Goal: Task Accomplishment & Management: Manage account settings

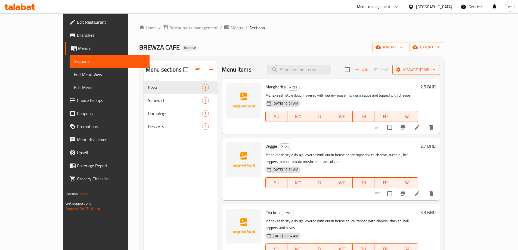
click at [436, 67] on span "Manage items" at bounding box center [416, 69] width 39 height 7
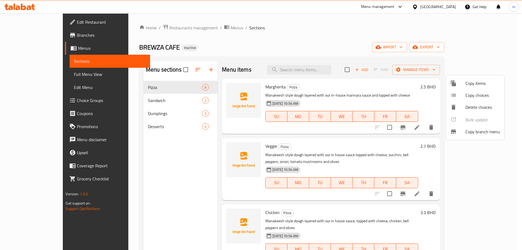
click at [446, 28] on div at bounding box center [261, 125] width 522 height 250
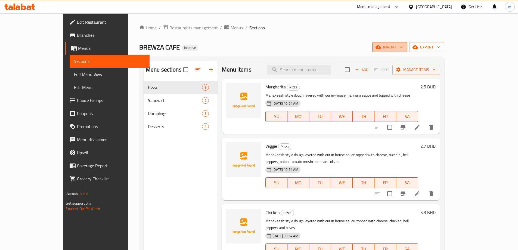
click at [403, 48] on span "import" at bounding box center [390, 47] width 26 height 7
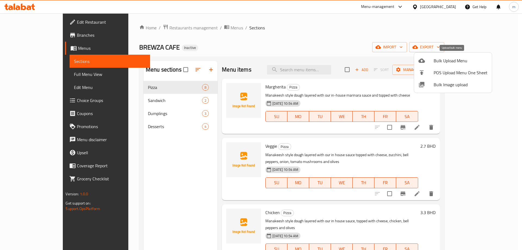
click at [433, 59] on div at bounding box center [425, 60] width 15 height 7
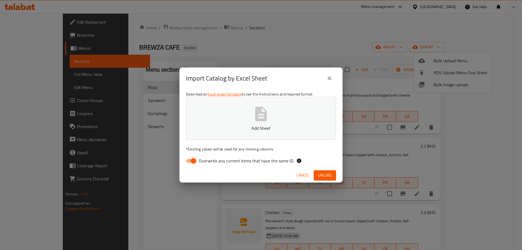
click at [195, 160] on input "Overwrite any current items that have the same ID." at bounding box center [193, 161] width 31 height 10
checkbox input "false"
click at [330, 174] on span "Upload" at bounding box center [325, 175] width 14 height 7
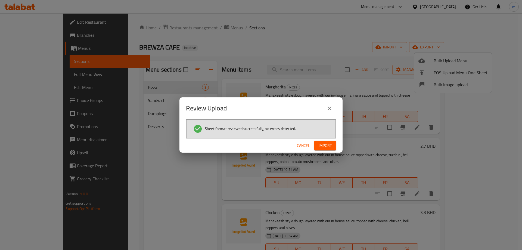
click at [326, 149] on span "Import" at bounding box center [325, 145] width 13 height 7
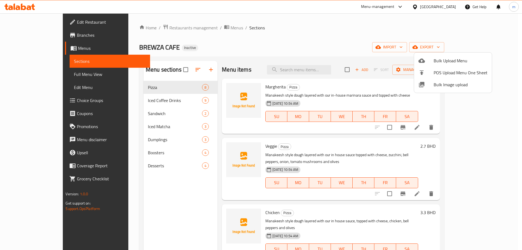
click at [360, 46] on div at bounding box center [261, 125] width 522 height 250
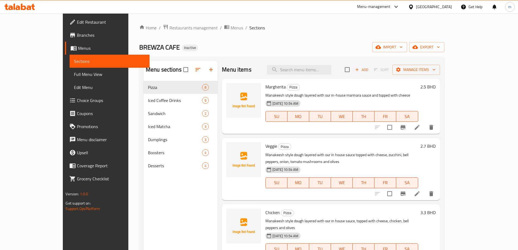
click at [77, 101] on span "Choice Groups" at bounding box center [111, 100] width 68 height 7
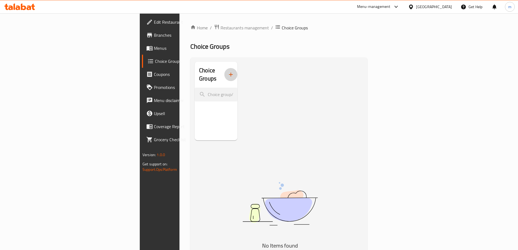
click at [224, 70] on button "button" at bounding box center [230, 74] width 13 height 13
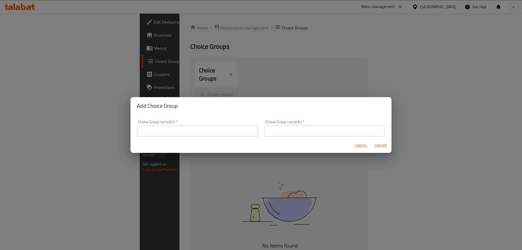
click at [179, 134] on input "text" at bounding box center [197, 131] width 121 height 11
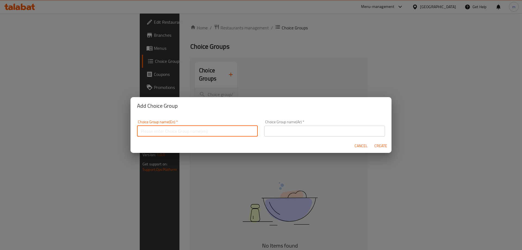
type input "ا"
type input "c"
click at [156, 132] on input "Choice of Milk" at bounding box center [197, 131] width 121 height 11
type input "Choice Of Milk"
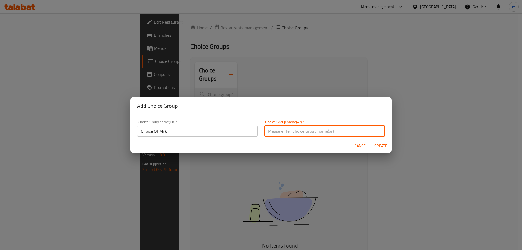
click at [281, 126] on input "text" at bounding box center [324, 131] width 121 height 11
type input "Y"
type input "ل"
drag, startPoint x: 278, startPoint y: 132, endPoint x: 288, endPoint y: 132, distance: 10.1
click at [288, 132] on input "إختيارك من الحليب" at bounding box center [324, 131] width 121 height 11
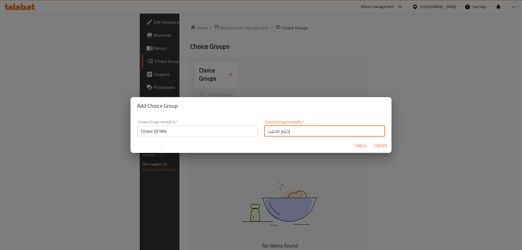
type input "إختيار الحليب"
click at [387, 144] on button "Create" at bounding box center [380, 146] width 17 height 10
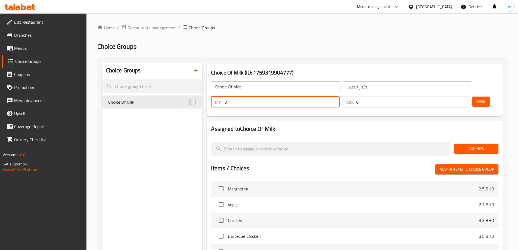
click at [339, 97] on input "0" at bounding box center [282, 102] width 115 height 11
type input "1"
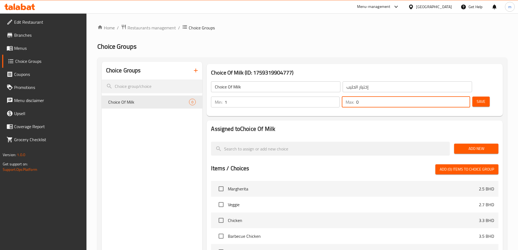
click at [452, 97] on input "0" at bounding box center [413, 102] width 114 height 11
type input "0"
type input "1"
click at [471, 145] on span "Add New" at bounding box center [476, 148] width 36 height 7
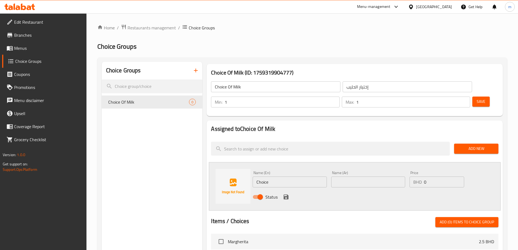
click at [284, 176] on input "Choice" at bounding box center [290, 181] width 74 height 11
type input "ب"
drag, startPoint x: 274, startPoint y: 168, endPoint x: 265, endPoint y: 167, distance: 9.3
click at [265, 176] on input "Full of milk" at bounding box center [290, 181] width 74 height 11
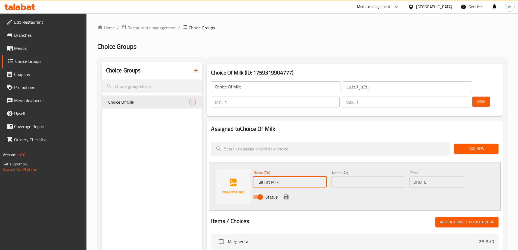
type input "Full Fat Milk"
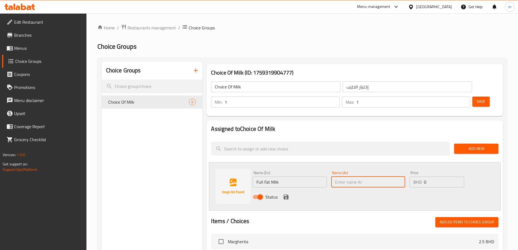
click at [344, 176] on input "text" at bounding box center [368, 181] width 74 height 11
type input "p"
type input "حليب كامل الدسم"
click at [285, 194] on icon "save" at bounding box center [286, 197] width 7 height 7
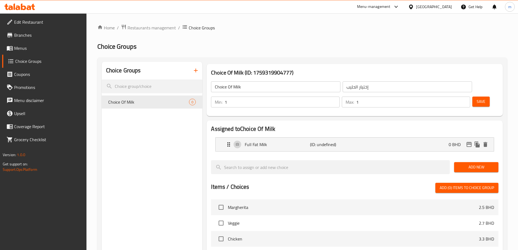
click at [477, 164] on span "Add New" at bounding box center [476, 167] width 36 height 7
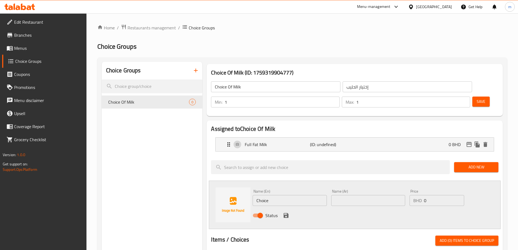
click at [274, 195] on input "Choice" at bounding box center [290, 200] width 74 height 11
type input "/"
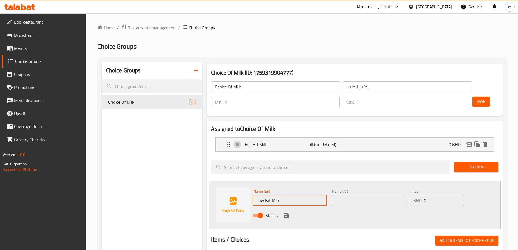
type input "Low Fat Milk"
click at [363, 195] on input "text" at bounding box center [368, 200] width 74 height 11
type input "O"
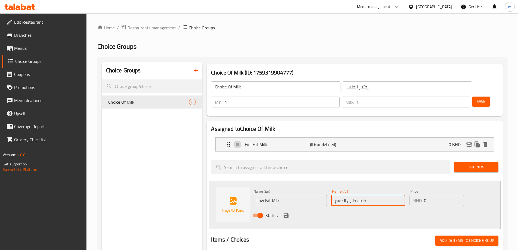
type input "حليب خالي الدسم"
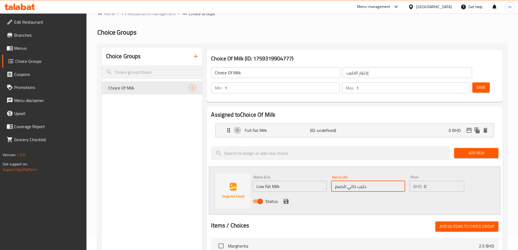
scroll to position [27, 0]
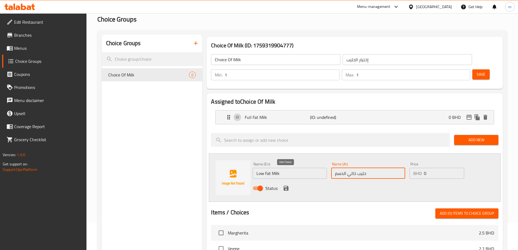
click at [283, 185] on icon "save" at bounding box center [286, 188] width 7 height 7
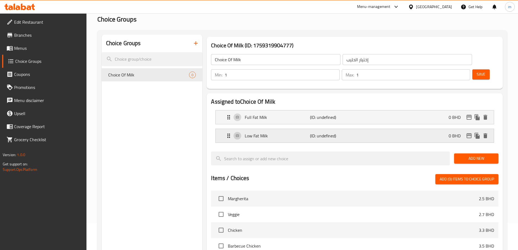
click at [230, 132] on icon "Expand" at bounding box center [228, 135] width 7 height 7
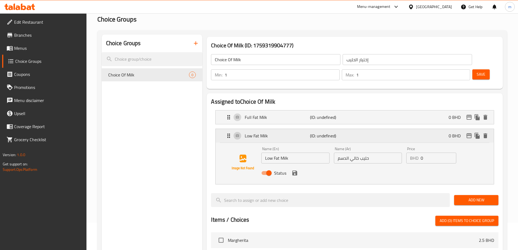
click at [230, 132] on icon "Expand" at bounding box center [228, 135] width 7 height 7
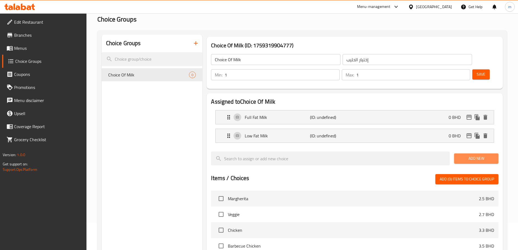
click at [476, 155] on span "Add New" at bounding box center [476, 158] width 36 height 7
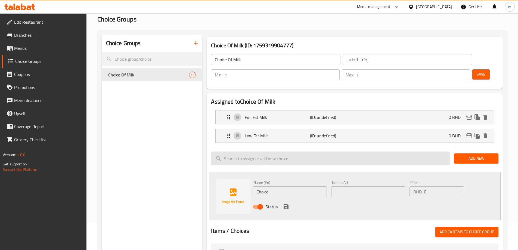
click at [329, 151] on input "search" at bounding box center [330, 158] width 239 height 14
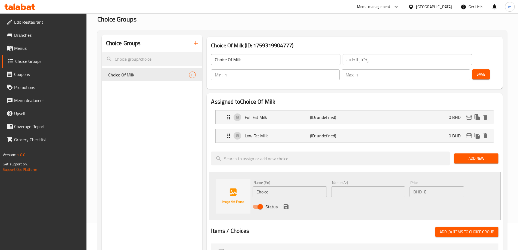
click at [474, 155] on span "Add New" at bounding box center [476, 158] width 36 height 7
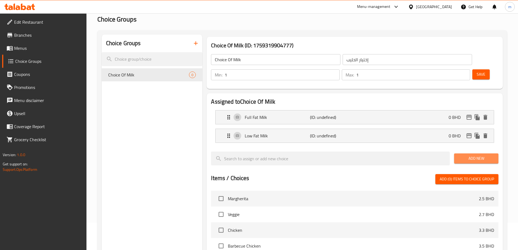
click at [488, 155] on span "Add New" at bounding box center [476, 158] width 36 height 7
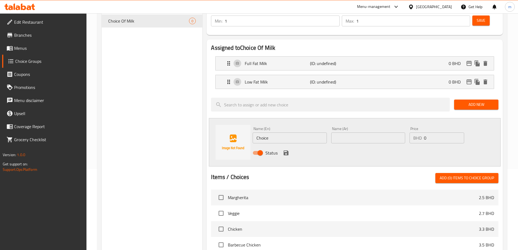
scroll to position [82, 0]
click at [280, 132] on input "Choice" at bounding box center [290, 137] width 74 height 11
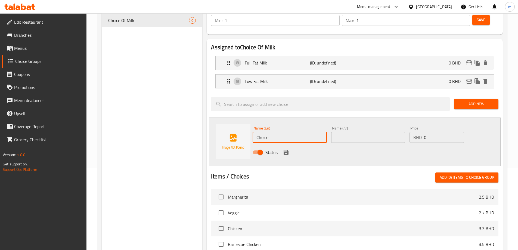
click at [280, 132] on input "Choice" at bounding box center [290, 137] width 74 height 11
paste input "Oat Milk"
type input "Oat Milk"
click at [342, 132] on input "text" at bounding box center [368, 137] width 74 height 11
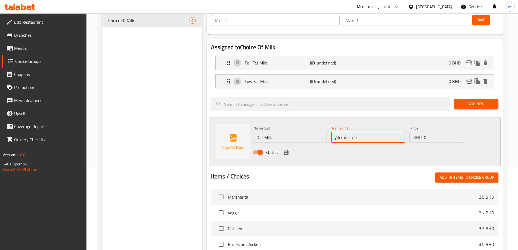
type input "حليب شوفان"
click at [429, 132] on input "0" at bounding box center [444, 137] width 40 height 11
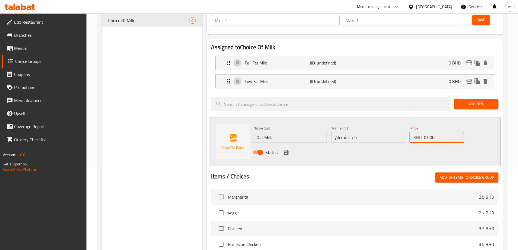
type input "0.500"
click at [347, 132] on input "حليب شوفان" at bounding box center [368, 137] width 74 height 11
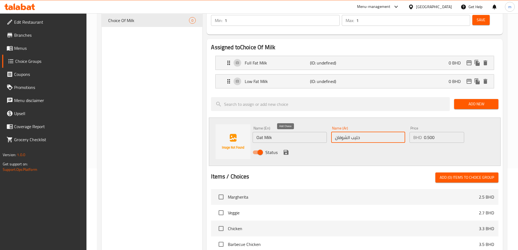
type input "حليب الشوفان"
click at [284, 150] on icon "save" at bounding box center [286, 152] width 5 height 5
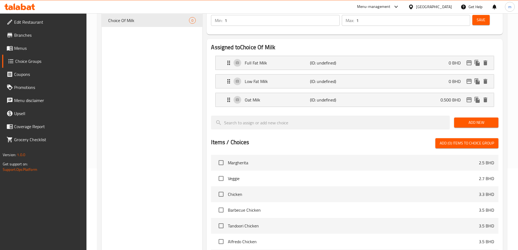
click at [464, 119] on span "Add New" at bounding box center [476, 122] width 36 height 7
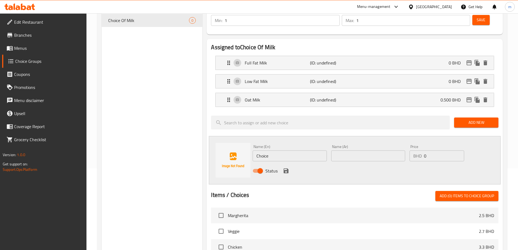
click at [295, 150] on input "Choice" at bounding box center [290, 155] width 74 height 11
paste input "Soy Milk"
type input "Soy Milk"
click at [366, 150] on input "text" at bounding box center [368, 155] width 74 height 11
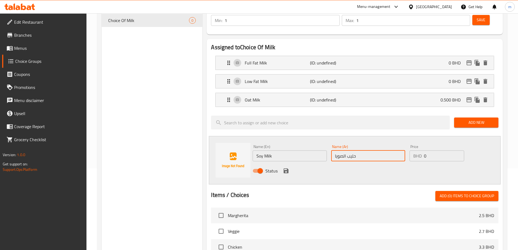
type input "حليب الصويا"
click at [430, 150] on input "0" at bounding box center [444, 155] width 40 height 11
type input "0.500"
click at [285, 163] on div "Status" at bounding box center [367, 170] width 235 height 15
click at [288, 163] on div "Status" at bounding box center [367, 170] width 235 height 15
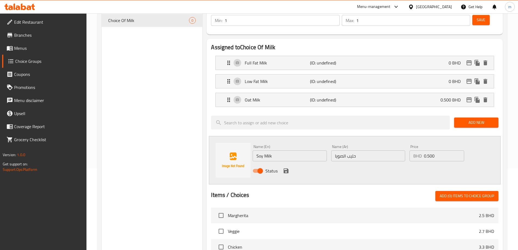
click at [287, 167] on icon "save" at bounding box center [286, 170] width 7 height 7
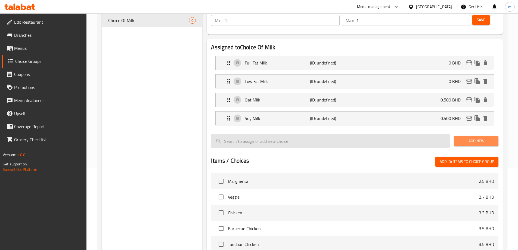
drag, startPoint x: 473, startPoint y: 123, endPoint x: 414, endPoint y: 128, distance: 59.2
click at [473, 138] on span "Add New" at bounding box center [476, 141] width 36 height 7
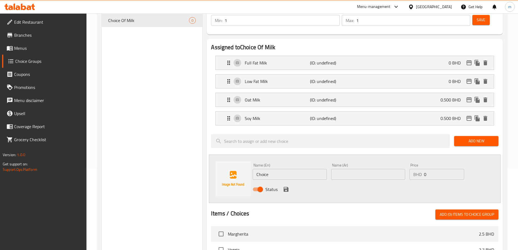
click at [276, 169] on input "Choice" at bounding box center [290, 174] width 74 height 11
paste input "Almond Milk"
type input "Almond Milk"
click at [361, 169] on input "text" at bounding box center [368, 174] width 74 height 11
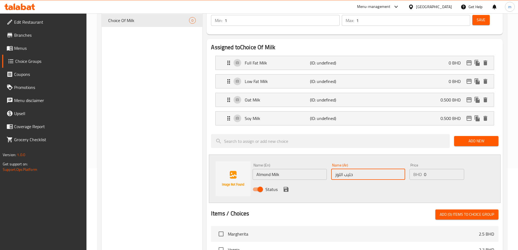
type input "حليب اللوز"
click at [442, 169] on input "0" at bounding box center [444, 174] width 40 height 11
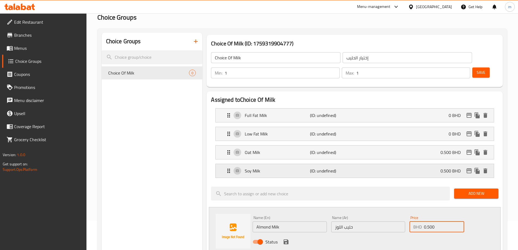
scroll to position [0, 0]
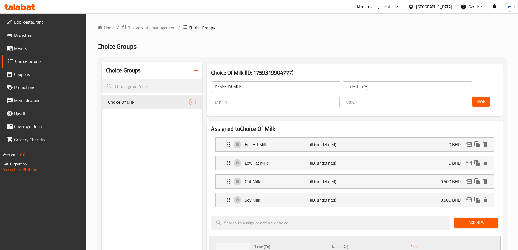
type input "0.500"
click at [477, 98] on span "Save" at bounding box center [481, 101] width 9 height 7
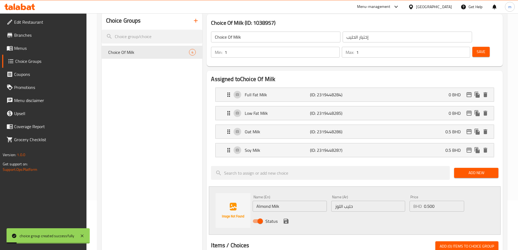
scroll to position [54, 0]
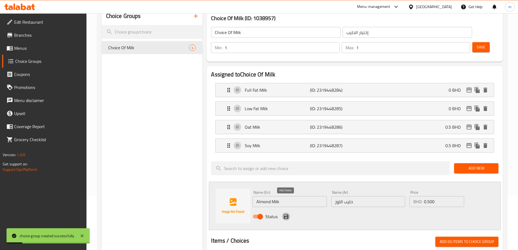
click at [286, 214] on icon "save" at bounding box center [286, 216] width 5 height 5
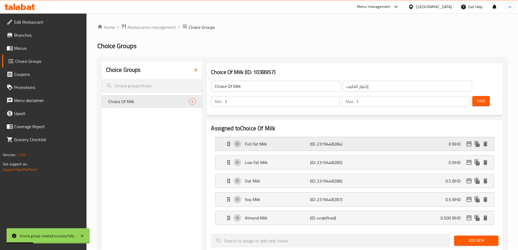
scroll to position [0, 0]
click at [476, 97] on button "Save" at bounding box center [480, 102] width 17 height 10
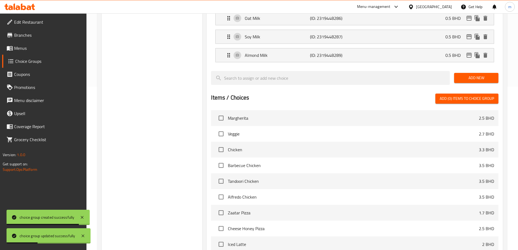
scroll to position [216, 0]
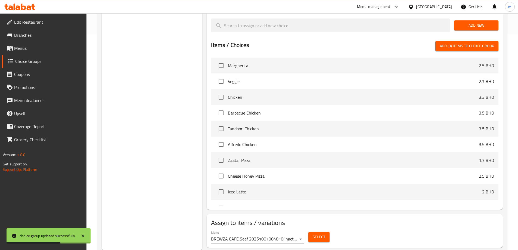
click at [316, 234] on span "Select" at bounding box center [319, 237] width 13 height 7
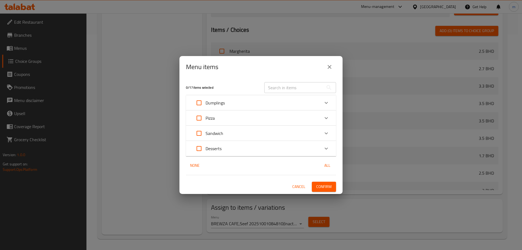
click at [326, 100] on icon "Expand" at bounding box center [326, 103] width 7 height 7
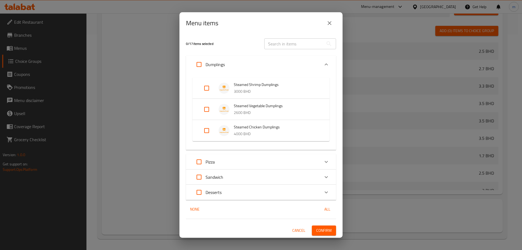
click at [324, 64] on icon "Expand" at bounding box center [326, 64] width 7 height 7
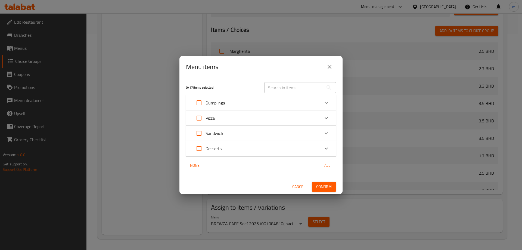
click at [144, 116] on div "Menu items 0 / 17 items selected ​ Dumplings Steamed Shrimp Dumplings 3000 BHD …" at bounding box center [261, 125] width 522 height 250
click at [331, 64] on icon "close" at bounding box center [329, 67] width 7 height 7
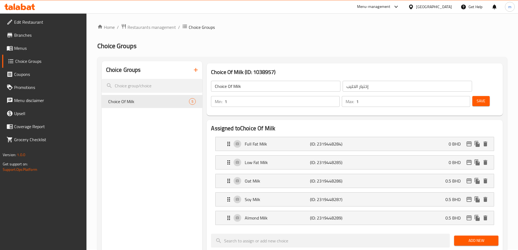
scroll to position [0, 0]
click at [27, 49] on span "Menus" at bounding box center [48, 48] width 68 height 7
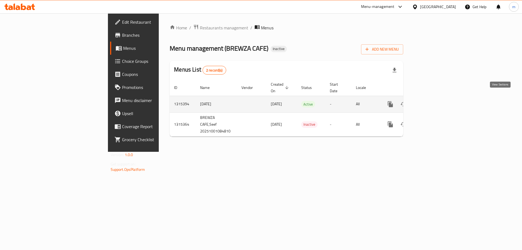
click at [433, 101] on icon "enhanced table" at bounding box center [429, 104] width 7 height 7
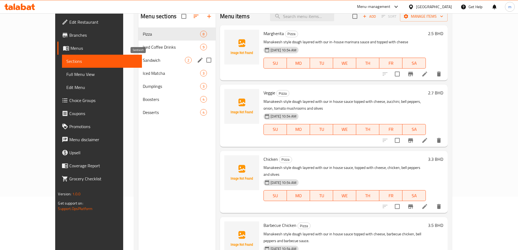
scroll to position [22, 0]
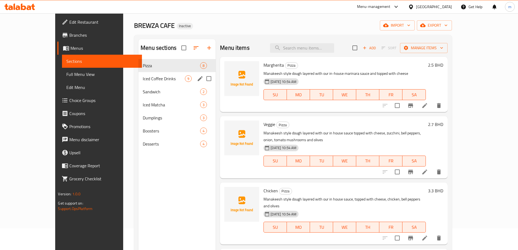
click at [138, 83] on div "Iced Coffee Drinks 9" at bounding box center [176, 78] width 77 height 13
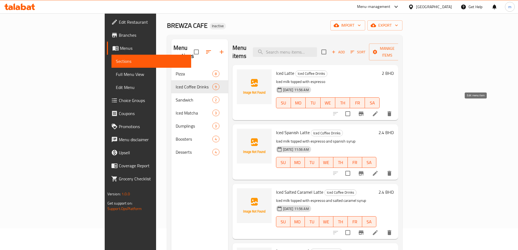
click at [378, 110] on icon at bounding box center [375, 113] width 7 height 7
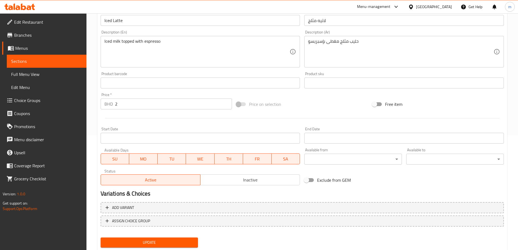
scroll to position [131, 0]
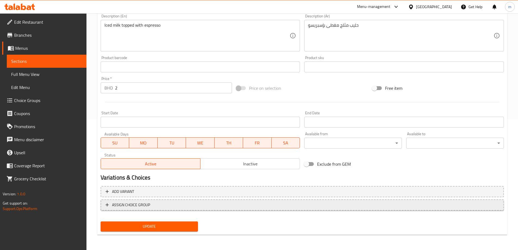
click at [160, 208] on span "ASSIGN CHOICE GROUP" at bounding box center [301, 204] width 393 height 7
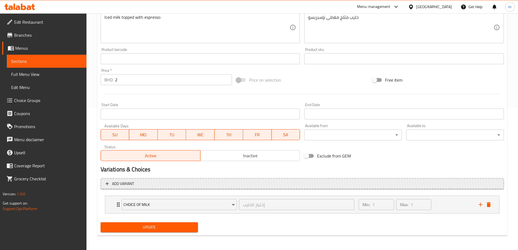
scroll to position [143, 0]
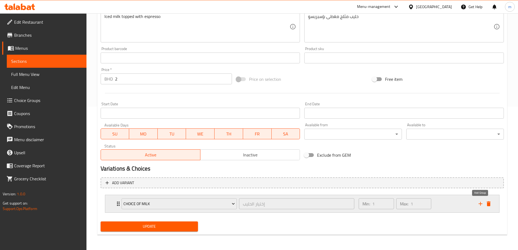
click at [481, 203] on icon "add" at bounding box center [481, 204] width 4 height 4
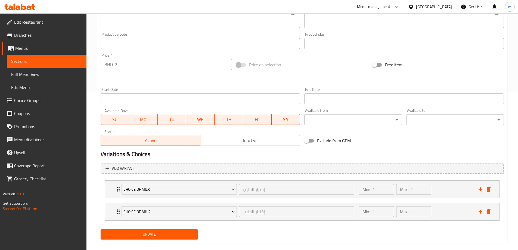
scroll to position [166, 0]
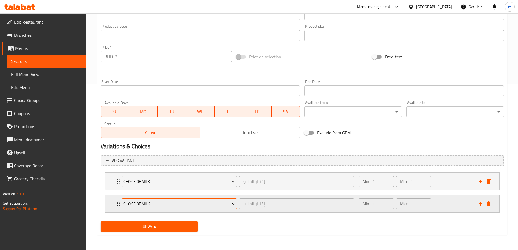
click at [181, 201] on span "Choice Of Milk" at bounding box center [178, 203] width 111 height 7
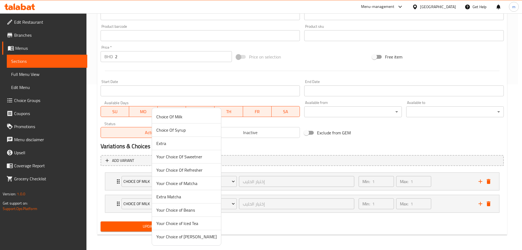
click at [174, 131] on span "Choice Of Syrup" at bounding box center [186, 130] width 60 height 7
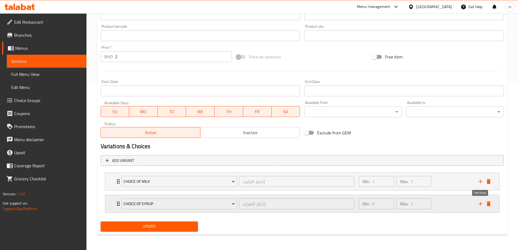
click at [478, 203] on icon "add" at bounding box center [480, 203] width 7 height 7
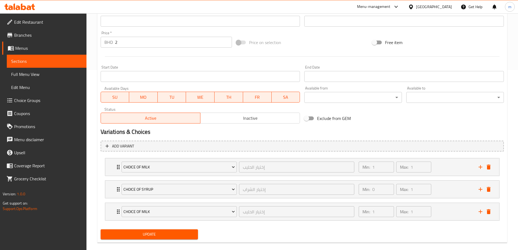
scroll to position [188, 0]
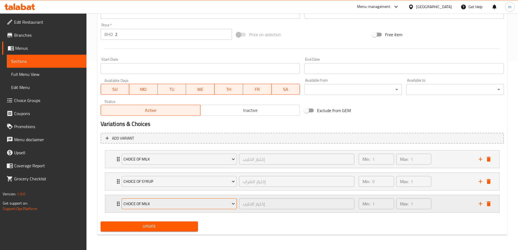
click at [216, 203] on span "Choice Of Milk" at bounding box center [178, 203] width 111 height 7
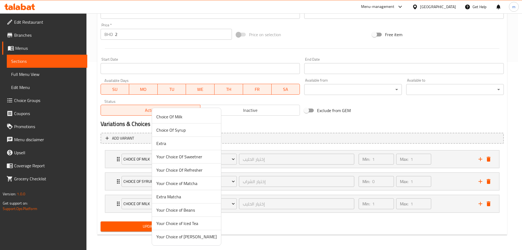
click at [170, 143] on span "Extra" at bounding box center [186, 143] width 60 height 7
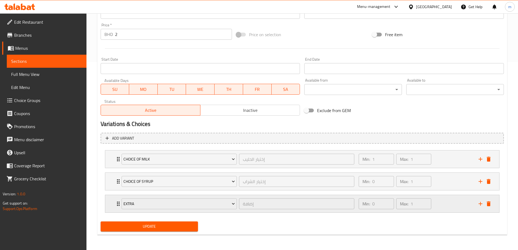
click at [117, 208] on div "Extra إضافة ​ Min: 0 ​ Max: 1 ​" at bounding box center [304, 203] width 378 height 17
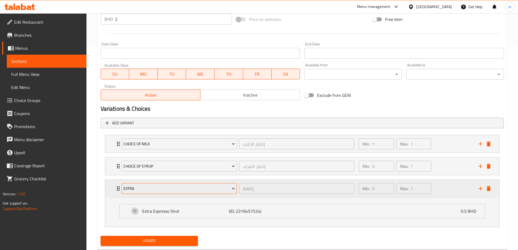
scroll to position [218, 0]
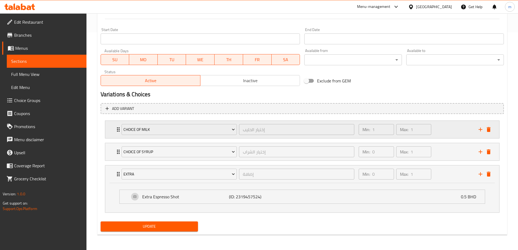
click at [118, 130] on div "Choice Of Milk إختيار الحليب ​" at bounding box center [238, 129] width 240 height 17
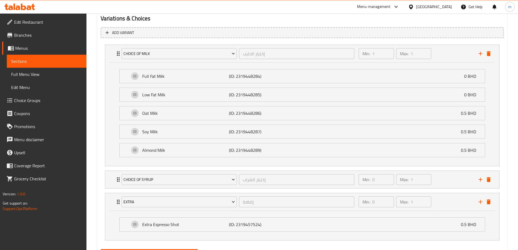
scroll to position [321, 0]
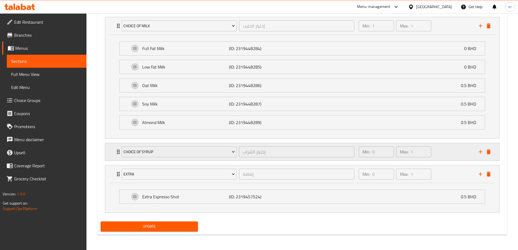
click at [119, 154] on div "Choice Of Syrup إختيار الشراب ​" at bounding box center [238, 151] width 240 height 17
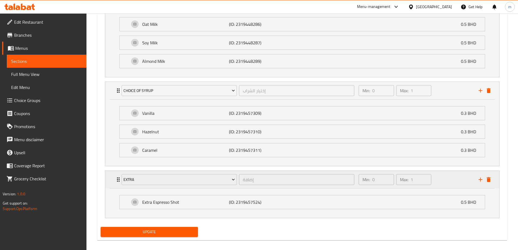
scroll to position [388, 0]
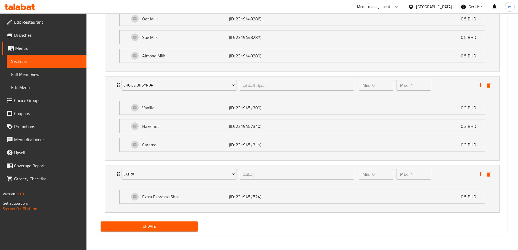
click at [170, 224] on span "Update" at bounding box center [149, 226] width 89 height 7
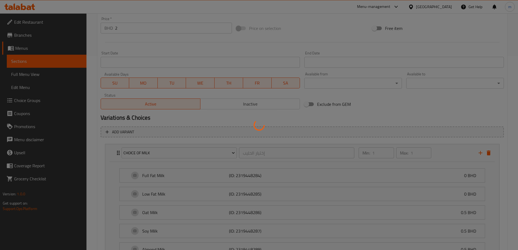
scroll to position [143, 0]
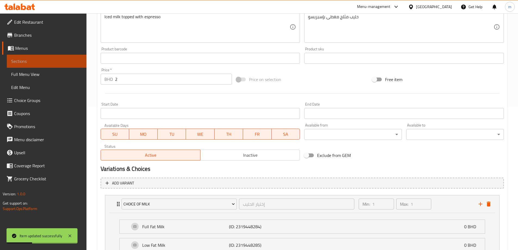
click at [38, 60] on span "Sections" at bounding box center [46, 61] width 71 height 7
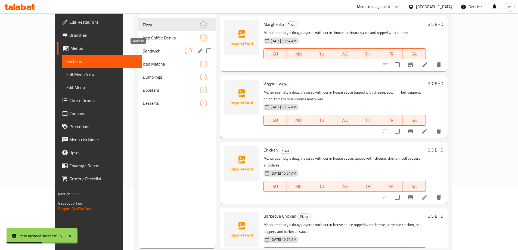
scroll to position [49, 0]
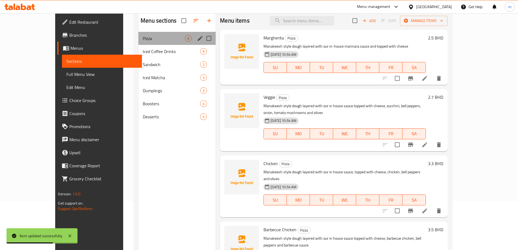
click at [138, 42] on div "Pizza 8" at bounding box center [176, 38] width 77 height 13
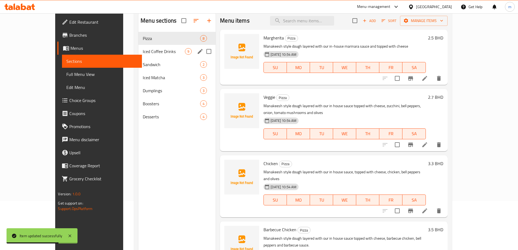
click at [143, 48] on span "Iced Coffee Drinks" at bounding box center [164, 51] width 42 height 7
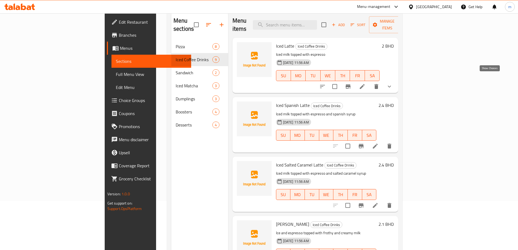
click at [393, 83] on icon "show more" at bounding box center [389, 86] width 7 height 7
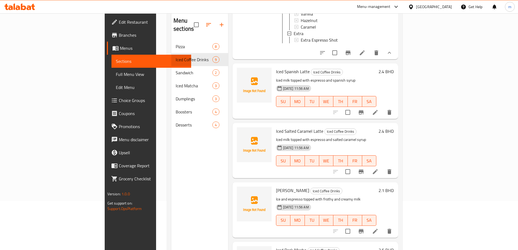
scroll to position [136, 0]
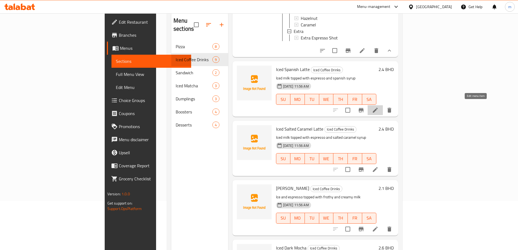
click at [378, 107] on icon at bounding box center [375, 110] width 7 height 7
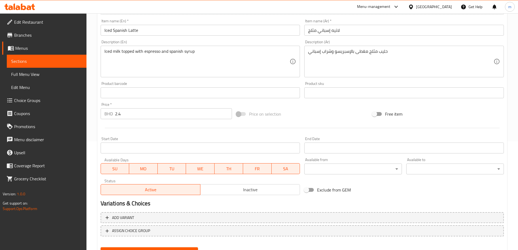
scroll to position [134, 0]
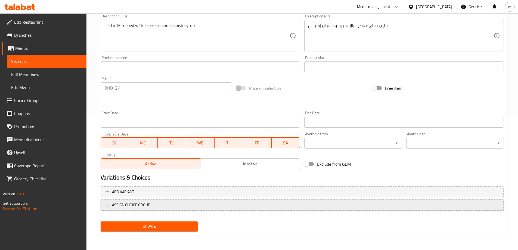
click at [168, 205] on span "ASSIGN CHOICE GROUP" at bounding box center [301, 204] width 393 height 7
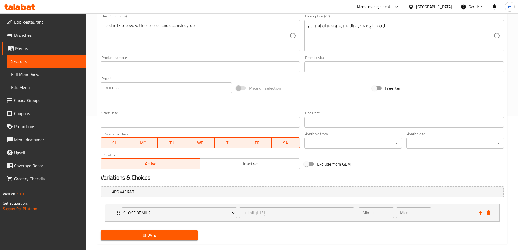
scroll to position [143, 0]
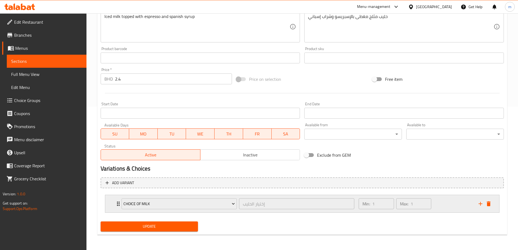
click at [119, 203] on div "Choice Of Milk إختيار الحليب ​" at bounding box center [238, 203] width 240 height 17
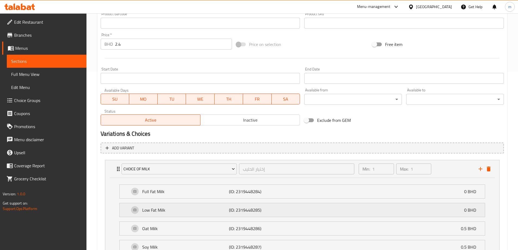
scroll to position [225, 0]
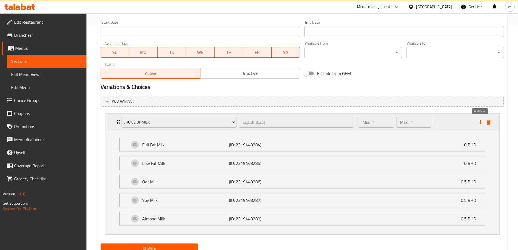
click at [481, 121] on icon "add" at bounding box center [481, 122] width 4 height 4
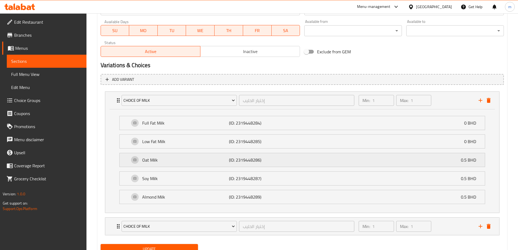
scroll to position [269, 0]
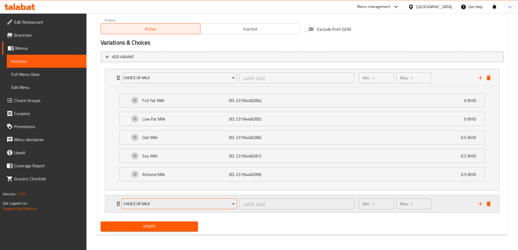
click at [190, 207] on span "Choice Of Milk" at bounding box center [178, 203] width 111 height 7
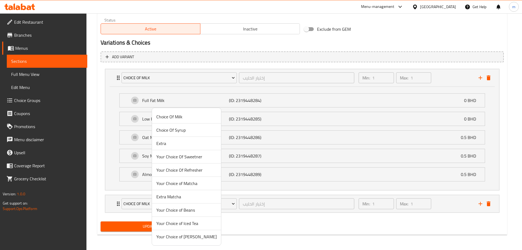
click at [172, 144] on span "Extra" at bounding box center [186, 143] width 60 height 7
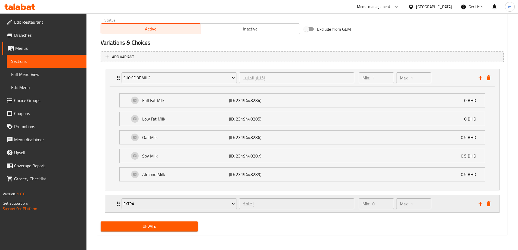
click at [115, 203] on icon "Expand" at bounding box center [118, 203] width 7 height 7
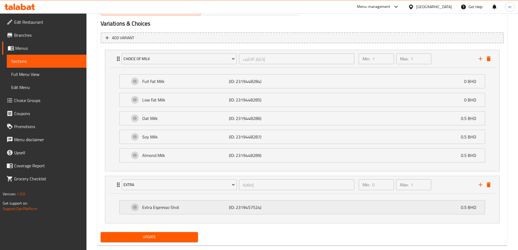
scroll to position [299, 0]
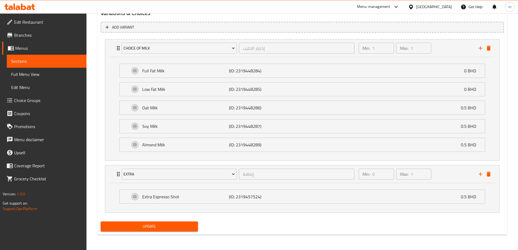
click at [173, 228] on span "Update" at bounding box center [149, 226] width 89 height 7
click at [26, 61] on span "Sections" at bounding box center [46, 61] width 71 height 7
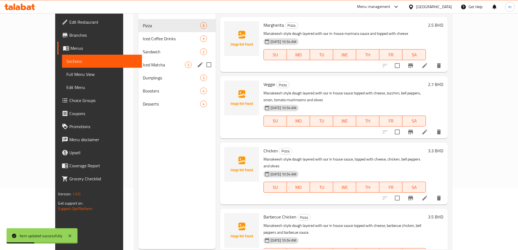
scroll to position [49, 0]
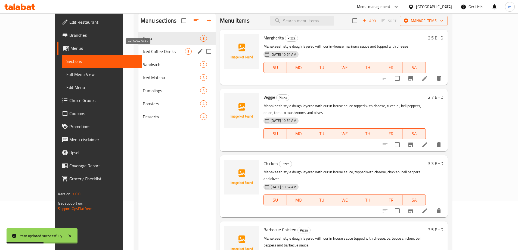
click at [143, 51] on span "Iced Coffee Drinks" at bounding box center [164, 51] width 42 height 7
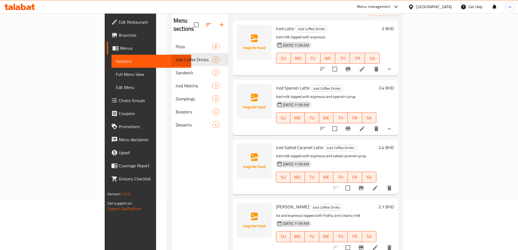
scroll to position [27, 0]
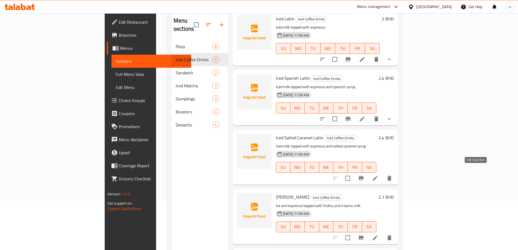
click at [378, 175] on icon at bounding box center [375, 178] width 7 height 7
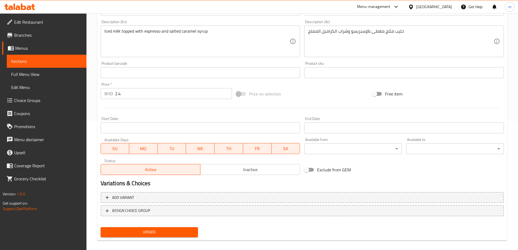
scroll to position [134, 0]
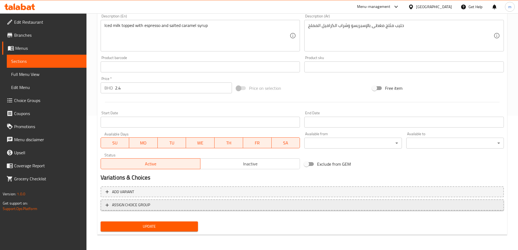
click at [208, 206] on span "ASSIGN CHOICE GROUP" at bounding box center [301, 204] width 393 height 7
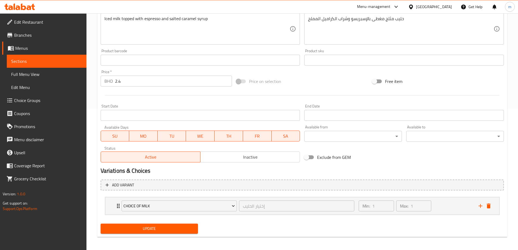
scroll to position [143, 0]
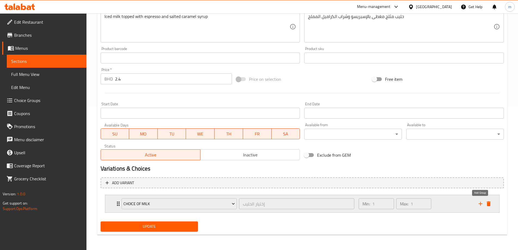
click at [477, 203] on button "add" at bounding box center [480, 204] width 8 height 8
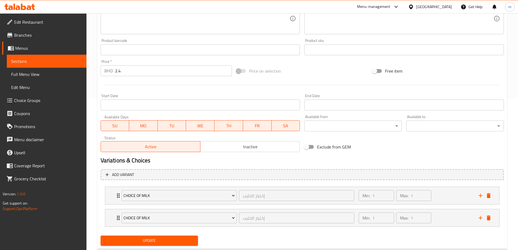
scroll to position [166, 0]
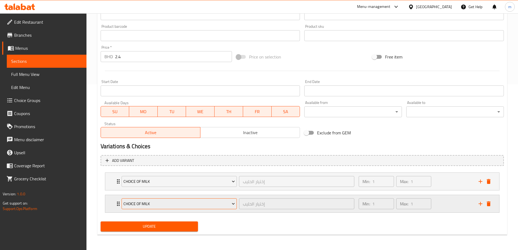
click at [176, 207] on span "Choice Of Milk" at bounding box center [178, 203] width 111 height 7
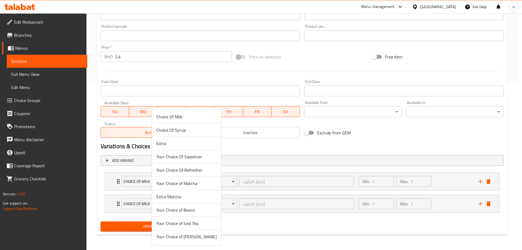
click at [180, 146] on span "Extra" at bounding box center [186, 143] width 60 height 7
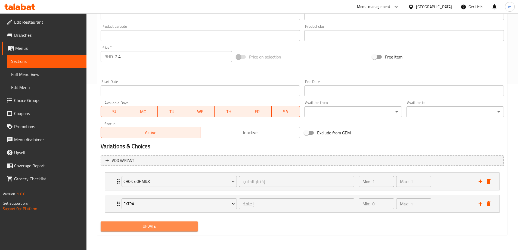
click at [180, 224] on span "Update" at bounding box center [149, 226] width 89 height 7
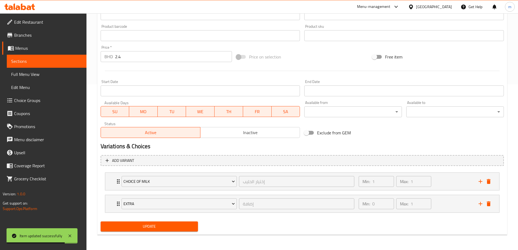
click at [41, 62] on span "Sections" at bounding box center [46, 61] width 71 height 7
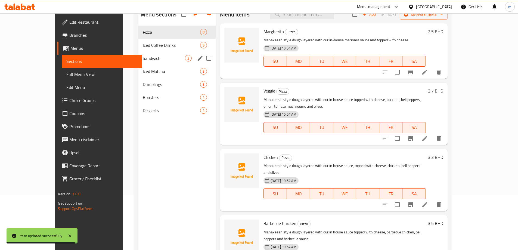
scroll to position [49, 0]
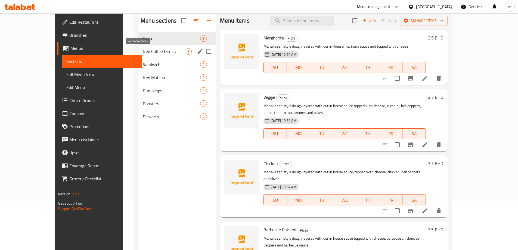
click at [143, 54] on span "Iced Coffee Drinks" at bounding box center [164, 51] width 42 height 7
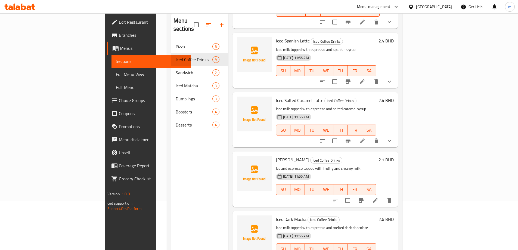
scroll to position [82, 0]
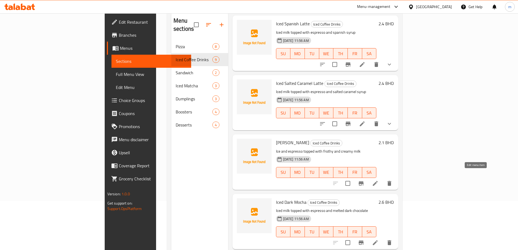
click at [378, 180] on icon at bounding box center [375, 183] width 7 height 7
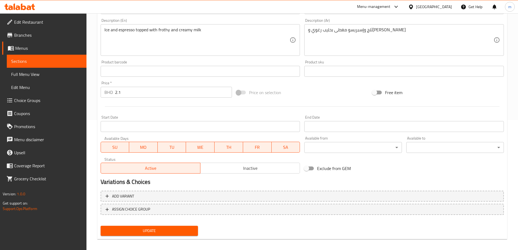
scroll to position [134, 0]
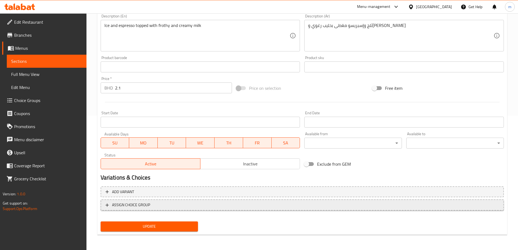
click at [181, 207] on span "ASSIGN CHOICE GROUP" at bounding box center [301, 204] width 393 height 7
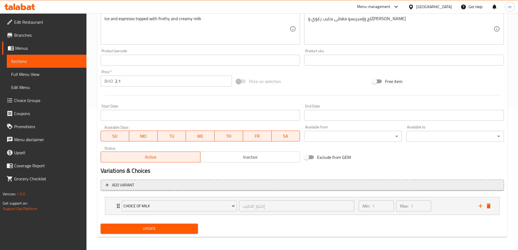
scroll to position [143, 0]
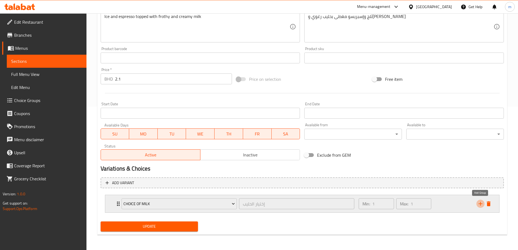
click at [478, 205] on icon "add" at bounding box center [480, 203] width 7 height 7
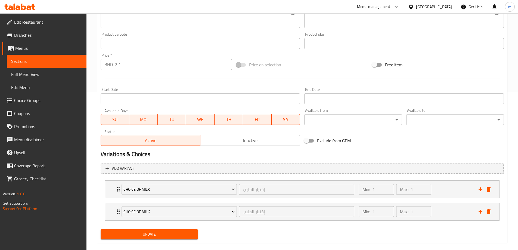
scroll to position [166, 0]
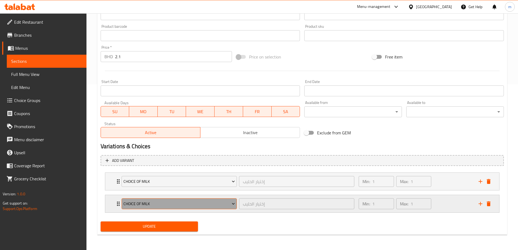
click at [140, 203] on span "Choice Of Milk" at bounding box center [178, 203] width 111 height 7
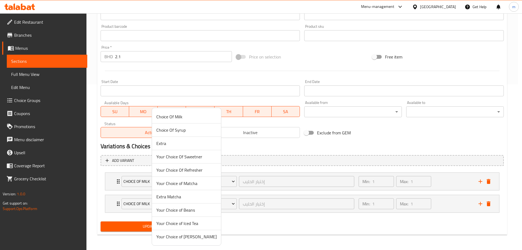
click at [190, 158] on span "Your Choice Of Sweetner" at bounding box center [186, 156] width 60 height 7
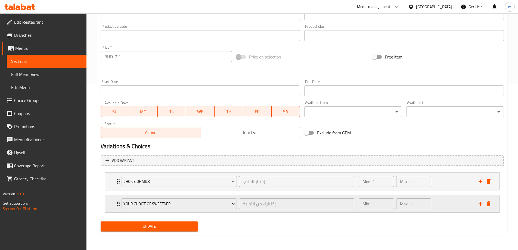
click at [118, 204] on icon "Expand" at bounding box center [118, 203] width 3 height 4
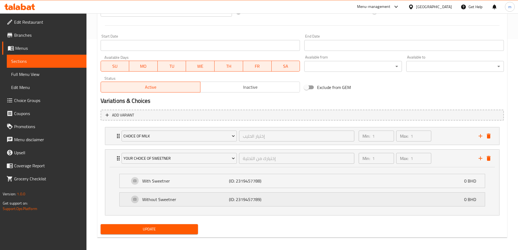
scroll to position [214, 0]
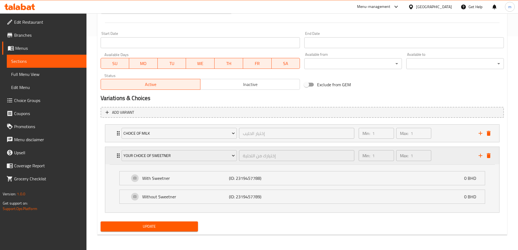
click at [116, 159] on icon "Expand" at bounding box center [118, 155] width 7 height 7
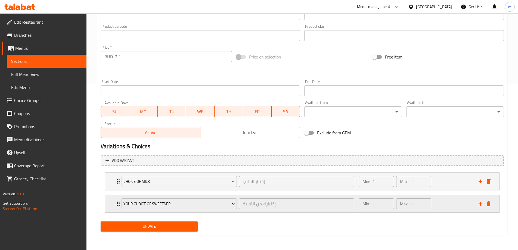
scroll to position [166, 0]
click at [161, 226] on span "Update" at bounding box center [149, 226] width 89 height 7
click at [41, 58] on span "Sections" at bounding box center [46, 61] width 71 height 7
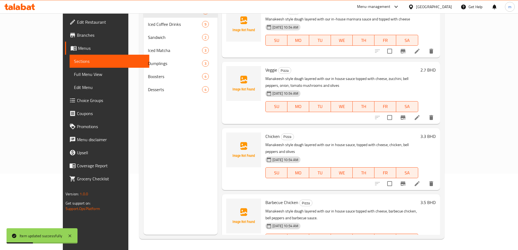
scroll to position [76, 0]
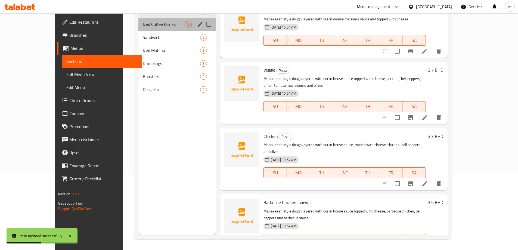
click at [138, 28] on div "Iced Coffee Drinks 9" at bounding box center [176, 24] width 77 height 13
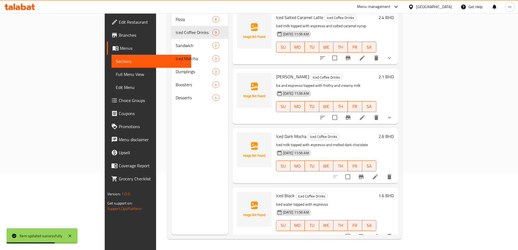
scroll to position [136, 0]
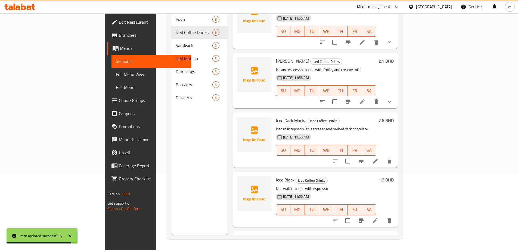
click at [383, 156] on li at bounding box center [375, 161] width 15 height 10
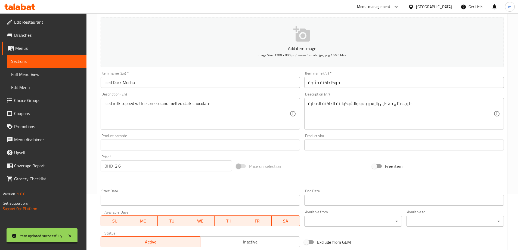
scroll to position [134, 0]
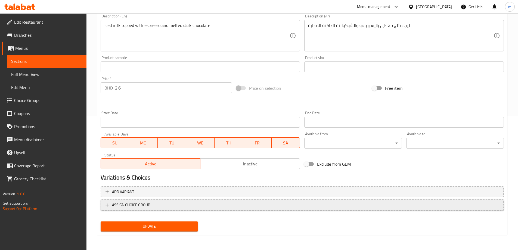
click at [209, 204] on span "ASSIGN CHOICE GROUP" at bounding box center [301, 204] width 393 height 7
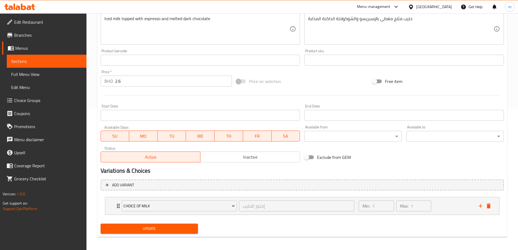
scroll to position [143, 0]
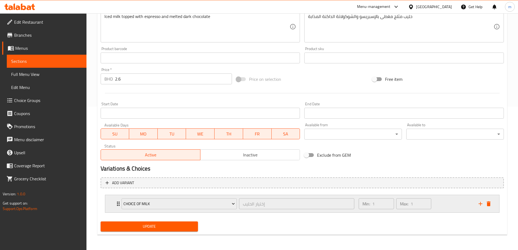
click at [114, 206] on div "Choice Of Milk إختيار الحليب ​ Min: 1 ​ Max: 1 ​" at bounding box center [302, 203] width 394 height 17
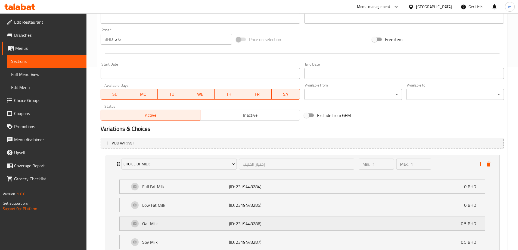
scroll to position [247, 0]
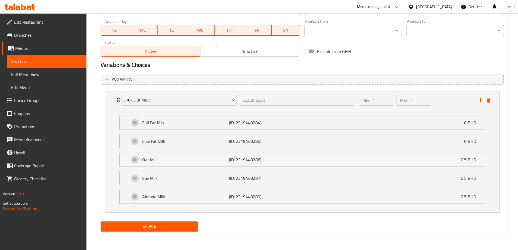
click at [153, 225] on span "Update" at bounding box center [149, 226] width 89 height 7
click at [54, 59] on span "Sections" at bounding box center [46, 61] width 71 height 7
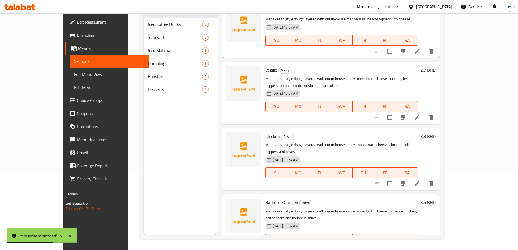
scroll to position [76, 0]
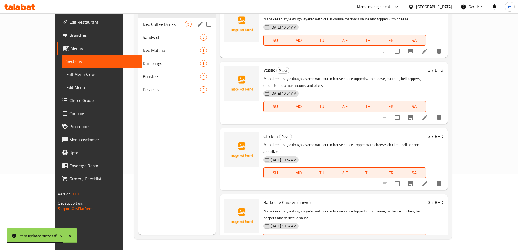
click at [139, 27] on div "Iced Coffee Drinks 9" at bounding box center [176, 24] width 77 height 13
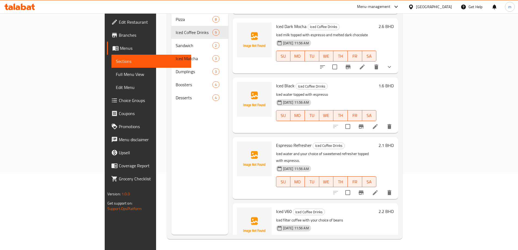
scroll to position [245, 0]
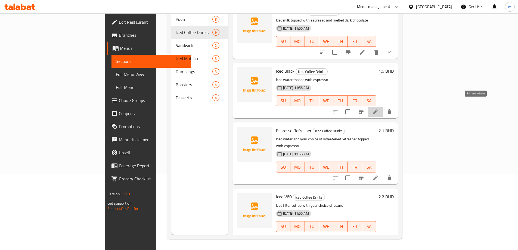
click at [378, 109] on icon at bounding box center [375, 111] width 5 height 5
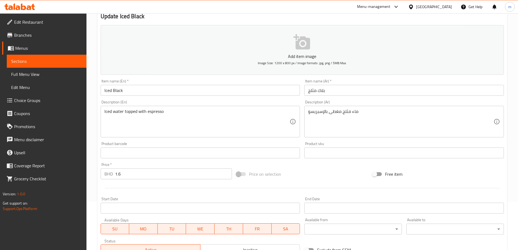
scroll to position [134, 0]
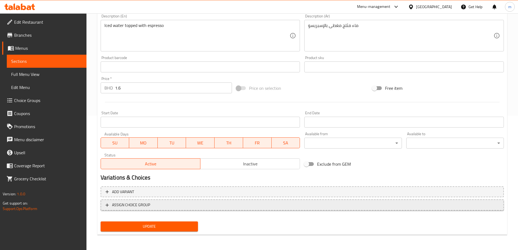
click at [130, 205] on span "ASSIGN CHOICE GROUP" at bounding box center [131, 204] width 38 height 7
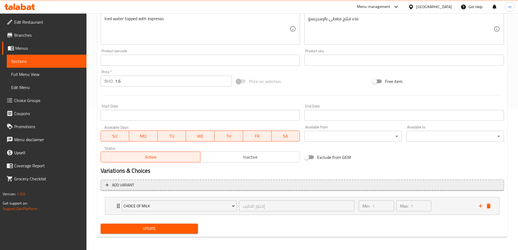
scroll to position [143, 0]
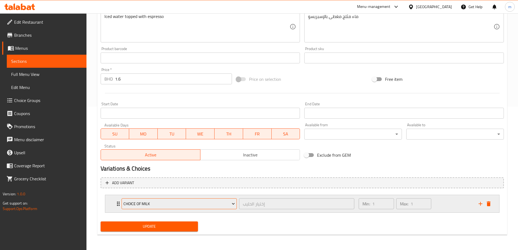
click at [136, 206] on span "Choice Of Milk" at bounding box center [178, 203] width 111 height 7
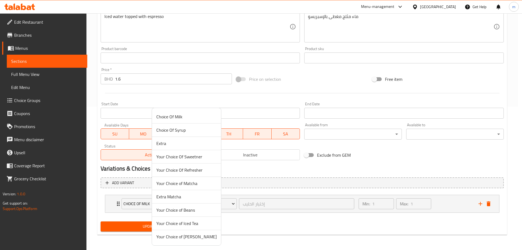
click at [163, 144] on span "Extra" at bounding box center [186, 143] width 60 height 7
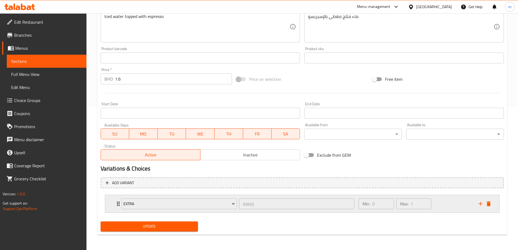
click at [117, 206] on icon "Expand" at bounding box center [118, 203] width 3 height 4
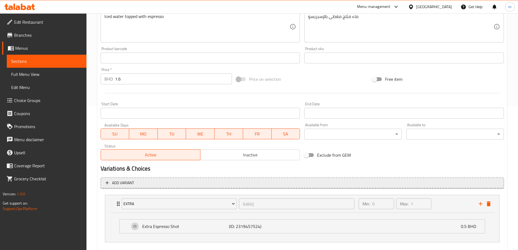
scroll to position [173, 0]
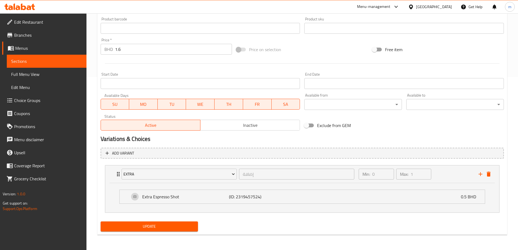
click at [177, 226] on span "Update" at bounding box center [149, 226] width 89 height 7
click at [56, 57] on link "Sections" at bounding box center [47, 61] width 80 height 13
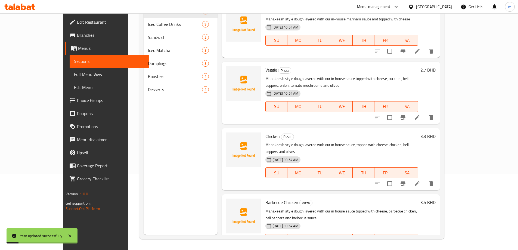
scroll to position [76, 0]
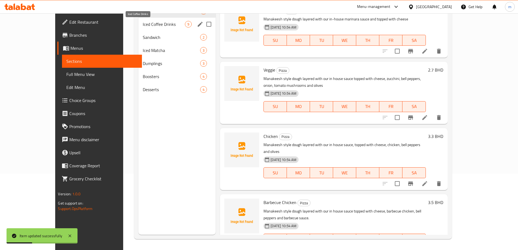
click at [143, 25] on span "Iced Coffee Drinks" at bounding box center [164, 24] width 42 height 7
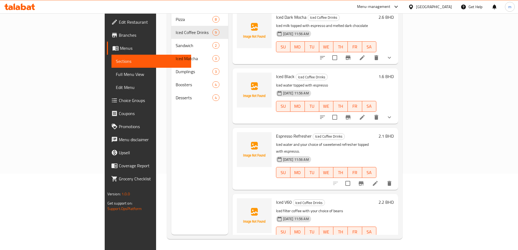
scroll to position [245, 0]
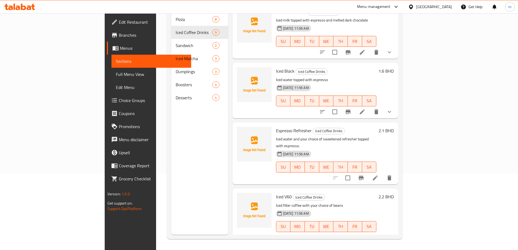
click at [393, 108] on icon "show more" at bounding box center [389, 111] width 7 height 7
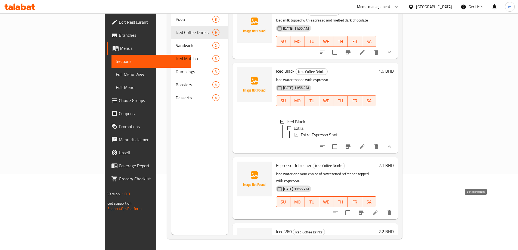
click at [378, 210] on icon at bounding box center [375, 212] width 5 height 5
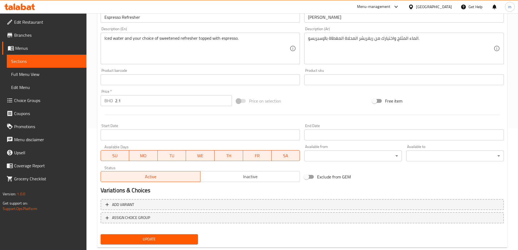
scroll to position [134, 0]
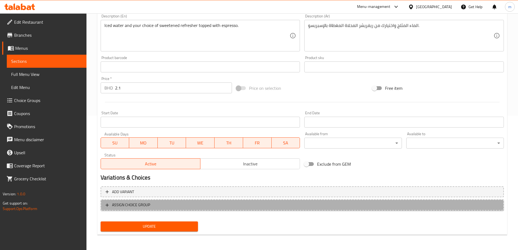
click at [188, 205] on span "ASSIGN CHOICE GROUP" at bounding box center [301, 204] width 393 height 7
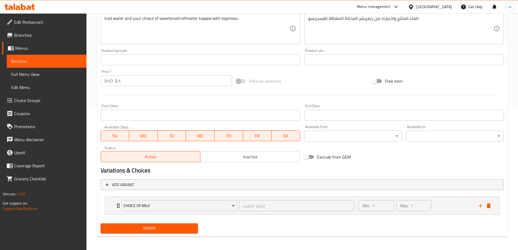
scroll to position [143, 0]
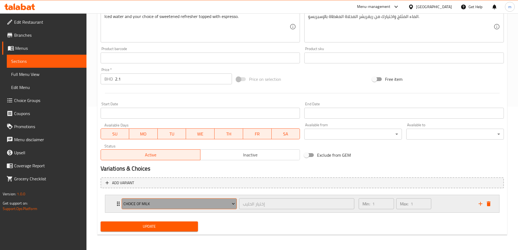
click at [150, 201] on span "Choice Of Milk" at bounding box center [178, 203] width 111 height 7
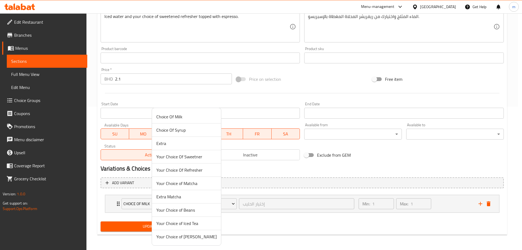
click at [188, 171] on span "Your Choice Of Refresher" at bounding box center [186, 170] width 60 height 7
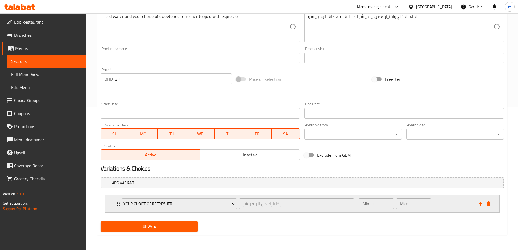
click at [116, 206] on icon "Expand" at bounding box center [118, 203] width 7 height 7
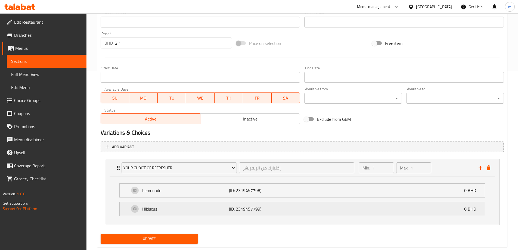
scroll to position [191, 0]
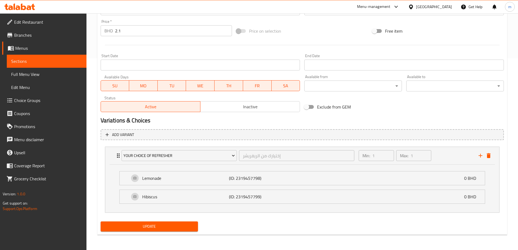
click at [165, 226] on span "Update" at bounding box center [149, 226] width 89 height 7
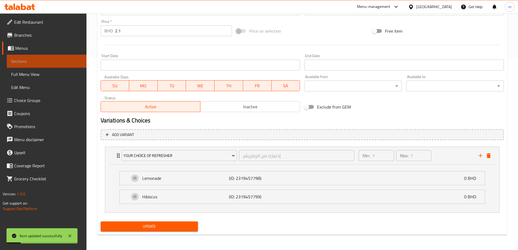
click at [21, 63] on span "Sections" at bounding box center [46, 61] width 71 height 7
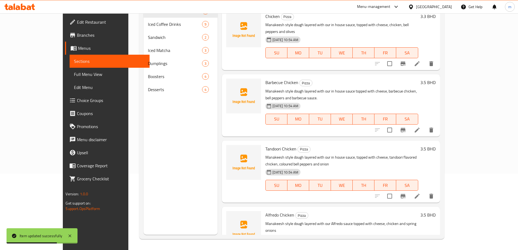
scroll to position [136, 0]
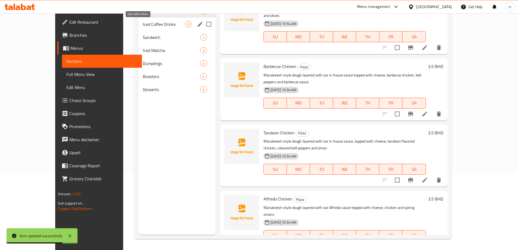
click at [143, 26] on span "Iced Coffee Drinks" at bounding box center [164, 24] width 42 height 7
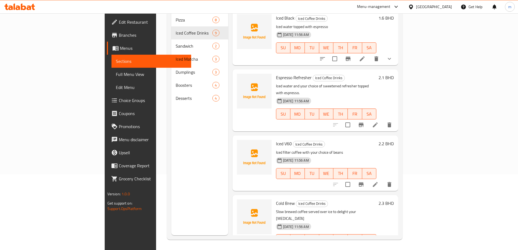
scroll to position [76, 0]
click at [378, 181] on icon at bounding box center [375, 184] width 7 height 7
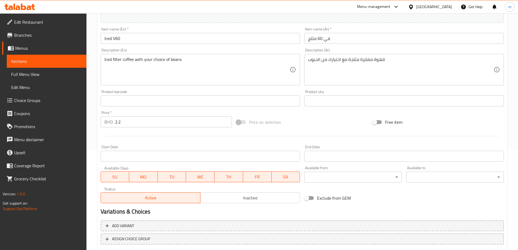
scroll to position [134, 0]
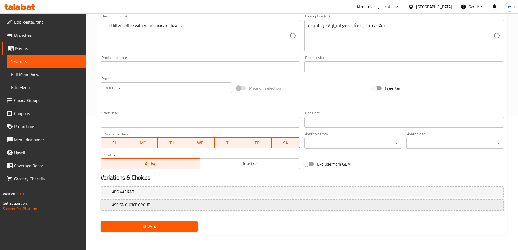
click at [133, 202] on span "ASSIGN CHOICE GROUP" at bounding box center [131, 204] width 38 height 7
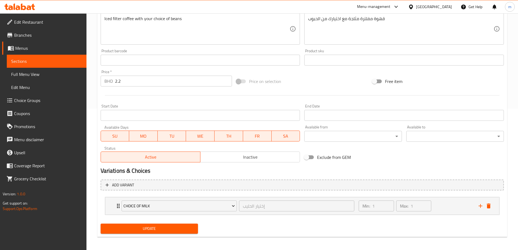
scroll to position [143, 0]
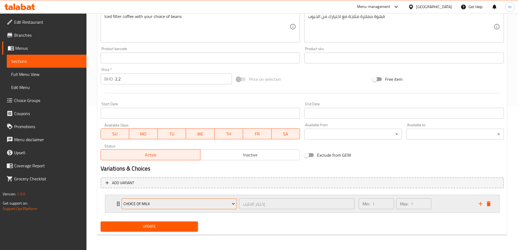
click at [173, 204] on span "Choice Of Milk" at bounding box center [178, 203] width 111 height 7
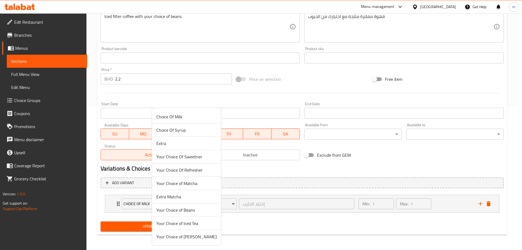
click at [190, 210] on span "Your Choice of Beans" at bounding box center [186, 210] width 60 height 7
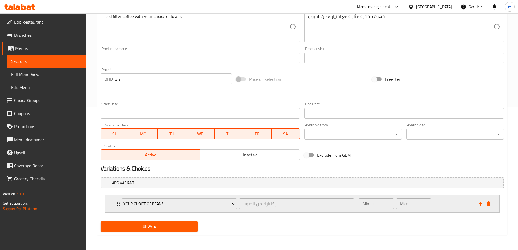
click at [117, 203] on icon "Expand" at bounding box center [118, 203] width 3 height 4
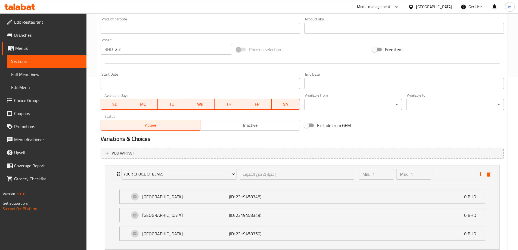
scroll to position [210, 0]
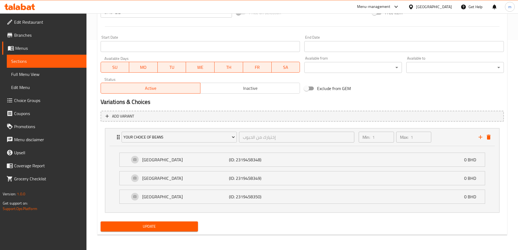
click at [152, 225] on span "Update" at bounding box center [149, 226] width 89 height 7
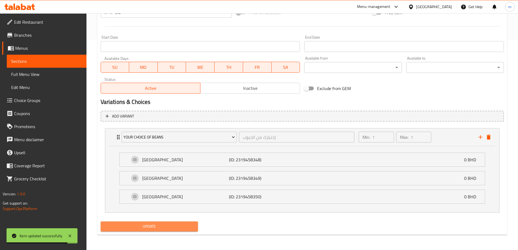
click at [153, 223] on span "Update" at bounding box center [149, 226] width 89 height 7
click at [22, 61] on span "Sections" at bounding box center [46, 61] width 71 height 7
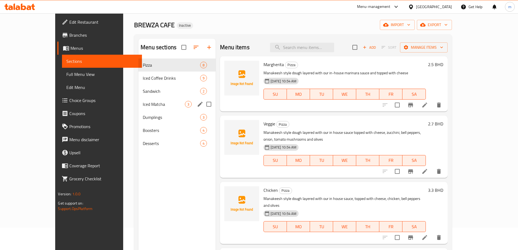
scroll to position [22, 0]
click at [143, 105] on span "Iced Matcha" at bounding box center [164, 104] width 42 height 7
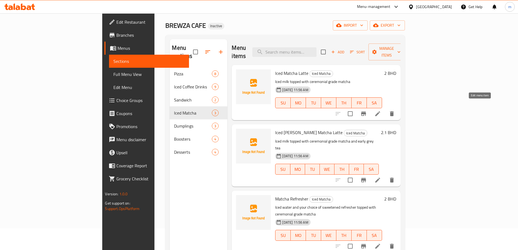
click at [381, 110] on icon at bounding box center [377, 113] width 7 height 7
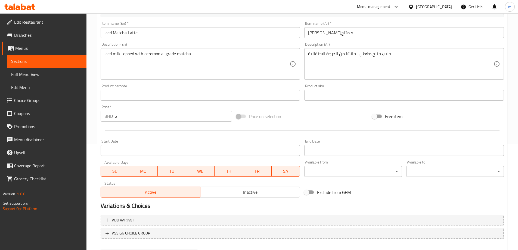
scroll to position [134, 0]
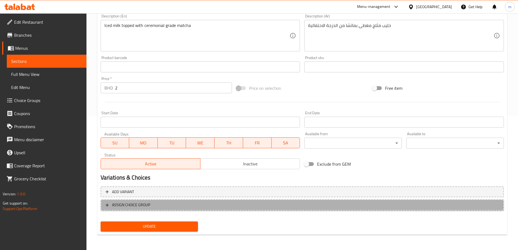
click at [174, 203] on span "ASSIGN CHOICE GROUP" at bounding box center [301, 204] width 393 height 7
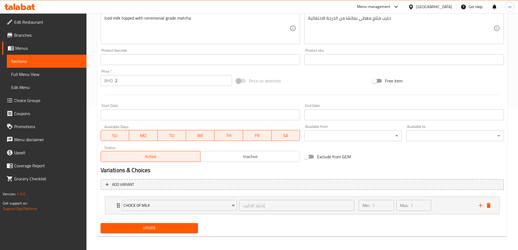
scroll to position [143, 0]
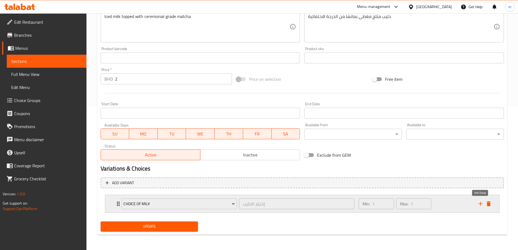
click at [478, 203] on icon "add" at bounding box center [480, 203] width 7 height 7
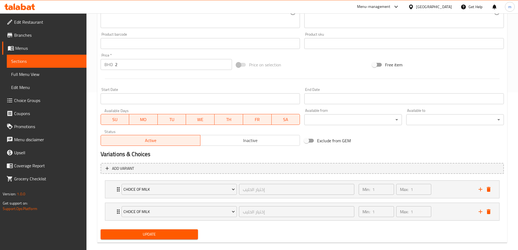
scroll to position [166, 0]
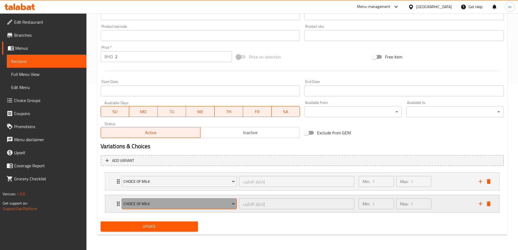
click at [167, 207] on button "Choice Of Milk" at bounding box center [179, 203] width 115 height 11
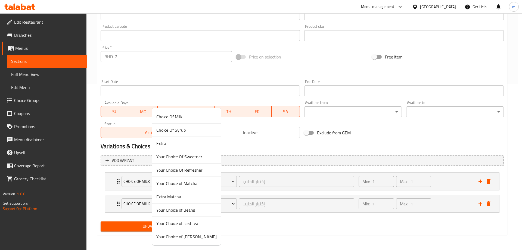
click at [183, 184] on span "Your Choice of Matcha" at bounding box center [186, 183] width 60 height 7
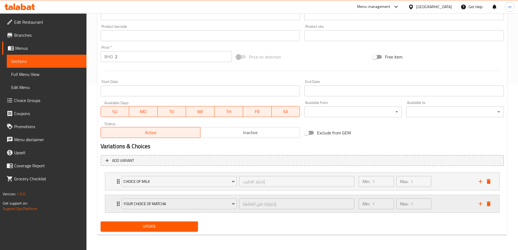
click at [118, 203] on icon "Expand" at bounding box center [118, 203] width 7 height 7
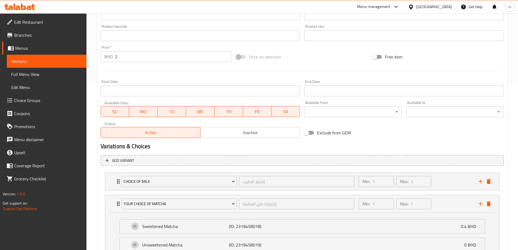
scroll to position [214, 0]
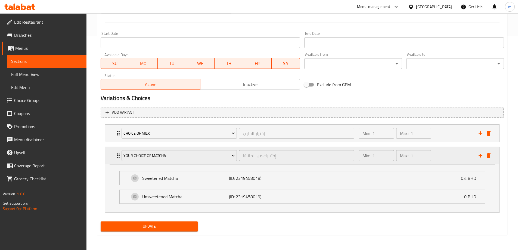
click at [117, 156] on icon "Expand" at bounding box center [118, 155] width 7 height 7
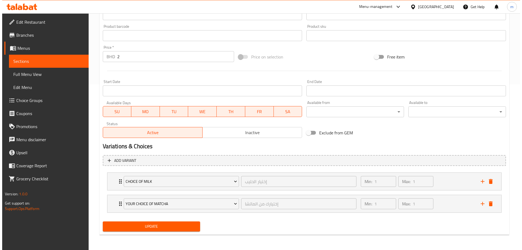
scroll to position [166, 0]
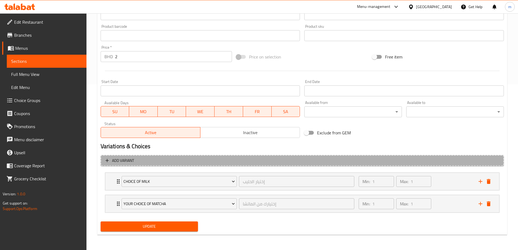
click at [129, 161] on span "Add variant" at bounding box center [123, 160] width 22 height 7
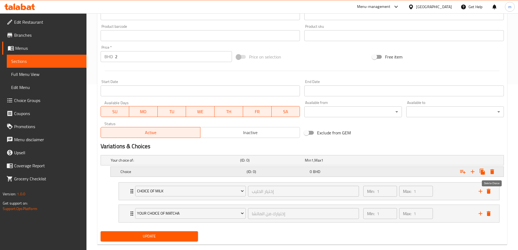
click at [495, 170] on icon "Expand" at bounding box center [492, 171] width 7 height 7
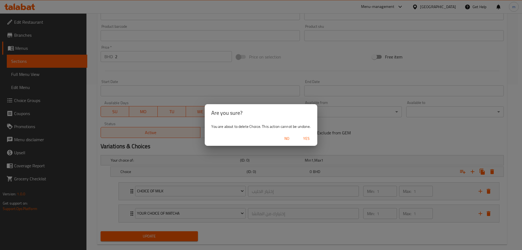
click at [305, 139] on span "Yes" at bounding box center [306, 138] width 13 height 7
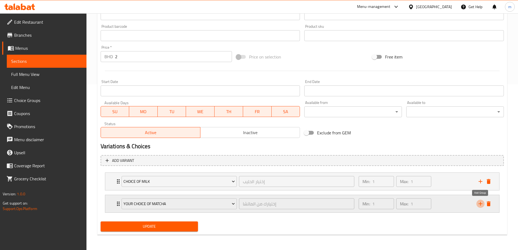
click at [480, 203] on icon "add" at bounding box center [481, 204] width 4 height 4
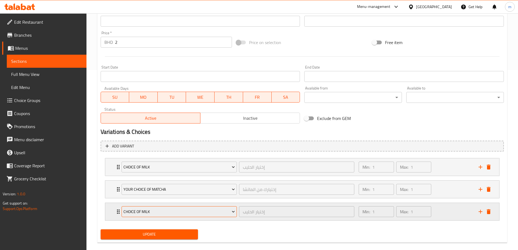
scroll to position [188, 0]
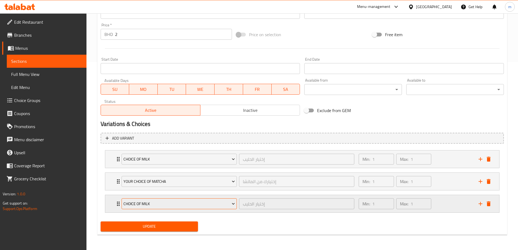
click at [191, 201] on span "Choice Of Milk" at bounding box center [178, 203] width 111 height 7
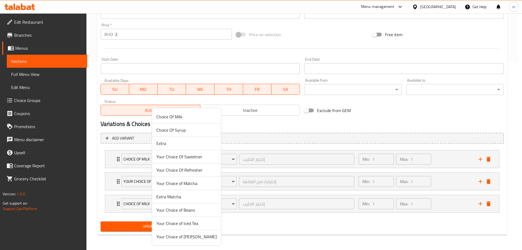
click at [173, 198] on span "Extra Matcha" at bounding box center [186, 196] width 60 height 7
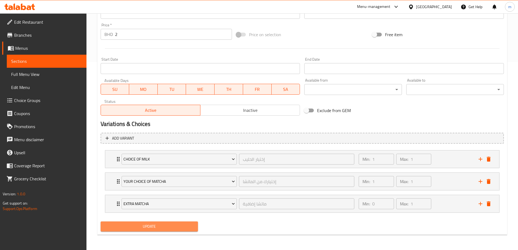
click at [150, 225] on span "Update" at bounding box center [149, 226] width 89 height 7
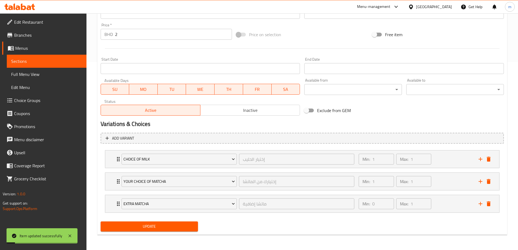
click at [39, 64] on span "Sections" at bounding box center [46, 61] width 71 height 7
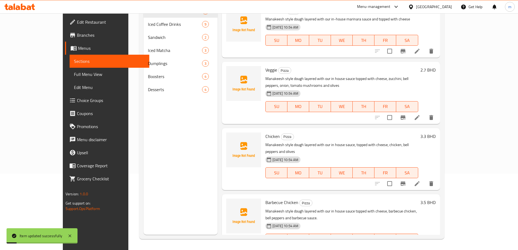
scroll to position [76, 0]
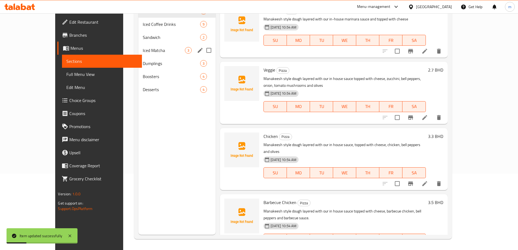
click at [143, 47] on span "Iced Matcha" at bounding box center [164, 50] width 42 height 7
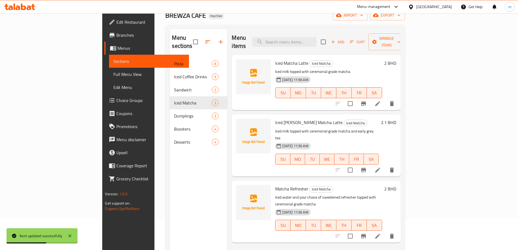
scroll to position [76, 0]
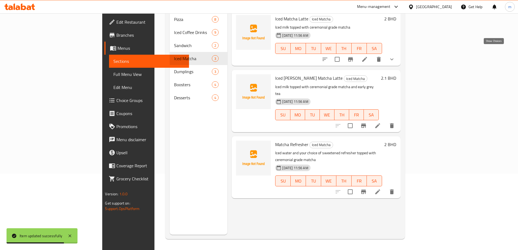
click at [395, 56] on icon "show more" at bounding box center [392, 59] width 7 height 7
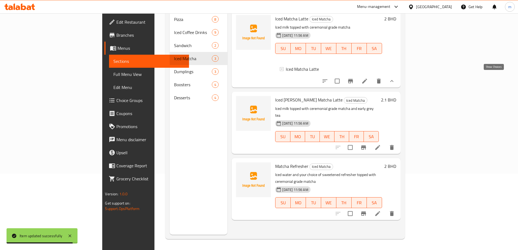
click at [395, 78] on icon "show more" at bounding box center [392, 81] width 7 height 7
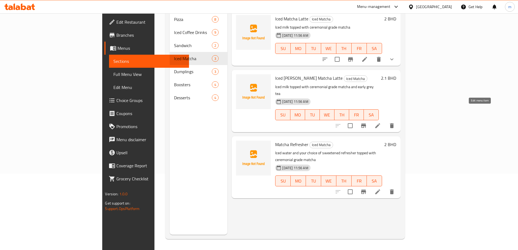
click at [381, 122] on icon at bounding box center [377, 125] width 7 height 7
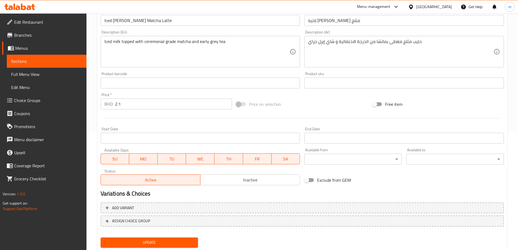
scroll to position [134, 0]
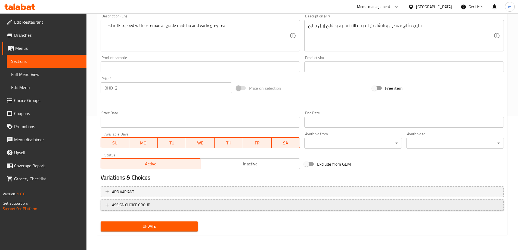
click at [145, 203] on span "ASSIGN CHOICE GROUP" at bounding box center [131, 204] width 38 height 7
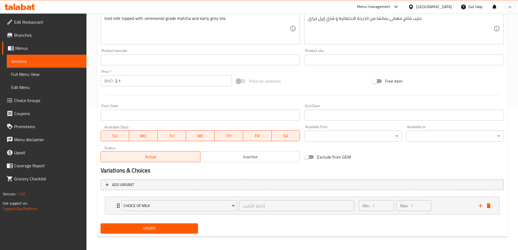
scroll to position [143, 0]
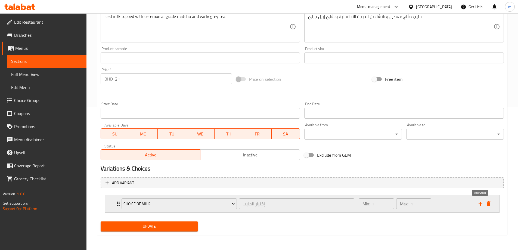
click at [477, 201] on icon "add" at bounding box center [480, 203] width 7 height 7
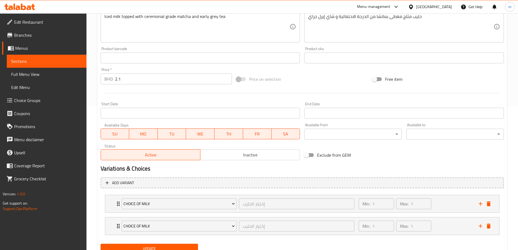
scroll to position [166, 0]
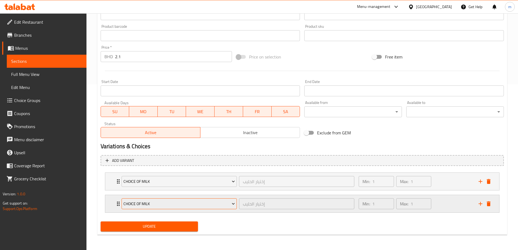
click at [196, 208] on button "Choice Of Milk" at bounding box center [179, 203] width 115 height 11
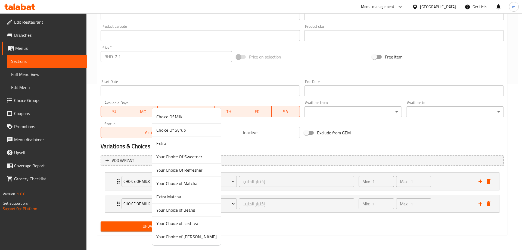
click at [172, 183] on span "Your Choice of Matcha" at bounding box center [186, 183] width 60 height 7
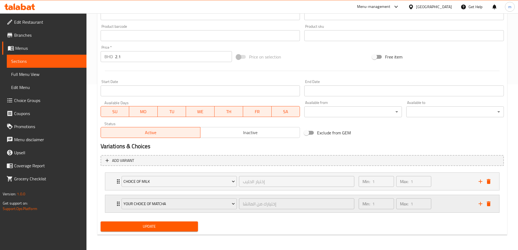
click at [478, 205] on icon "add" at bounding box center [480, 203] width 7 height 7
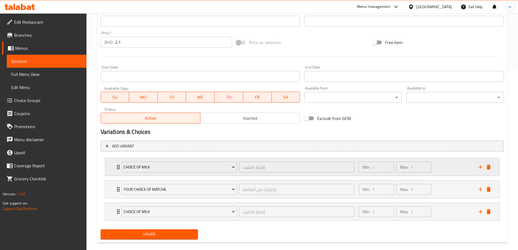
scroll to position [188, 0]
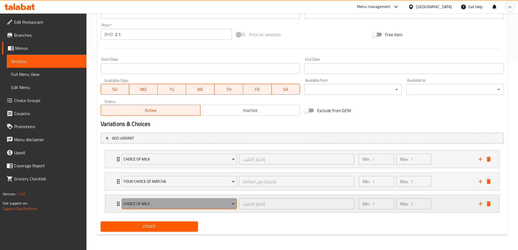
click at [154, 207] on span "Choice Of Milk" at bounding box center [178, 203] width 111 height 7
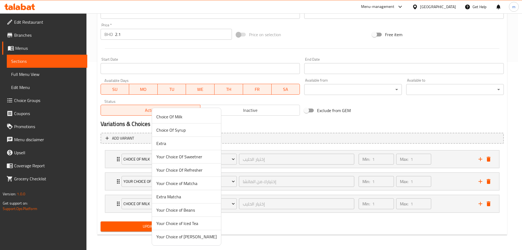
click at [174, 200] on span "Extra Matcha" at bounding box center [186, 196] width 60 height 7
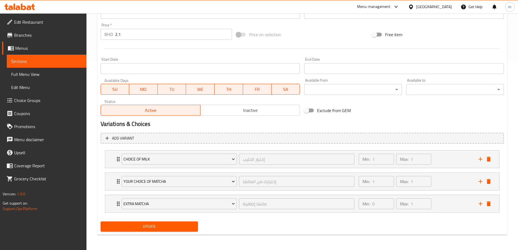
click at [170, 228] on span "Update" at bounding box center [149, 226] width 89 height 7
click at [45, 61] on span "Sections" at bounding box center [46, 61] width 71 height 7
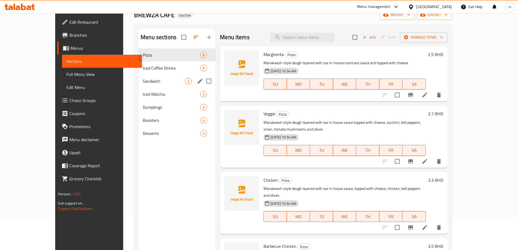
scroll to position [22, 0]
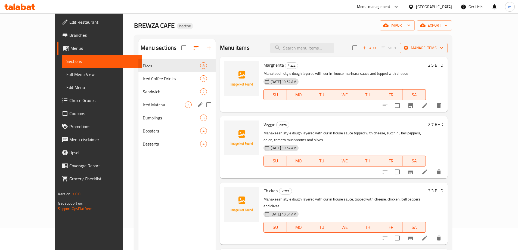
click at [138, 110] on div "Iced Matcha 3" at bounding box center [176, 104] width 77 height 13
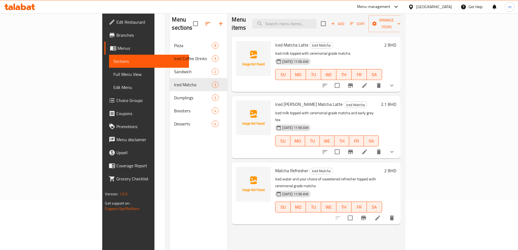
scroll to position [76, 0]
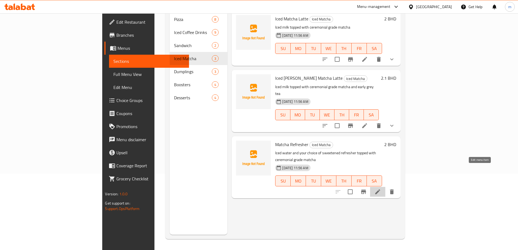
click at [381, 188] on icon at bounding box center [377, 191] width 7 height 7
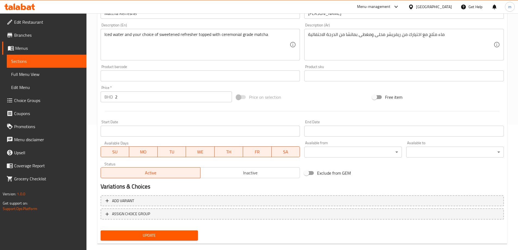
scroll to position [134, 0]
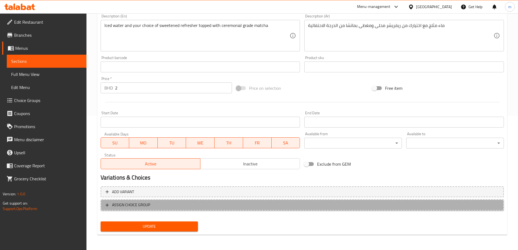
click at [182, 209] on button "ASSIGN CHOICE GROUP" at bounding box center [302, 204] width 403 height 11
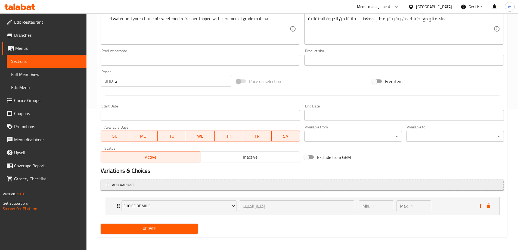
scroll to position [143, 0]
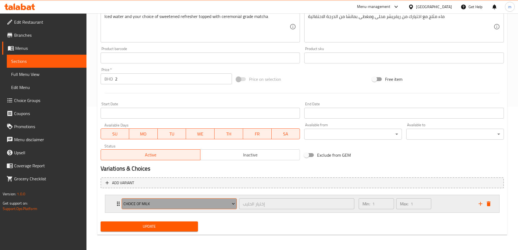
click at [169, 209] on button "Choice Of Milk" at bounding box center [179, 203] width 115 height 11
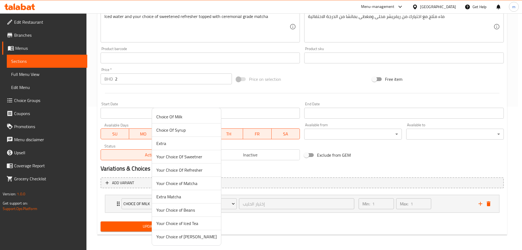
click at [195, 168] on span "Your Choice Of Refresher" at bounding box center [186, 170] width 60 height 7
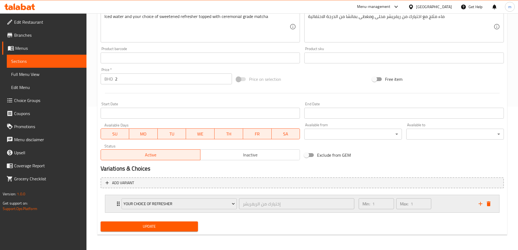
click at [120, 203] on div "Your Choice Of Refresher إختيارك من الريفريشر ​" at bounding box center [238, 203] width 240 height 17
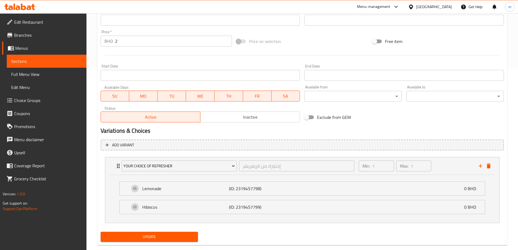
scroll to position [191, 0]
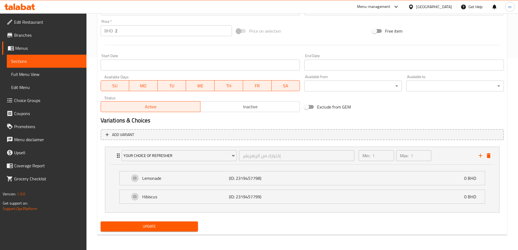
click at [154, 226] on span "Update" at bounding box center [149, 226] width 89 height 7
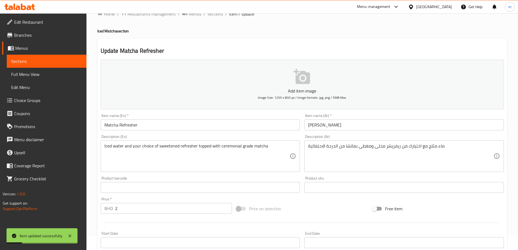
scroll to position [0, 0]
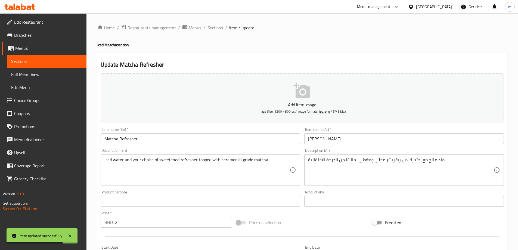
click at [41, 61] on span "Sections" at bounding box center [46, 61] width 71 height 7
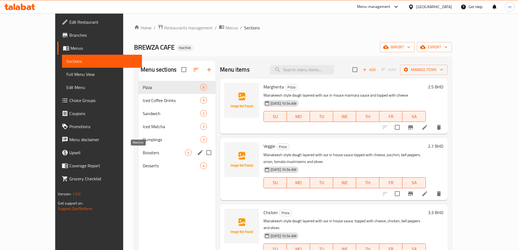
click at [143, 152] on span "Boosters" at bounding box center [164, 152] width 42 height 7
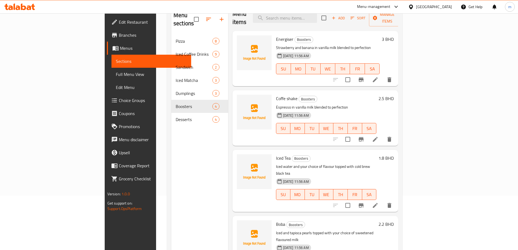
scroll to position [76, 0]
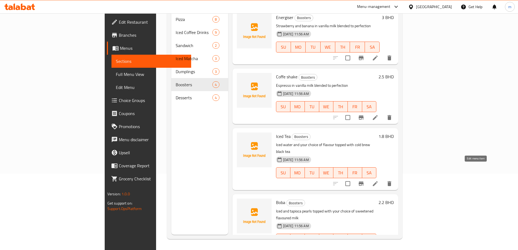
click at [378, 180] on icon at bounding box center [375, 183] width 7 height 7
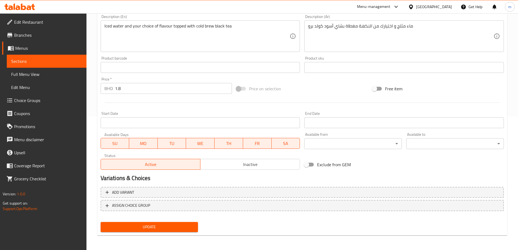
scroll to position [134, 0]
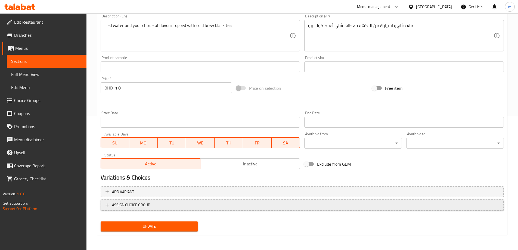
click at [160, 207] on span "ASSIGN CHOICE GROUP" at bounding box center [301, 204] width 393 height 7
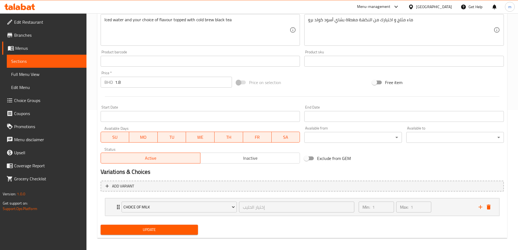
scroll to position [143, 0]
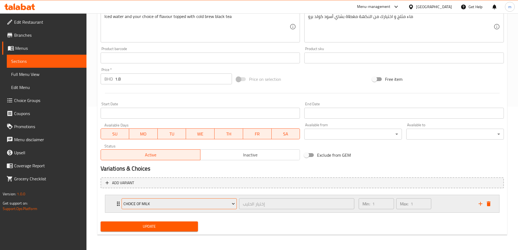
click at [162, 207] on span "Choice Of Milk" at bounding box center [178, 203] width 111 height 7
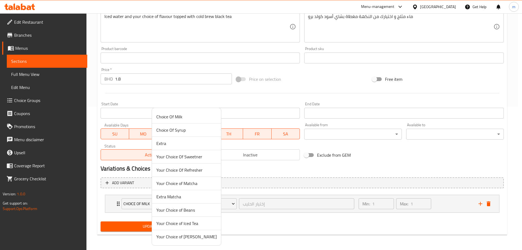
click at [181, 225] on span "Your Choice of Iced Tea" at bounding box center [186, 223] width 60 height 7
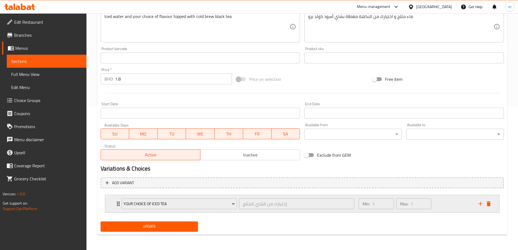
click at [118, 202] on div "Your Choice of Iced Tea إختيارك من الشاي المثلج ​" at bounding box center [238, 203] width 240 height 17
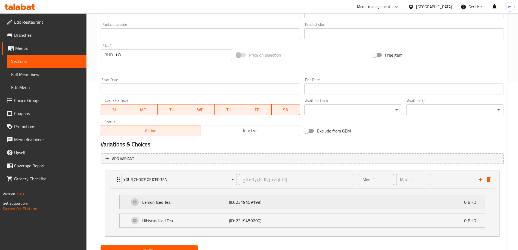
scroll to position [191, 0]
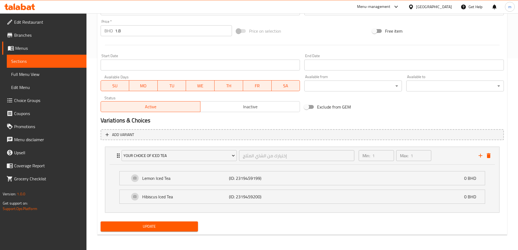
click at [175, 223] on span "Update" at bounding box center [149, 226] width 89 height 7
click at [70, 63] on span "Sections" at bounding box center [46, 61] width 71 height 7
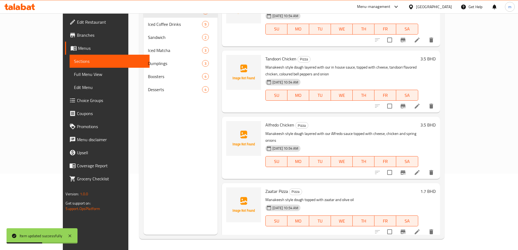
scroll to position [239, 0]
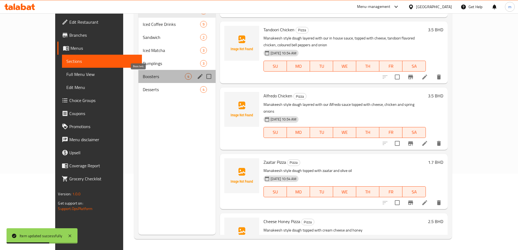
click at [143, 76] on span "Boosters" at bounding box center [164, 76] width 42 height 7
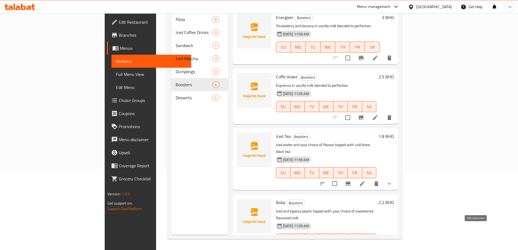
click at [378, 247] on icon at bounding box center [375, 250] width 7 height 7
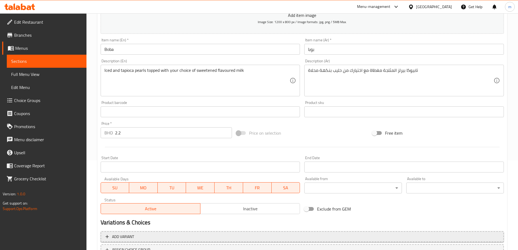
scroll to position [134, 0]
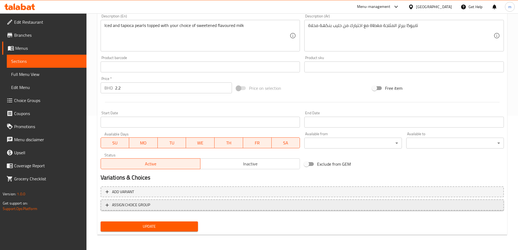
click at [164, 205] on span "ASSIGN CHOICE GROUP" at bounding box center [301, 204] width 393 height 7
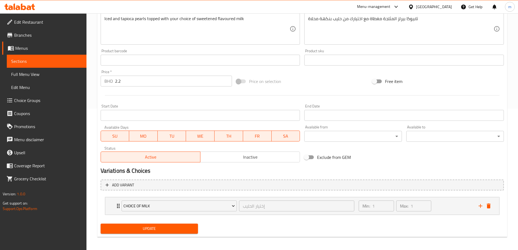
scroll to position [143, 0]
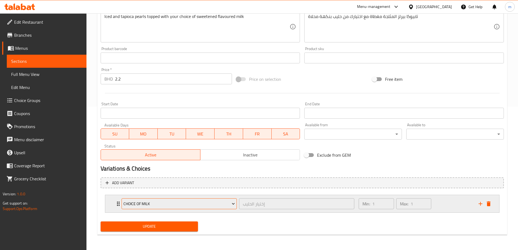
click at [142, 204] on span "Choice Of Milk" at bounding box center [178, 203] width 111 height 7
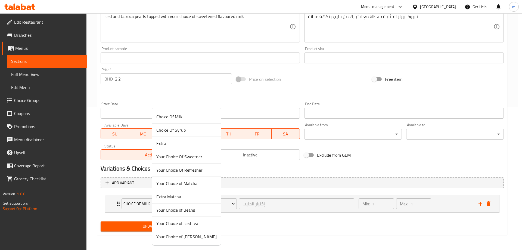
click at [187, 238] on span "Your Choice of [PERSON_NAME]" at bounding box center [186, 236] width 60 height 7
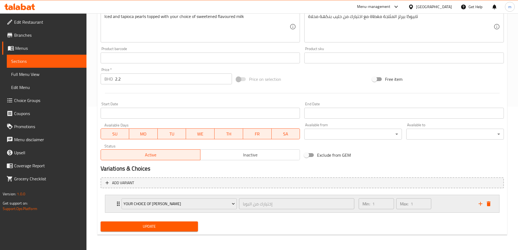
click at [114, 204] on div "Your Choice of Boba إختيارك من البوبا ​ Min: 1 ​ Max: 1 ​" at bounding box center [302, 203] width 394 height 17
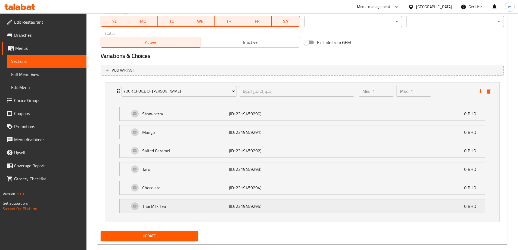
scroll to position [265, 0]
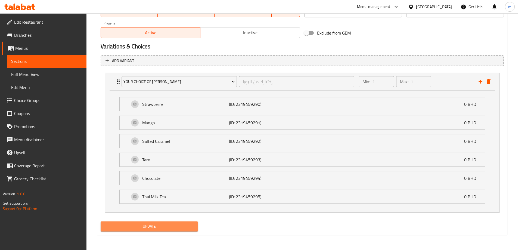
click at [158, 228] on span "Update" at bounding box center [149, 226] width 89 height 7
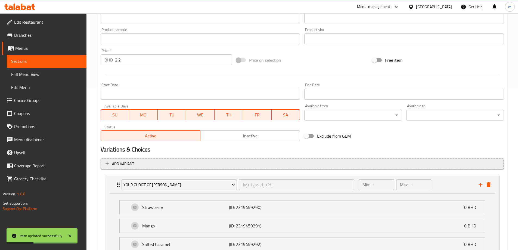
scroll to position [157, 0]
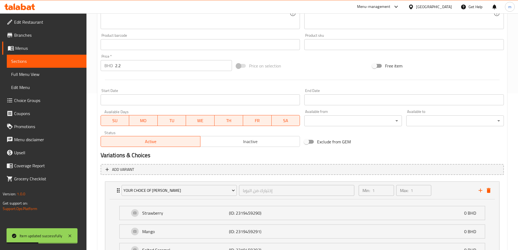
click at [42, 62] on span "Sections" at bounding box center [46, 61] width 71 height 7
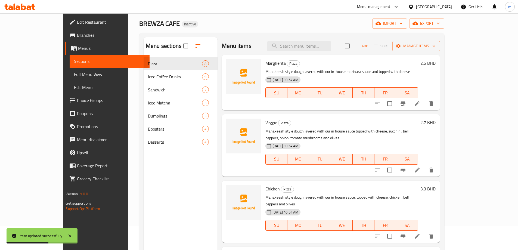
scroll to position [22, 0]
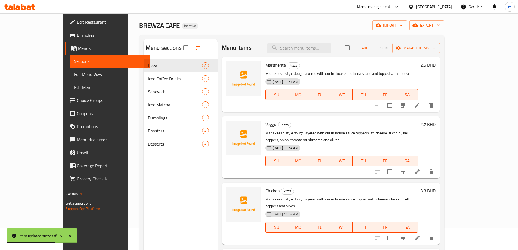
click at [74, 75] on span "Full Menu View" at bounding box center [109, 74] width 71 height 7
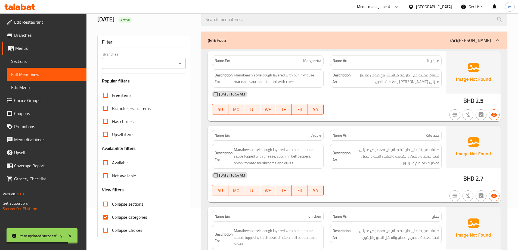
scroll to position [131, 0]
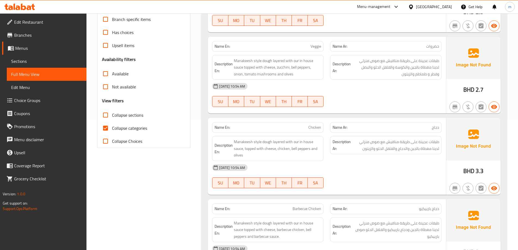
click at [121, 128] on span "Collapse categories" at bounding box center [129, 128] width 35 height 7
click at [112, 128] on input "Collapse categories" at bounding box center [105, 128] width 13 height 13
checkbox input "false"
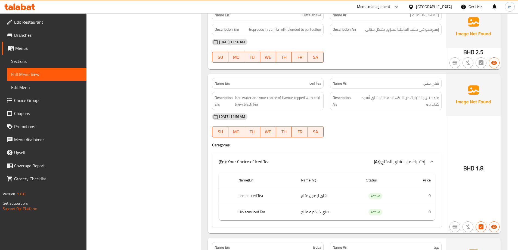
scroll to position [4138, 0]
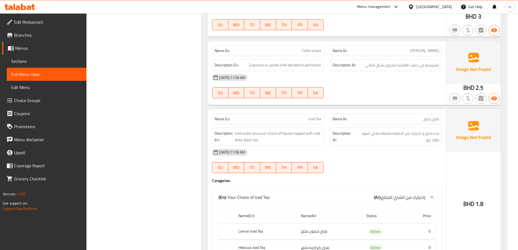
click at [35, 33] on span "Branches" at bounding box center [48, 35] width 68 height 7
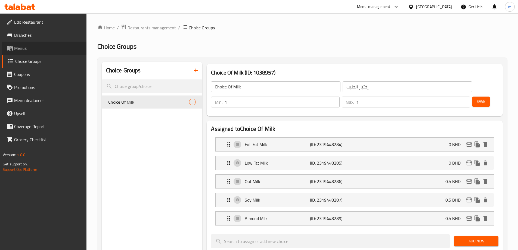
click at [25, 48] on span "Menus" at bounding box center [48, 48] width 68 height 7
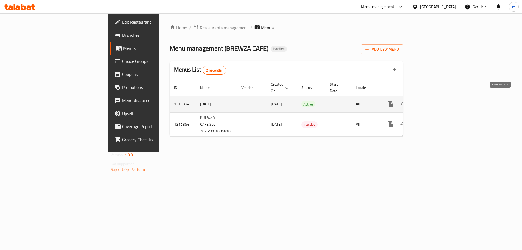
click at [433, 101] on icon "enhanced table" at bounding box center [429, 104] width 7 height 7
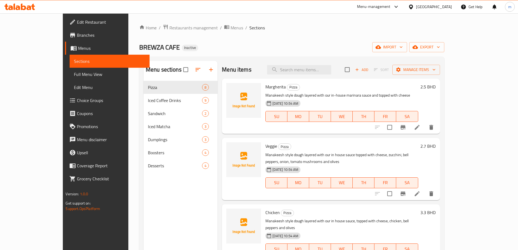
click at [77, 101] on span "Choice Groups" at bounding box center [111, 100] width 68 height 7
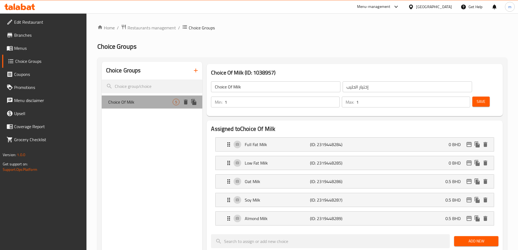
click at [149, 106] on div "Choice Of Milk 5" at bounding box center [152, 101] width 101 height 13
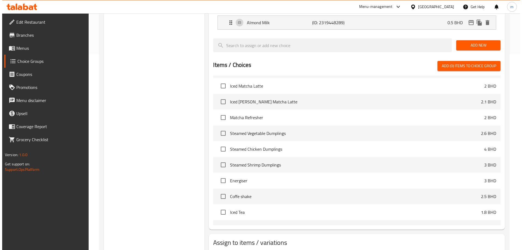
scroll to position [216, 0]
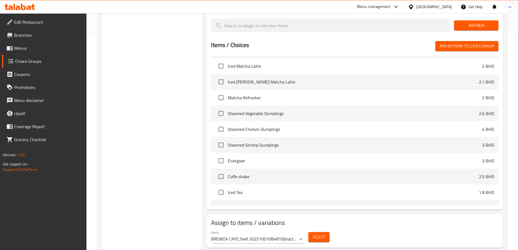
click at [320, 234] on span "Select" at bounding box center [319, 237] width 13 height 7
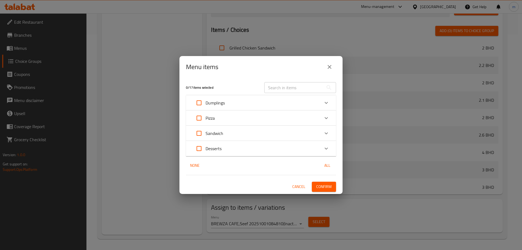
click at [324, 148] on icon "Expand" at bounding box center [326, 148] width 7 height 7
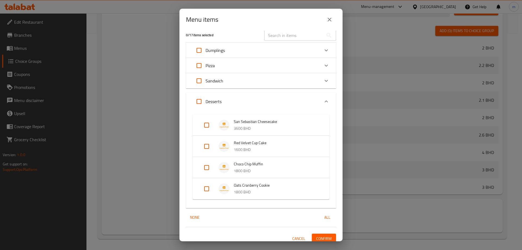
scroll to position [10, 0]
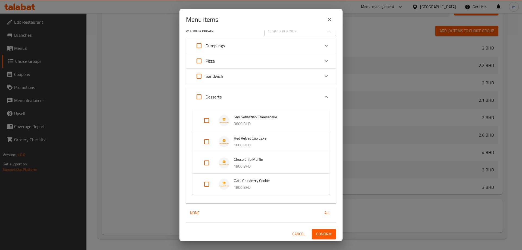
click at [323, 75] on icon "Expand" at bounding box center [326, 76] width 7 height 7
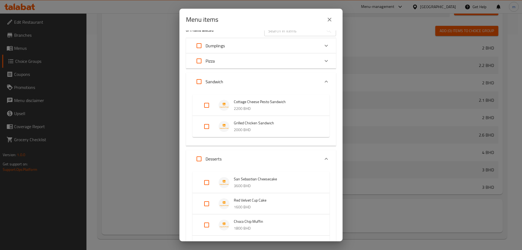
click at [323, 59] on icon "Expand" at bounding box center [326, 61] width 7 height 7
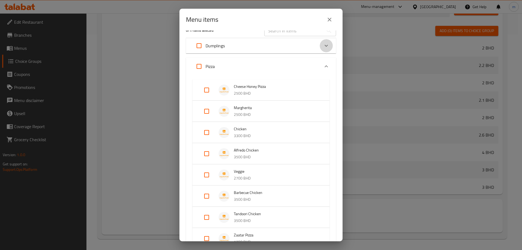
click at [323, 49] on icon "Expand" at bounding box center [326, 45] width 7 height 7
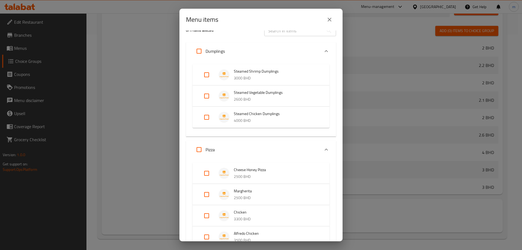
click at [323, 49] on icon "Expand" at bounding box center [326, 51] width 7 height 7
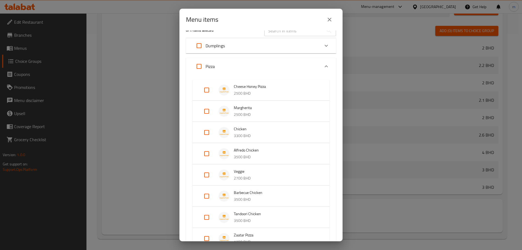
click at [323, 66] on icon "Expand" at bounding box center [326, 66] width 7 height 7
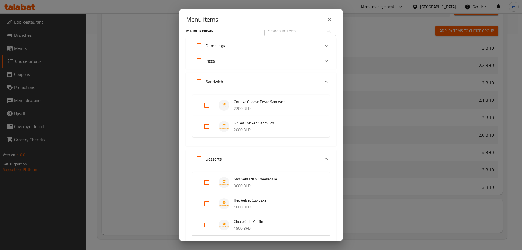
click at [323, 79] on icon "Expand" at bounding box center [326, 81] width 7 height 7
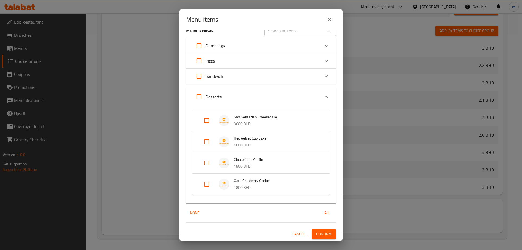
click at [325, 96] on icon "Expand" at bounding box center [326, 97] width 7 height 7
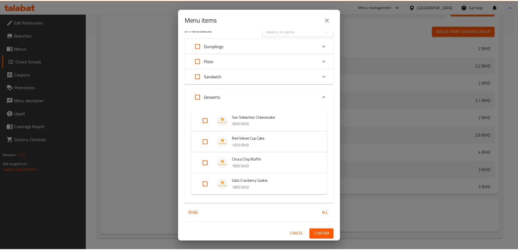
scroll to position [0, 0]
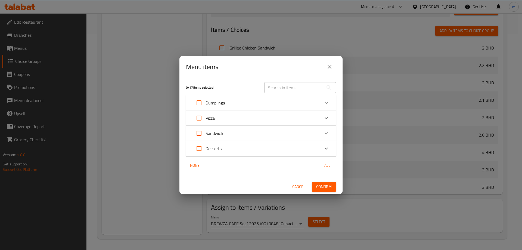
click at [151, 169] on div "Menu items 0 / 17 items selected ​ Dumplings Steamed Shrimp Dumplings 3000 BHD …" at bounding box center [261, 125] width 522 height 250
click at [300, 189] on span "Cancel" at bounding box center [298, 186] width 13 height 7
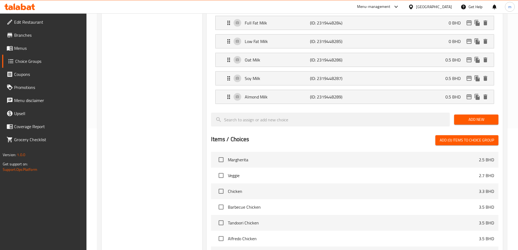
scroll to position [107, 0]
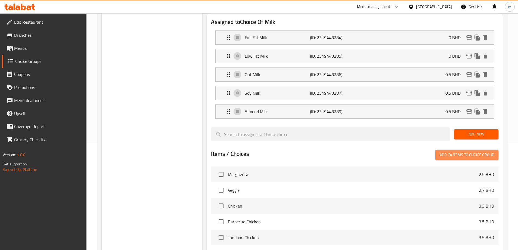
click at [448, 151] on span "Add (0) items to choice group" at bounding box center [467, 154] width 54 height 7
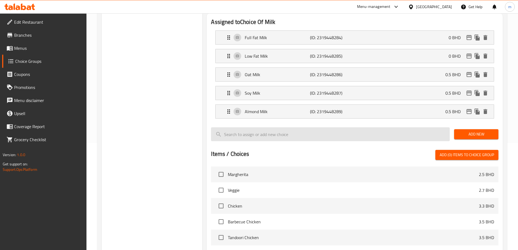
click at [287, 127] on input "search" at bounding box center [330, 134] width 239 height 14
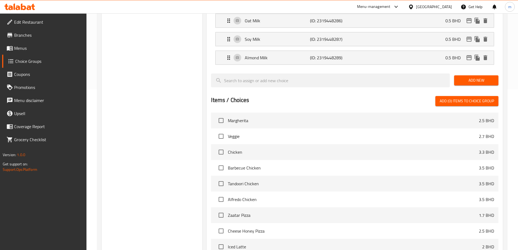
scroll to position [161, 0]
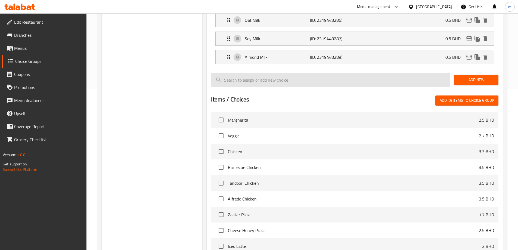
click at [249, 73] on input "search" at bounding box center [330, 80] width 239 height 14
paste input "Iced milk topped with espresso"
type input "Iced milk topped with espresso"
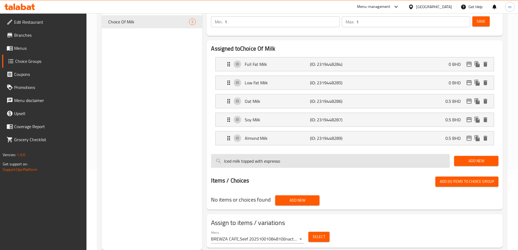
drag, startPoint x: 299, startPoint y: 146, endPoint x: 214, endPoint y: 146, distance: 84.3
click at [214, 154] on input "Iced milk topped with espresso" at bounding box center [330, 161] width 239 height 14
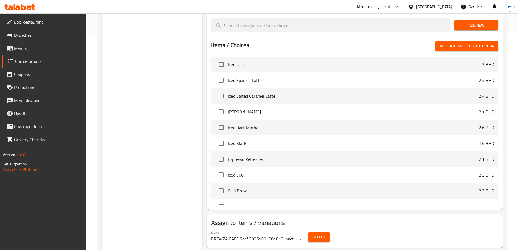
scroll to position [136, 0]
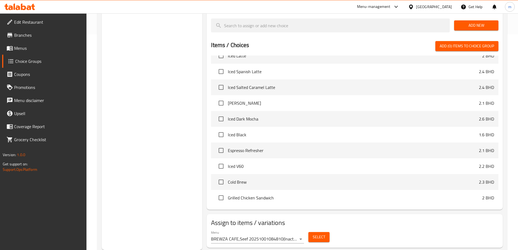
click at [189, 133] on div "Choice Groups Choice Of Milk 5" at bounding box center [152, 48] width 101 height 404
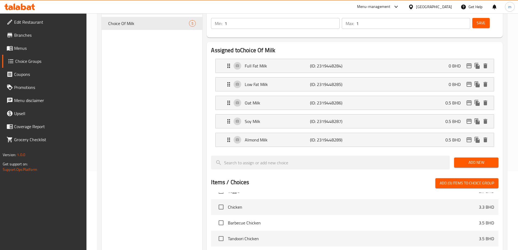
scroll to position [52, 0]
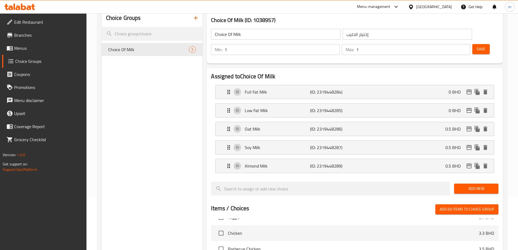
click at [158, 116] on div "Choice Groups Choice Of Milk 5" at bounding box center [152, 211] width 101 height 404
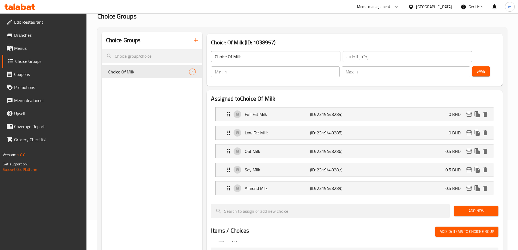
scroll to position [0, 0]
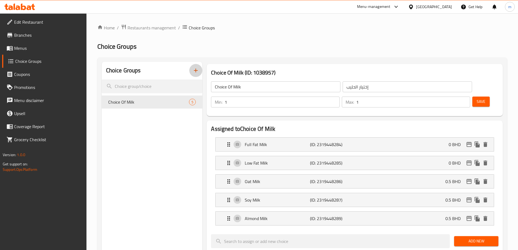
click at [197, 73] on icon "button" at bounding box center [195, 70] width 7 height 7
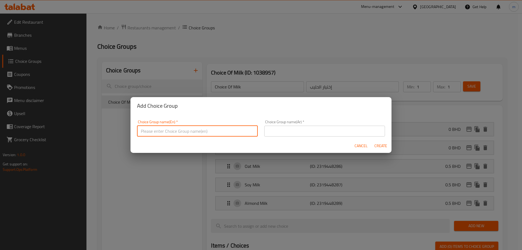
click at [174, 129] on input "text" at bounding box center [197, 131] width 121 height 11
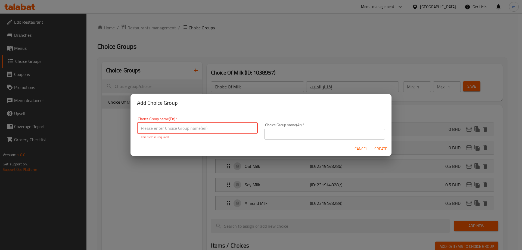
click at [188, 126] on input "text" at bounding box center [197, 128] width 121 height 11
paste input "Choice of Syrup"
click at [155, 128] on input "Choice of Syrup" at bounding box center [197, 128] width 121 height 11
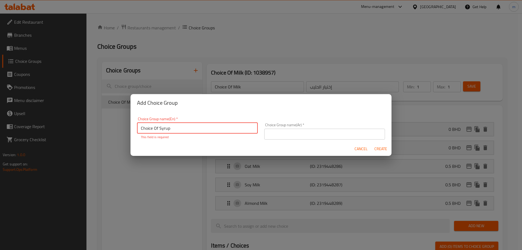
type input "Choice Of Syrup"
click at [274, 132] on input "text" at bounding box center [324, 134] width 121 height 11
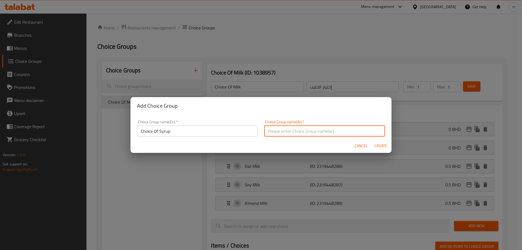
type input "D"
type input "إختيار الشراب"
click at [387, 147] on span "Create" at bounding box center [380, 145] width 13 height 7
type input "Choice Of Syrup"
type input "إختيار الشراب"
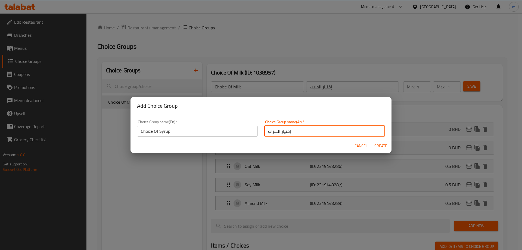
type input "0"
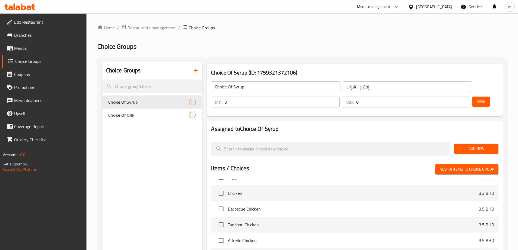
click at [449, 97] on input "0" at bounding box center [413, 102] width 114 height 11
type input "1"
click at [471, 145] on span "Add New" at bounding box center [476, 148] width 36 height 7
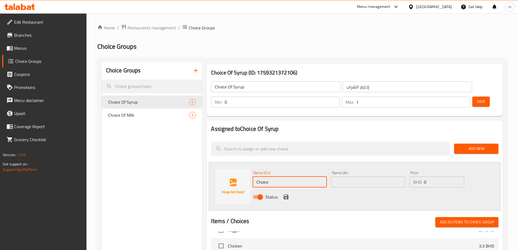
click at [274, 176] on input "Choice" at bounding box center [290, 181] width 74 height 11
paste input "Vanilla"
type input "Vanilla"
click at [366, 176] on input "text" at bounding box center [368, 181] width 74 height 11
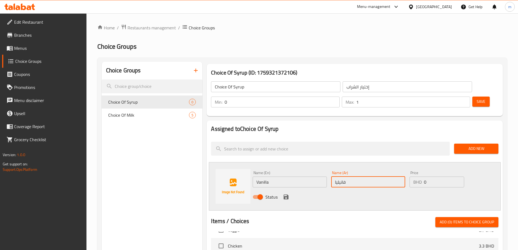
type input "فانيليا"
drag, startPoint x: 436, startPoint y: 167, endPoint x: 421, endPoint y: 168, distance: 14.4
click at [421, 176] on div "BHD 0 Price" at bounding box center [436, 181] width 54 height 11
type input "0.300"
click at [287, 194] on icon "save" at bounding box center [286, 196] width 5 height 5
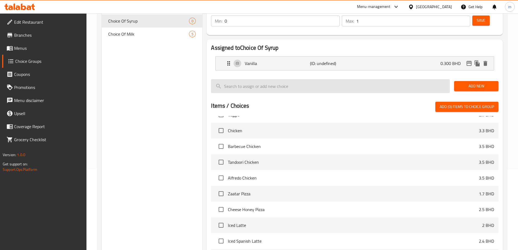
scroll to position [82, 0]
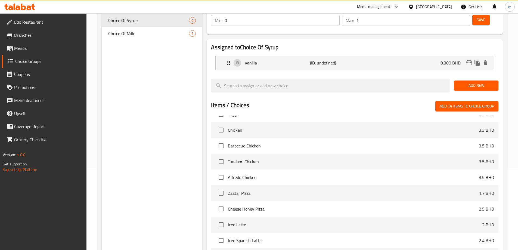
click at [478, 82] on span "Add New" at bounding box center [476, 85] width 36 height 7
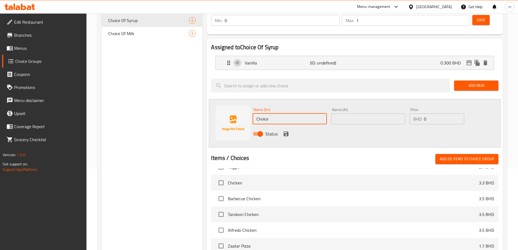
click at [272, 113] on input "Choice" at bounding box center [290, 118] width 74 height 11
paste input "Hazelnut"
type input "Hazelnut"
click at [361, 113] on input "text" at bounding box center [368, 118] width 74 height 11
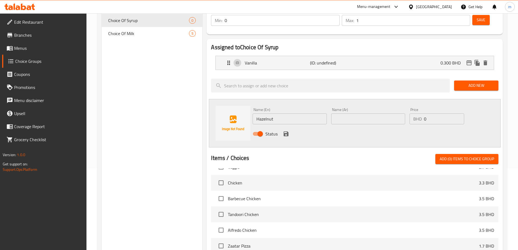
click at [343, 113] on input "text" at bounding box center [368, 118] width 74 height 11
type input "بندق"
drag, startPoint x: 436, startPoint y: 104, endPoint x: 423, endPoint y: 105, distance: 13.4
click at [423, 113] on div "BHD 0 Price" at bounding box center [436, 118] width 54 height 11
type input "0.300"
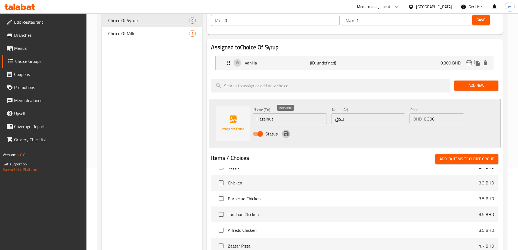
click at [287, 131] on icon "save" at bounding box center [286, 133] width 5 height 5
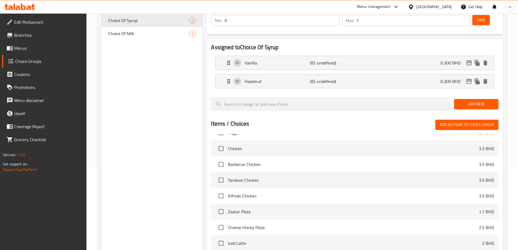
click at [467, 101] on span "Add New" at bounding box center [476, 104] width 36 height 7
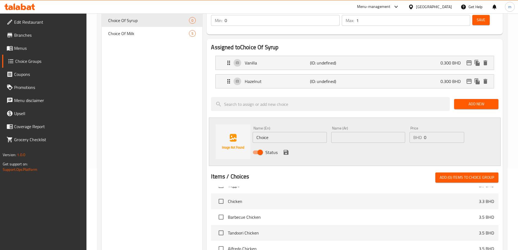
click at [273, 132] on input "Choice" at bounding box center [290, 137] width 74 height 11
paste input "aramel"
type input "Caramel"
click at [370, 132] on input "text" at bounding box center [368, 137] width 74 height 11
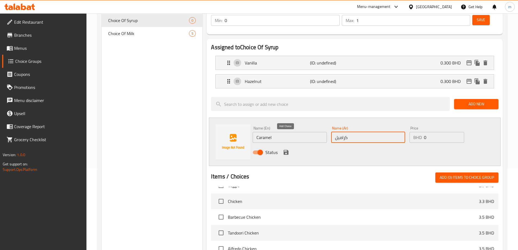
type input "كراميل"
click at [286, 149] on icon "save" at bounding box center [286, 152] width 7 height 7
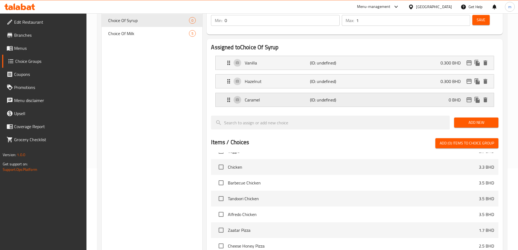
click at [438, 93] on div "Caramel (ID: undefined) 0 BHD" at bounding box center [356, 100] width 262 height 14
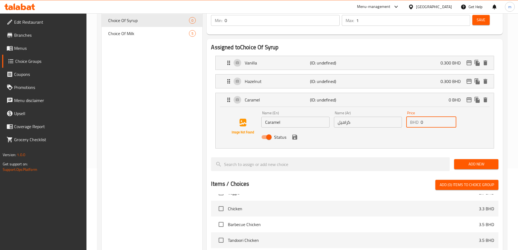
drag, startPoint x: 431, startPoint y: 108, endPoint x: 422, endPoint y: 106, distance: 10.0
click at [422, 117] on input "0" at bounding box center [439, 122] width 36 height 11
click at [297, 130] on div "Status" at bounding box center [367, 137] width 217 height 15
click at [296, 135] on icon "save" at bounding box center [294, 137] width 5 height 5
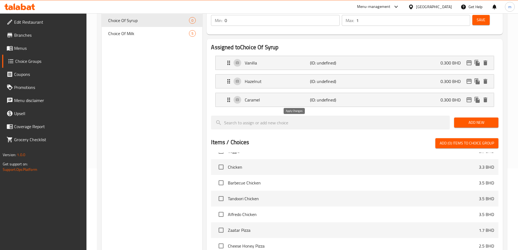
type input "0.300"
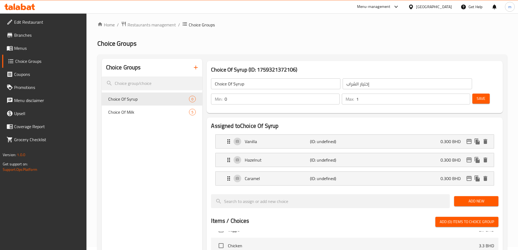
scroll to position [0, 0]
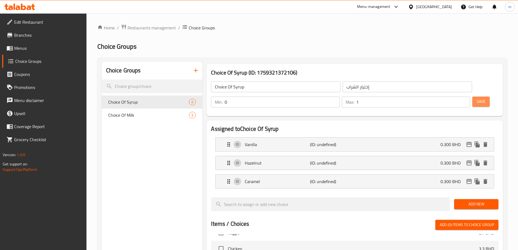
click at [477, 98] on span "Save" at bounding box center [481, 101] width 9 height 7
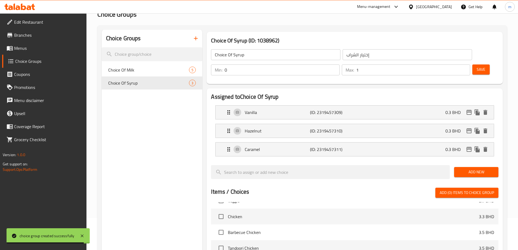
scroll to position [27, 0]
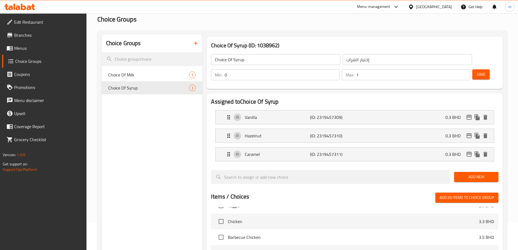
click at [197, 42] on icon "button" at bounding box center [195, 43] width 7 height 7
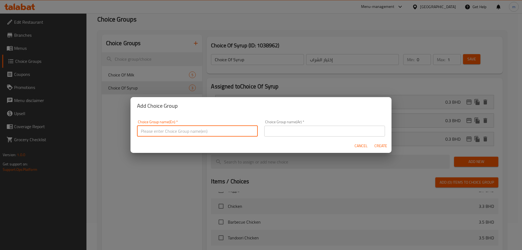
click at [193, 132] on input "text" at bounding box center [197, 131] width 121 height 11
paste input "Extra"
type input "Extra"
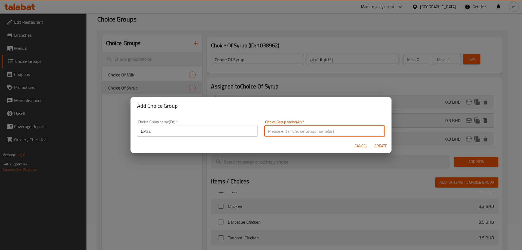
click at [329, 132] on input "text" at bounding box center [324, 131] width 121 height 11
type input "ل"
type input "إضافة"
click at [386, 144] on span "Create" at bounding box center [380, 145] width 13 height 7
type input "Extra"
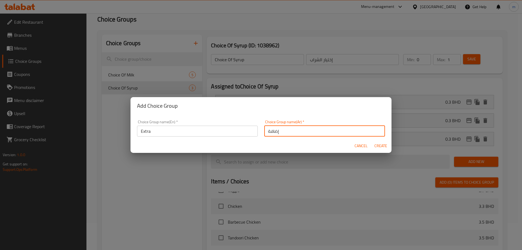
type input "إضافة"
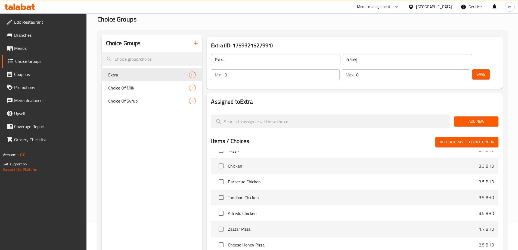
click at [469, 118] on span "Add New" at bounding box center [476, 121] width 36 height 7
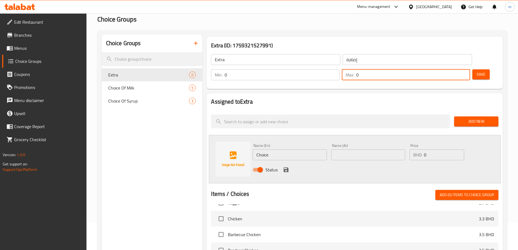
click at [458, 69] on input "0" at bounding box center [413, 74] width 114 height 11
drag, startPoint x: 451, startPoint y: 58, endPoint x: 448, endPoint y: 59, distance: 3.8
click at [448, 69] on div "Max: 0 ​" at bounding box center [406, 74] width 128 height 11
type input "1"
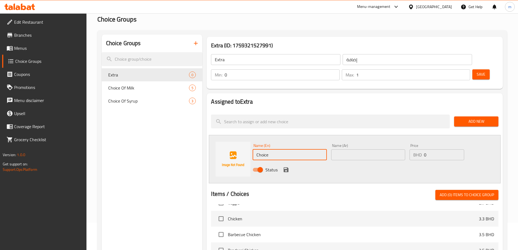
click at [285, 149] on input "Choice" at bounding box center [290, 154] width 74 height 11
paste input "Extra Espresso Shot"
type input "Extra Espresso Shot"
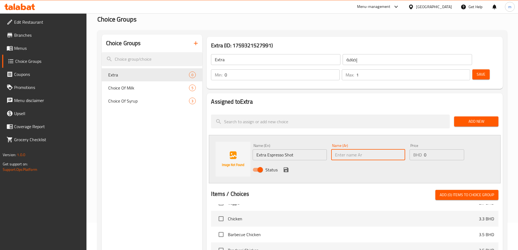
click at [339, 149] on input "text" at bounding box center [368, 154] width 74 height 11
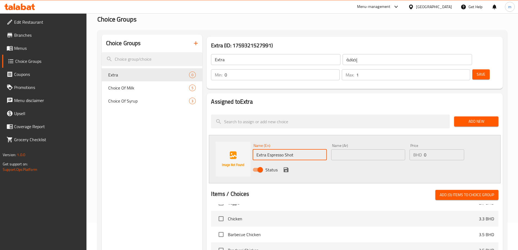
drag, startPoint x: 297, startPoint y: 141, endPoint x: 268, endPoint y: 135, distance: 30.1
click at [268, 149] on input "Extra Espresso Shot" at bounding box center [290, 154] width 74 height 11
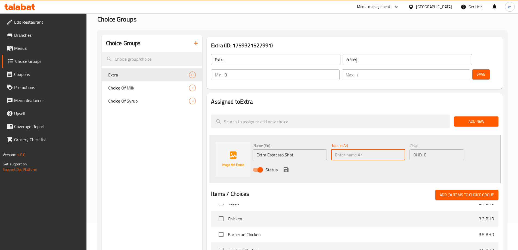
click at [340, 149] on input "text" at bounding box center [368, 154] width 74 height 11
paste input "شوت إسبريسو"
click at [334, 149] on input "شوت إسبريسو" at bounding box center [368, 154] width 74 height 11
type input "إضافة شوت إسبريسو"
click at [429, 149] on input "0" at bounding box center [444, 154] width 40 height 11
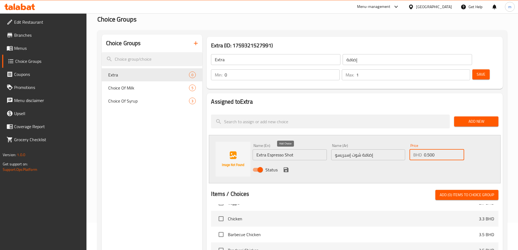
type input "0.500"
click at [286, 166] on icon "save" at bounding box center [286, 169] width 7 height 7
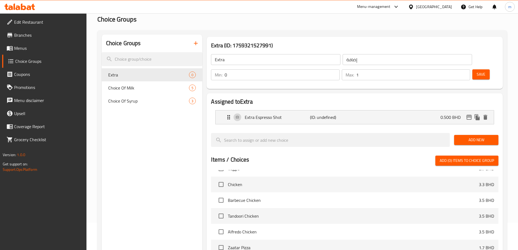
click at [477, 69] on button "Save" at bounding box center [480, 74] width 17 height 10
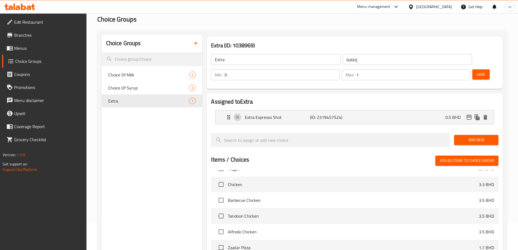
click at [194, 44] on icon "button" at bounding box center [196, 43] width 4 height 4
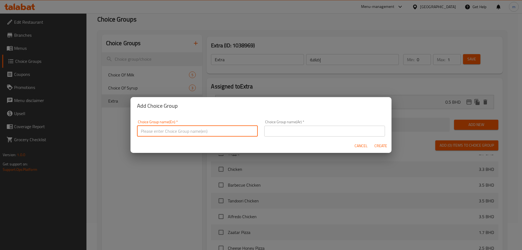
click at [215, 128] on input "text" at bounding box center [197, 131] width 121 height 11
paste input "Your Choice"
click at [188, 129] on input "Your Choice" at bounding box center [197, 131] width 121 height 11
paste input "sweetner"
click at [170, 131] on input "Your Choice Of sweetner" at bounding box center [197, 131] width 121 height 11
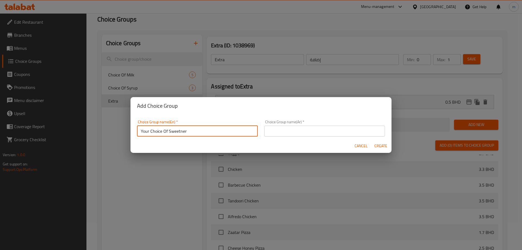
click at [198, 132] on input "Your Choice Of Sweetner" at bounding box center [197, 131] width 121 height 11
type input "Your Choice Of Sweetner"
click at [295, 129] on input "text" at bounding box center [324, 131] width 121 height 11
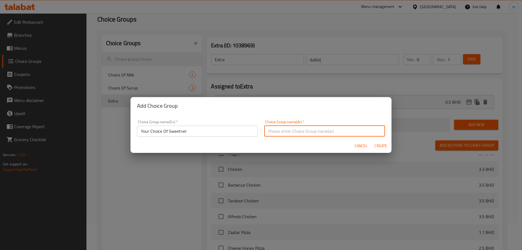
click at [210, 132] on input "Your Choice Of Sweetner" at bounding box center [197, 131] width 121 height 11
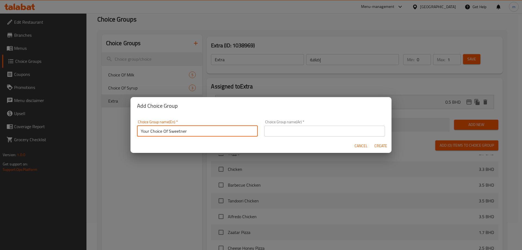
click at [296, 134] on input "text" at bounding box center [324, 131] width 121 height 11
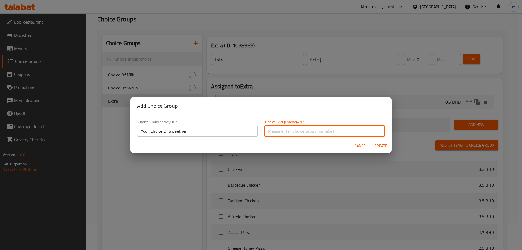
type input "H"
type input "ل"
type input "إختيارك من التحلية"
click at [383, 147] on span "Create" at bounding box center [380, 145] width 13 height 7
type input "Your Choice Of Sweetner"
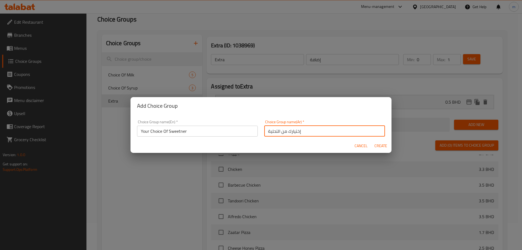
type input "إختيارك من التحلية"
type input "0"
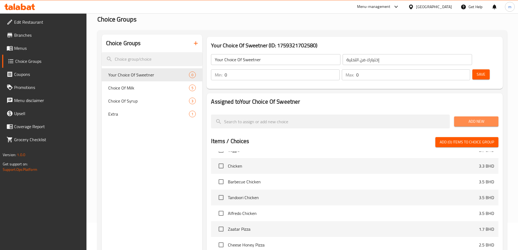
click at [464, 118] on span "Add New" at bounding box center [476, 121] width 36 height 7
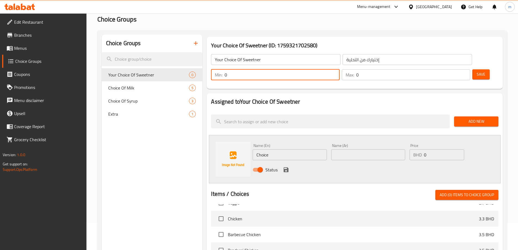
drag, startPoint x: 423, startPoint y: 61, endPoint x: 417, endPoint y: 60, distance: 6.4
click at [339, 69] on div "Min: 0 ​" at bounding box center [275, 74] width 128 height 11
type input "1"
click at [451, 69] on input "0" at bounding box center [413, 74] width 114 height 11
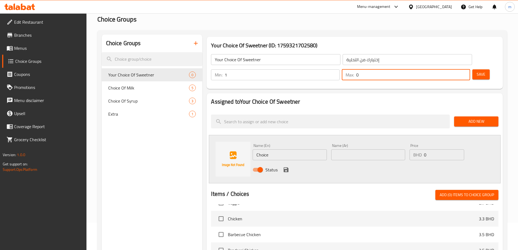
click at [451, 69] on input "0" at bounding box center [413, 74] width 114 height 11
click at [450, 69] on input "0" at bounding box center [413, 74] width 114 height 11
type input "1"
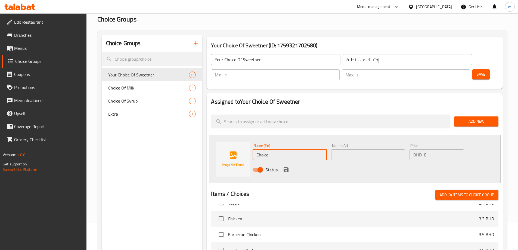
click at [280, 149] on input "Choice" at bounding box center [290, 154] width 74 height 11
click at [291, 149] on input "Choice" at bounding box center [290, 154] width 74 height 11
paste input "With sweetner"
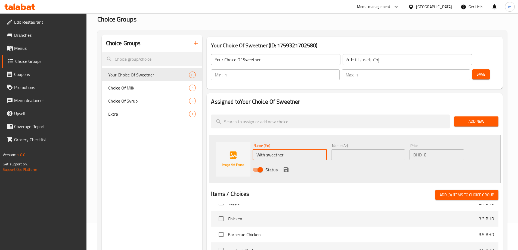
type input "With sweetner"
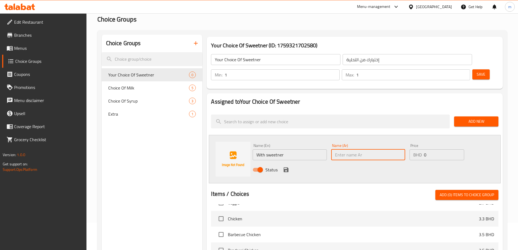
click at [346, 149] on input "text" at bounding box center [368, 154] width 74 height 11
type input "مع التحلية"
click at [287, 167] on icon "save" at bounding box center [286, 169] width 5 height 5
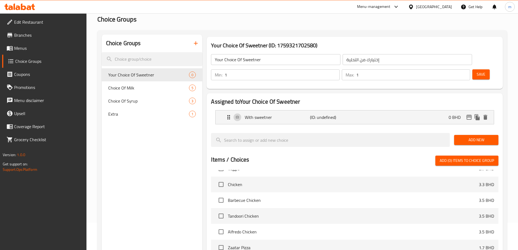
click at [485, 136] on span "Add New" at bounding box center [476, 139] width 36 height 7
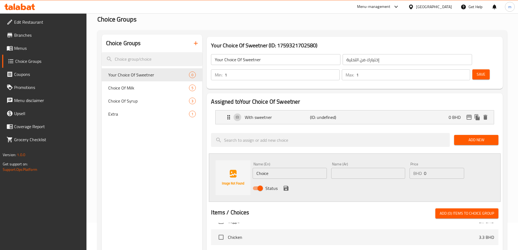
click at [280, 168] on input "Choice" at bounding box center [290, 173] width 74 height 11
paste input "Without sweetner"
type input "Without sweetner"
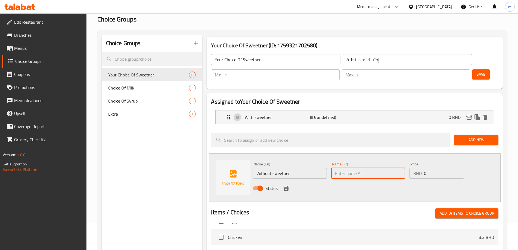
click at [354, 168] on input "text" at bounding box center [368, 173] width 74 height 11
type input "بدون تحلية"
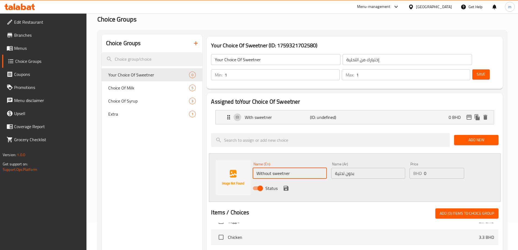
click at [278, 168] on input "Without sweetner" at bounding box center [290, 173] width 74 height 11
type input "Without Sweetner"
click at [283, 185] on icon "save" at bounding box center [286, 188] width 7 height 7
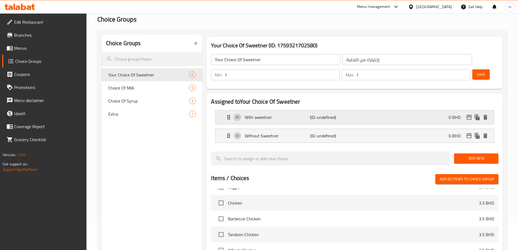
click at [300, 114] on p "With sweetner" at bounding box center [277, 117] width 65 height 7
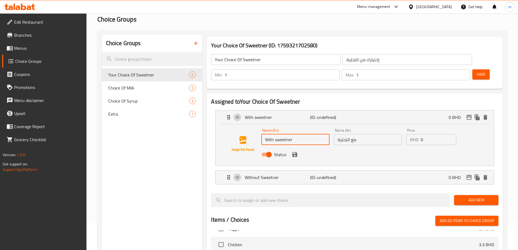
click at [294, 134] on input "With sweetner" at bounding box center [295, 139] width 68 height 11
type input "With Sweetner"
click at [294, 151] on icon "save" at bounding box center [294, 154] width 7 height 7
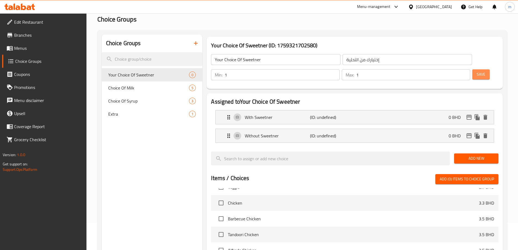
click at [477, 71] on span "Save" at bounding box center [481, 74] width 9 height 7
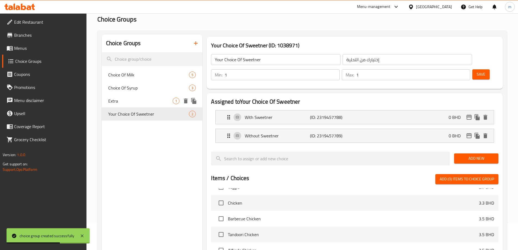
click at [121, 101] on span "Extra" at bounding box center [140, 101] width 65 height 7
type input "Extra"
type input "إضافة"
type input "0"
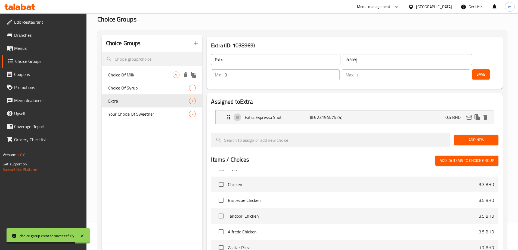
click at [132, 73] on span "Choice Of Milk" at bounding box center [140, 75] width 65 height 7
type input "Choice Of Milk"
type input "إختيار الحليب"
type input "1"
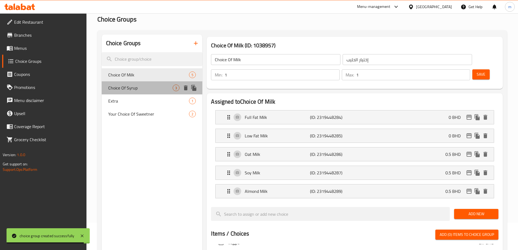
click at [133, 86] on span "Choice Of Syrup" at bounding box center [140, 88] width 65 height 7
type input "Choice Of Syrup"
type input "إختيار الشراب"
type input "0"
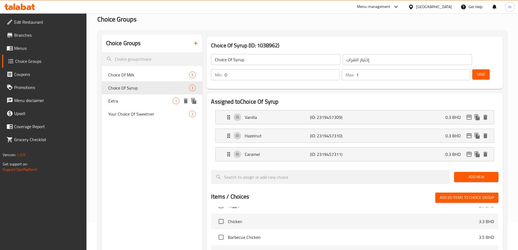
click at [133, 98] on span "Extra" at bounding box center [140, 101] width 65 height 7
type input "Extra"
type input "إضافة"
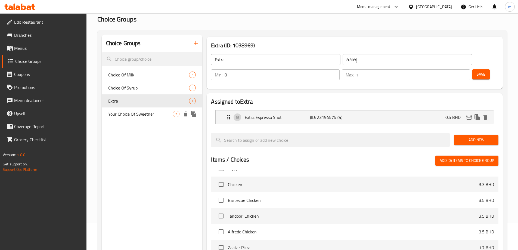
click at [131, 109] on div "Your Choice Of Sweetner 2" at bounding box center [152, 113] width 101 height 13
type input "Your Choice Of Sweetner"
type input "إختيارك من التحلية"
type input "1"
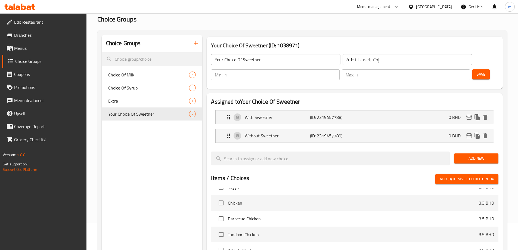
click at [197, 46] on icon "button" at bounding box center [195, 43] width 7 height 7
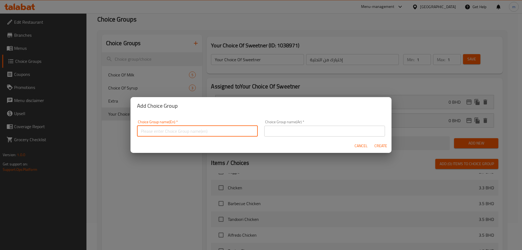
click at [173, 130] on input "text" at bounding box center [197, 131] width 121 height 11
paste input "Your Choice of Refresher"
click at [159, 132] on input "Your Choice of Refresher" at bounding box center [197, 131] width 121 height 11
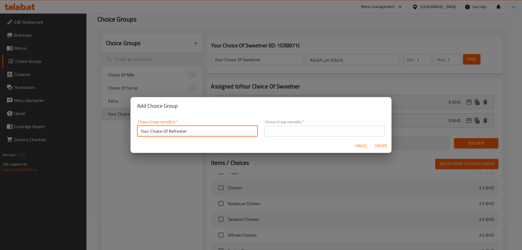
type input "Your Choice Of Refresher"
click at [298, 132] on input "text" at bounding box center [324, 131] width 121 height 11
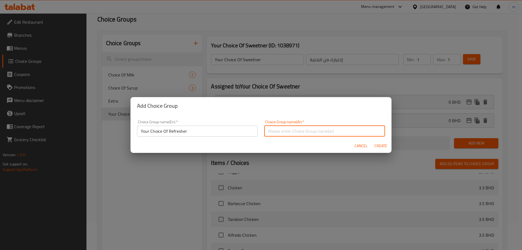
type input "ء"
type input "إختيارك من الريفريشر"
click at [382, 144] on span "Create" at bounding box center [380, 145] width 13 height 7
type input "Your Choice Of Refresher"
type input "إختيارك من الريفريشر"
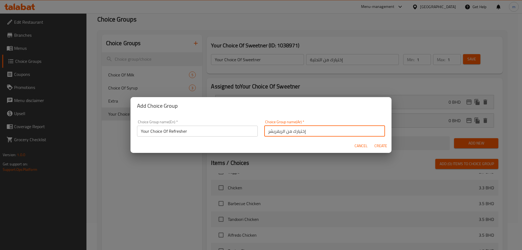
type input "0"
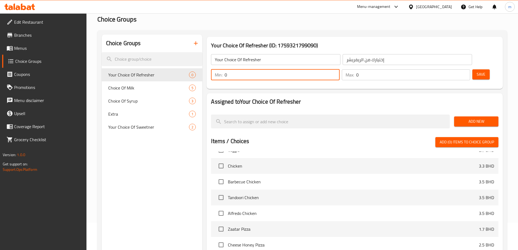
drag, startPoint x: 422, startPoint y: 62, endPoint x: 418, endPoint y: 62, distance: 3.3
click at [339, 69] on input "0" at bounding box center [282, 74] width 115 height 11
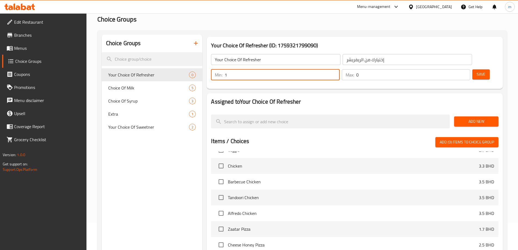
type input "1"
click at [452, 69] on input "0" at bounding box center [413, 74] width 114 height 11
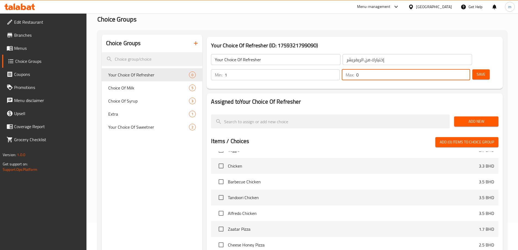
click at [452, 69] on input "0" at bounding box center [413, 74] width 114 height 11
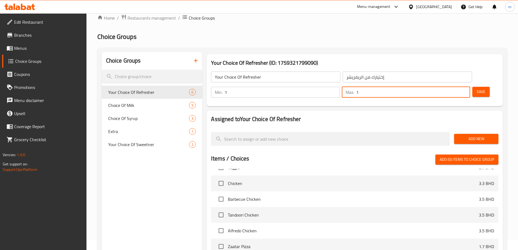
scroll to position [0, 0]
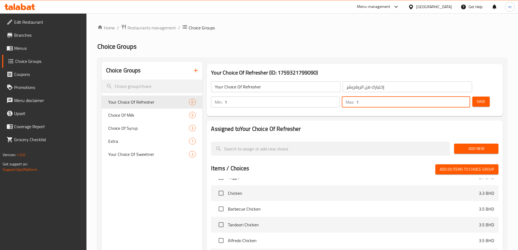
type input "1"
click at [481, 145] on span "Add New" at bounding box center [476, 148] width 36 height 7
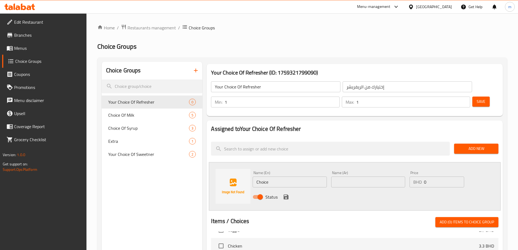
click at [297, 176] on input "Choice" at bounding box center [290, 181] width 74 height 11
paste input "Lemonad"
type input "Lemonade"
click at [372, 176] on input "text" at bounding box center [368, 181] width 74 height 11
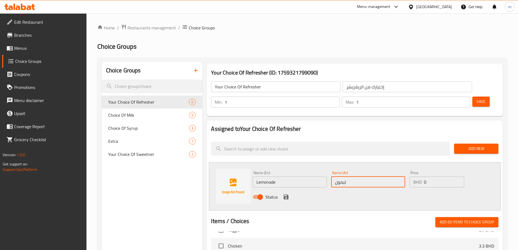
type input "ليمون"
click at [284, 194] on icon "save" at bounding box center [286, 196] width 5 height 5
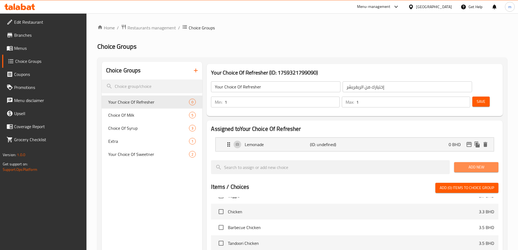
click at [473, 164] on span "Add New" at bounding box center [476, 167] width 36 height 7
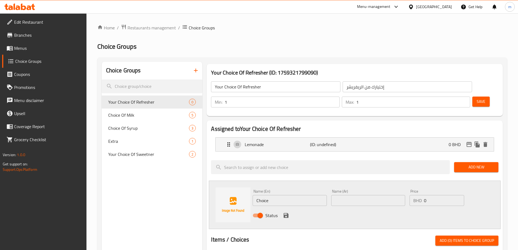
click at [294, 195] on input "Choice" at bounding box center [290, 200] width 74 height 11
paste input "Hibiscus"
type input "Hibiscus"
click at [344, 195] on input "text" at bounding box center [368, 200] width 74 height 11
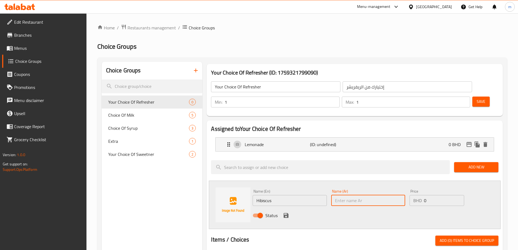
paste input "كركديه"
type input "كركديه"
click at [288, 213] on icon "save" at bounding box center [286, 215] width 5 height 5
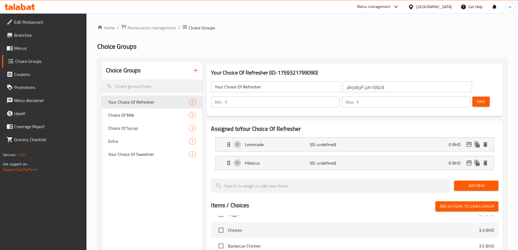
click at [478, 97] on button "Save" at bounding box center [480, 102] width 17 height 10
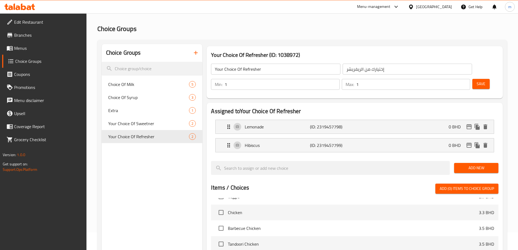
scroll to position [27, 0]
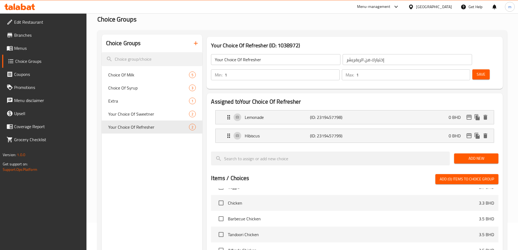
click at [472, 69] on button "Save" at bounding box center [480, 74] width 17 height 10
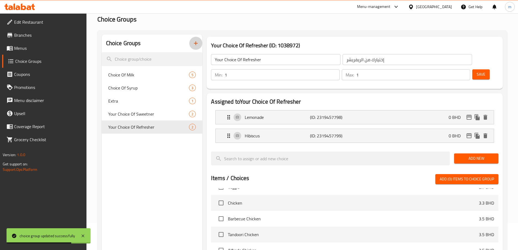
click at [197, 46] on icon "button" at bounding box center [195, 43] width 7 height 7
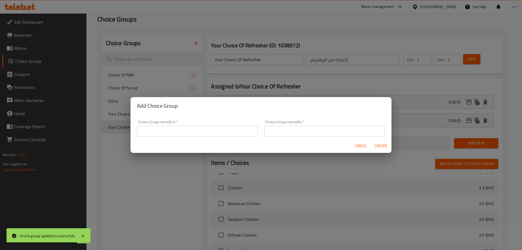
click at [216, 128] on input "text" at bounding box center [197, 131] width 121 height 11
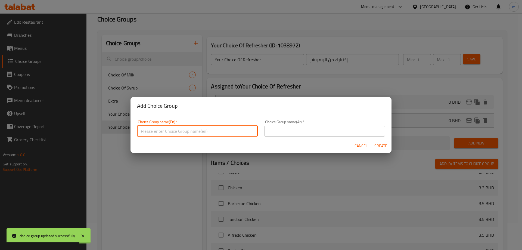
paste input "Your Choice of Matcha"
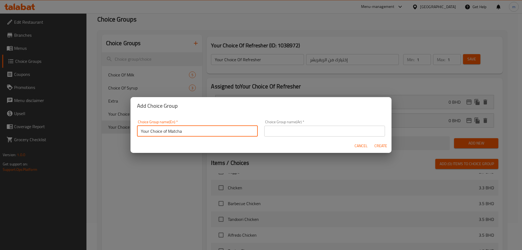
type input "Your Choice of Matcha"
click at [269, 133] on input "text" at bounding box center [324, 131] width 121 height 11
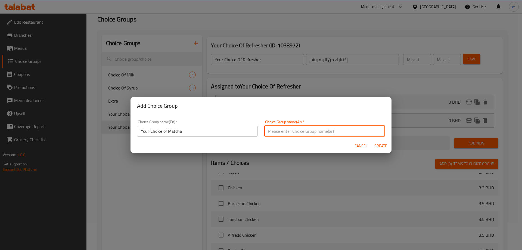
type input "ي"
type input "إختيارك من الماتشا"
click at [384, 144] on span "Create" at bounding box center [380, 145] width 13 height 7
type input "Your Choice of Matcha"
type input "إختيارك من الماتشا"
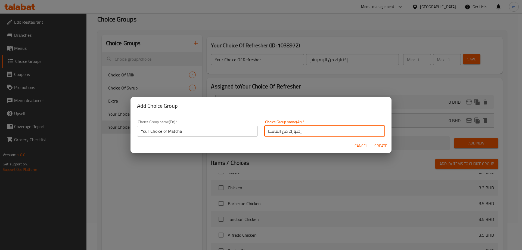
type input "0"
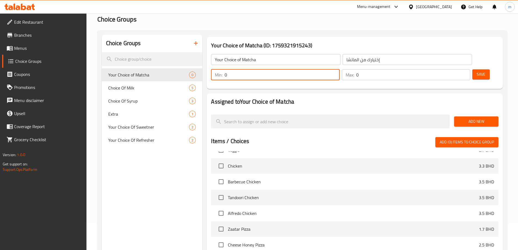
drag, startPoint x: 421, startPoint y: 59, endPoint x: 417, endPoint y: 60, distance: 4.7
click at [339, 69] on div "Min: 0 ​" at bounding box center [275, 74] width 128 height 11
type input "1"
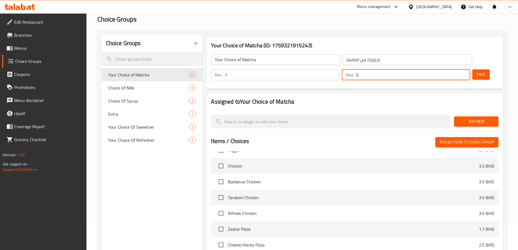
click at [452, 69] on input "0" at bounding box center [413, 74] width 114 height 11
type input "1"
click at [468, 118] on span "Add New" at bounding box center [476, 121] width 36 height 7
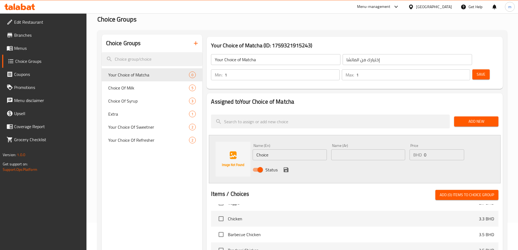
click at [289, 149] on input "Choice" at bounding box center [290, 154] width 74 height 11
paste input "Sweetened Matcha"
type input "Sweetened Matcha"
click at [384, 149] on input "text" at bounding box center [368, 154] width 74 height 11
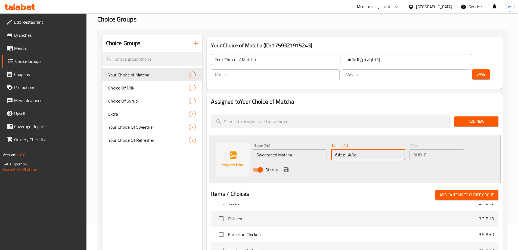
type input "ماتشا محلاة"
drag, startPoint x: 431, startPoint y: 139, endPoint x: 416, endPoint y: 141, distance: 15.7
click at [416, 149] on div "BHD 0 Price" at bounding box center [436, 154] width 54 height 11
type input "4"
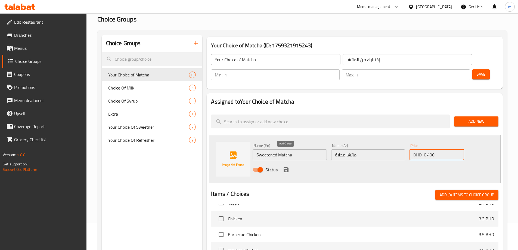
type input "0.400"
click at [287, 167] on icon "save" at bounding box center [286, 169] width 5 height 5
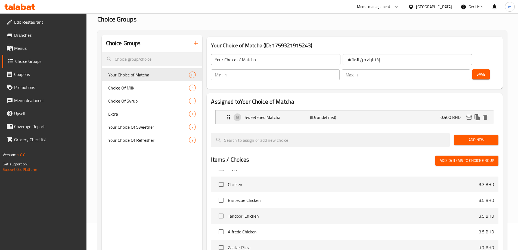
click at [473, 136] on span "Add New" at bounding box center [476, 139] width 36 height 7
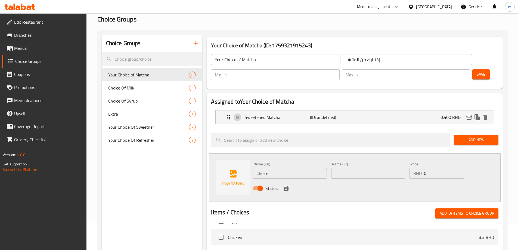
click at [460, 136] on span "Add New" at bounding box center [476, 139] width 36 height 7
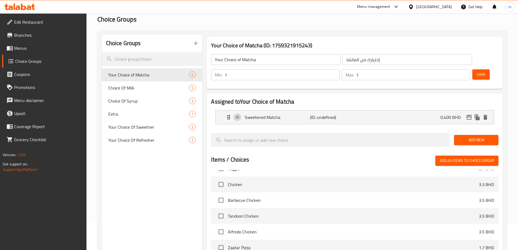
click at [464, 136] on span "Add New" at bounding box center [476, 139] width 36 height 7
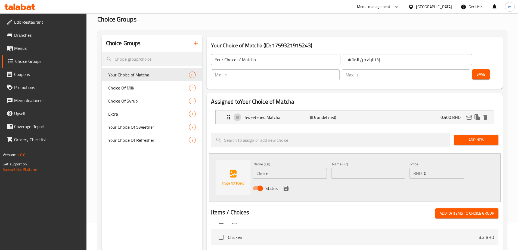
click at [276, 168] on input "Choice" at bounding box center [290, 173] width 74 height 11
paste input "Unsweetened Matcha"
type input "Unsweetened Matcha"
click at [337, 168] on input "text" at bounding box center [368, 173] width 74 height 11
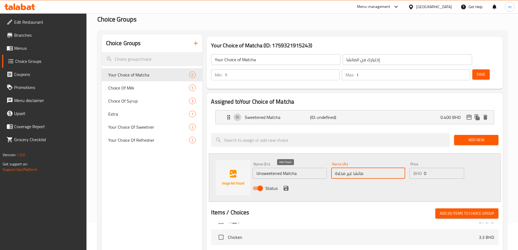
type input "ماتشا غير محلاة"
click at [283, 185] on icon "save" at bounding box center [286, 188] width 7 height 7
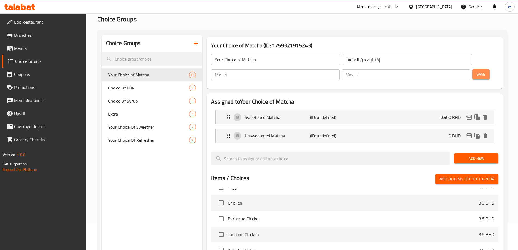
click at [477, 71] on span "Save" at bounding box center [481, 74] width 9 height 7
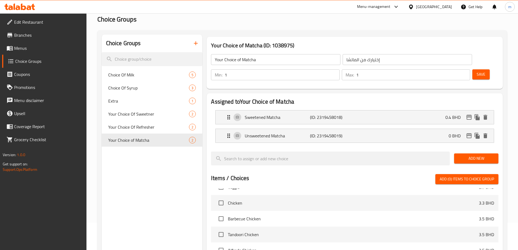
click at [477, 69] on button "Save" at bounding box center [480, 74] width 17 height 10
click at [477, 71] on span "Save" at bounding box center [481, 74] width 9 height 7
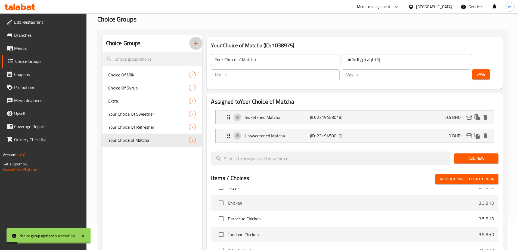
click at [197, 42] on icon "button" at bounding box center [195, 43] width 7 height 7
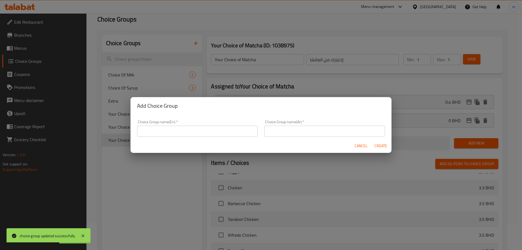
click at [159, 128] on input "text" at bounding box center [197, 131] width 121 height 11
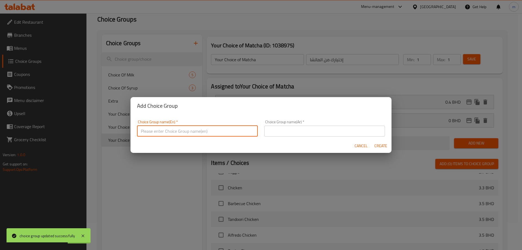
type input "ث"
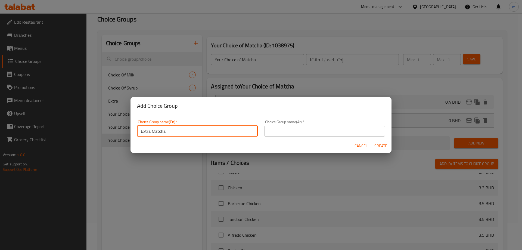
type input "Extra Matcha"
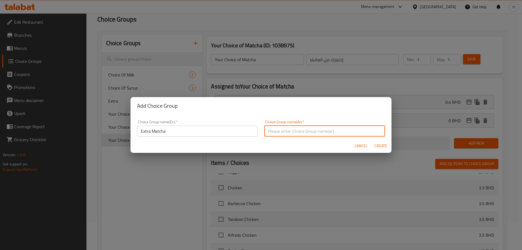
click at [269, 133] on input "text" at bounding box center [324, 131] width 121 height 11
type input "f"
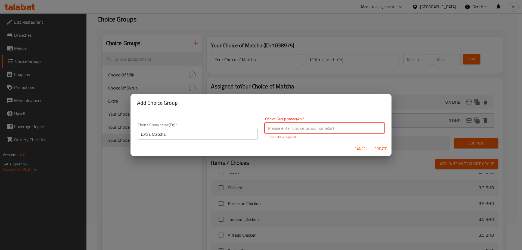
type input "H"
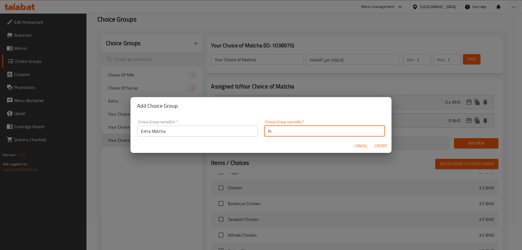
type input "l"
type input "ماتشا إضافية"
click at [380, 148] on span "Create" at bounding box center [380, 145] width 13 height 7
type input "Extra Matcha"
type input "ماتشا إضافية"
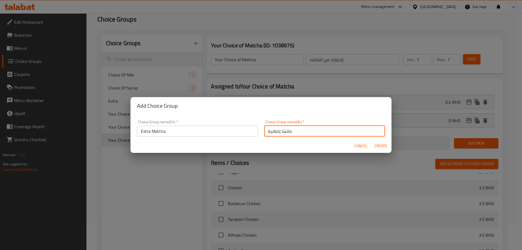
type input "0"
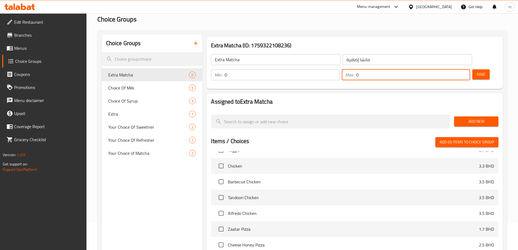
drag, startPoint x: 451, startPoint y: 61, endPoint x: 447, endPoint y: 59, distance: 4.9
click at [447, 69] on div "Max: 0 ​" at bounding box center [406, 74] width 128 height 11
type input "1"
click at [476, 118] on span "Add New" at bounding box center [476, 121] width 36 height 7
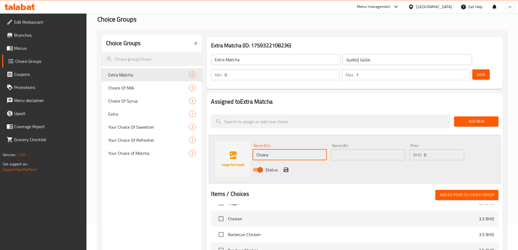
click at [287, 149] on input "Choice" at bounding box center [290, 154] width 74 height 11
paste input "Extra Matcha Shot"
type input "Extra Matcha Shot"
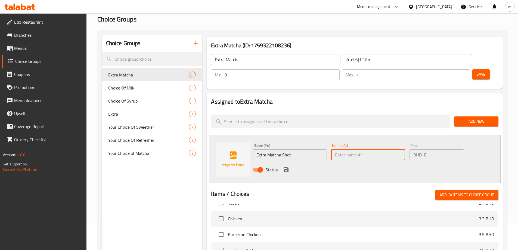
click at [352, 149] on input "text" at bounding box center [368, 154] width 74 height 11
type input "شوت ماتشا إضافي"
drag, startPoint x: 427, startPoint y: 138, endPoint x: 423, endPoint y: 139, distance: 4.4
click at [423, 149] on div "BHD 0 Price" at bounding box center [436, 154] width 54 height 11
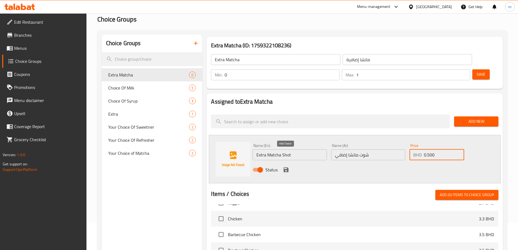
type input "0.500"
click at [289, 166] on icon "save" at bounding box center [286, 169] width 7 height 7
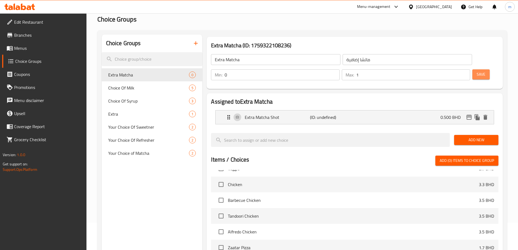
click at [472, 69] on button "Save" at bounding box center [480, 74] width 17 height 10
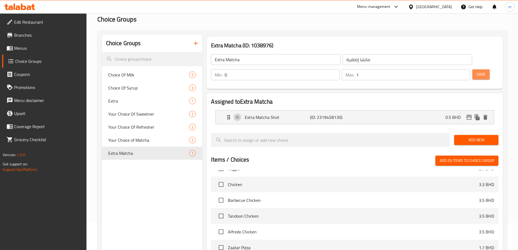
click at [478, 69] on button "Save" at bounding box center [480, 74] width 17 height 10
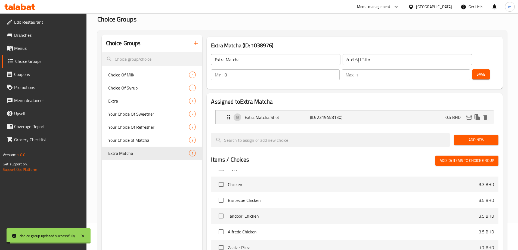
click at [194, 41] on icon "button" at bounding box center [195, 43] width 7 height 7
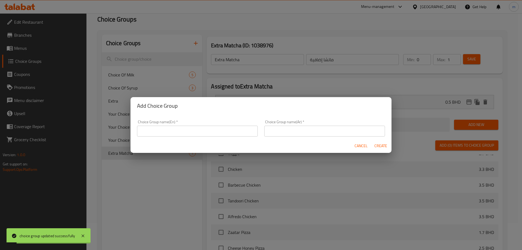
click at [238, 129] on input "text" at bounding box center [197, 131] width 121 height 11
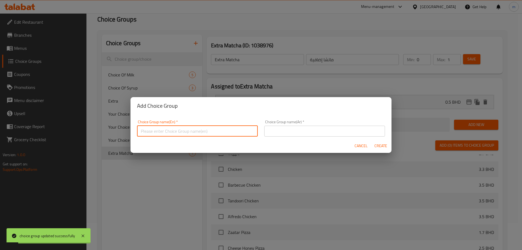
paste input "Your Choice of Beans"
type input "Your Choice of Beans"
click at [277, 136] on input "text" at bounding box center [324, 131] width 121 height 11
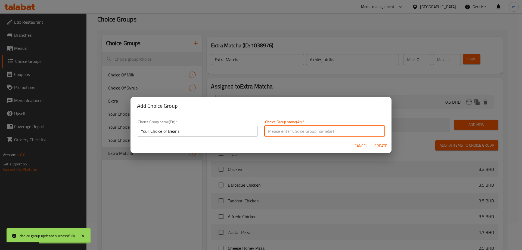
type input "ا"
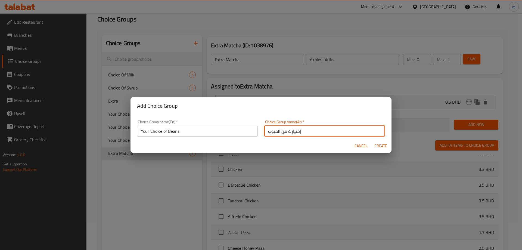
type input "إختيارك من الحبوب"
click at [375, 145] on span "Create" at bounding box center [380, 145] width 13 height 7
type input "Your Choice of Beans"
type input "إختيارك من الحبوب"
type input "0"
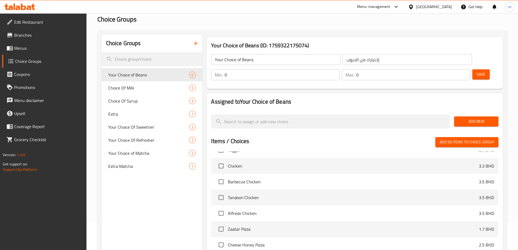
click at [339, 69] on input "0" at bounding box center [282, 74] width 115 height 11
type input "1"
drag, startPoint x: 449, startPoint y: 62, endPoint x: 445, endPoint y: 63, distance: 4.0
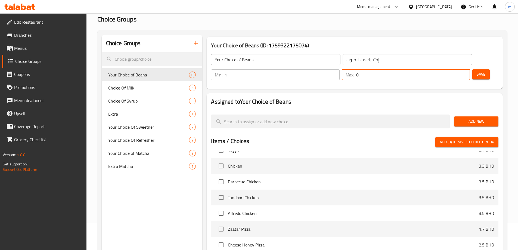
click at [445, 69] on div "Max: 0 ​" at bounding box center [406, 74] width 128 height 11
type input "1"
click at [468, 118] on span "Add New" at bounding box center [476, 121] width 36 height 7
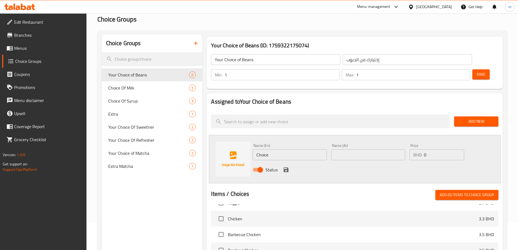
click at [279, 149] on input "Choice" at bounding box center [290, 154] width 74 height 11
paste input "olombia"
type input "[GEOGRAPHIC_DATA]"
click at [348, 149] on input "text" at bounding box center [368, 154] width 74 height 11
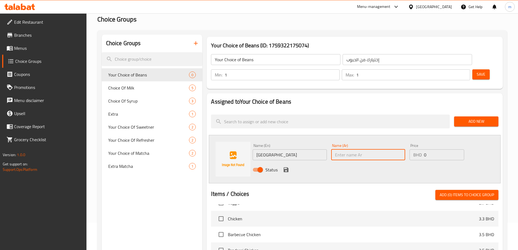
paste input "[GEOGRAPHIC_DATA]"
type input "[GEOGRAPHIC_DATA]"
click at [283, 166] on icon "save" at bounding box center [286, 169] width 7 height 7
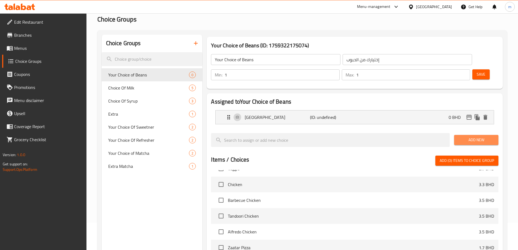
click at [486, 136] on span "Add New" at bounding box center [476, 139] width 36 height 7
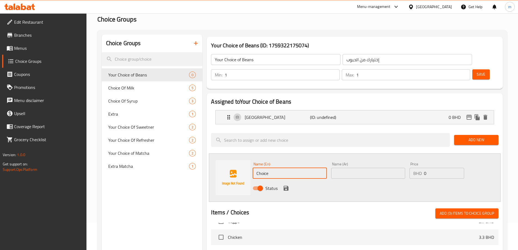
click at [291, 168] on input "Choice" at bounding box center [290, 173] width 74 height 11
paste input "[GEOGRAPHIC_DATA]"
type input "[GEOGRAPHIC_DATA]"
click at [359, 168] on input "text" at bounding box center [368, 173] width 74 height 11
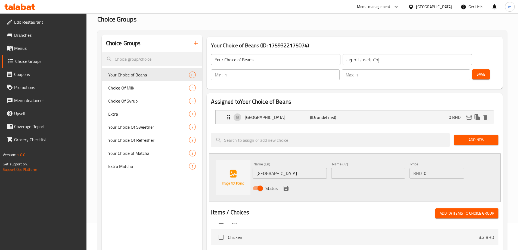
paste input "إثيوبيا"
type input "إثيوبيا"
click at [288, 186] on icon "save" at bounding box center [286, 188] width 5 height 5
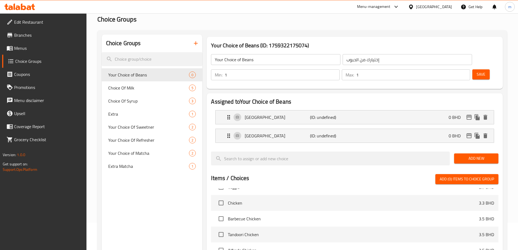
click at [474, 155] on span "Add New" at bounding box center [476, 158] width 36 height 7
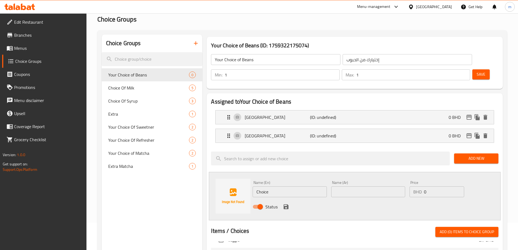
click at [287, 186] on input "Choice" at bounding box center [290, 191] width 74 height 11
paste input "[GEOGRAPHIC_DATA]"
type input "[GEOGRAPHIC_DATA]"
click at [340, 186] on input "text" at bounding box center [368, 191] width 74 height 11
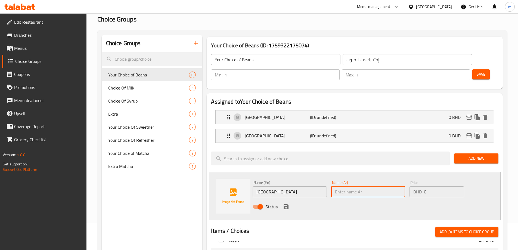
paste input "سومطرة"
type input "سومطرة"
click at [287, 203] on button "save" at bounding box center [286, 207] width 8 height 8
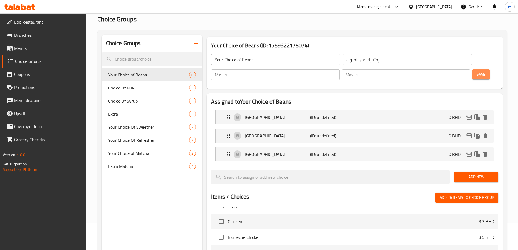
click at [477, 69] on button "Save" at bounding box center [480, 74] width 17 height 10
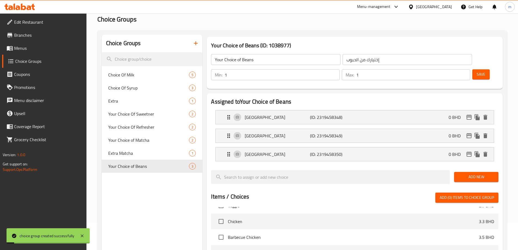
click at [477, 69] on button "Save" at bounding box center [480, 74] width 17 height 10
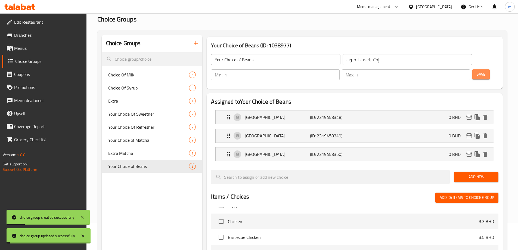
click at [477, 69] on button "Save" at bounding box center [480, 74] width 17 height 10
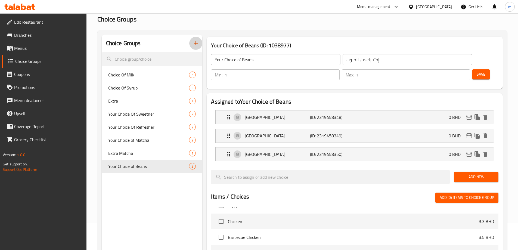
click at [194, 41] on icon "button" at bounding box center [195, 43] width 7 height 7
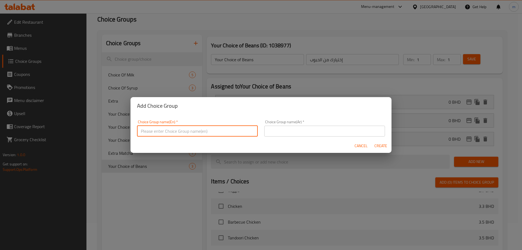
click at [181, 130] on input "text" at bounding box center [197, 131] width 121 height 11
paste input "Your Choice of Iced Tea"
type input "Your Choice of Iced Tea"
click at [292, 132] on input "text" at bounding box center [324, 131] width 121 height 11
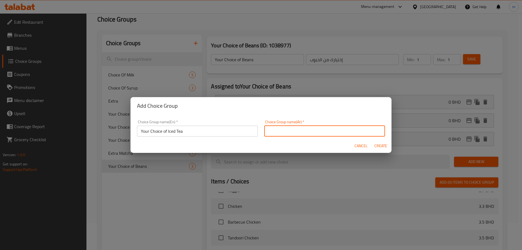
type input "ي"
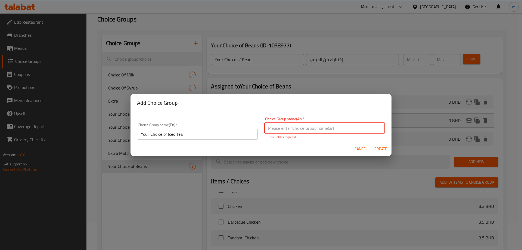
type input "‘"
type input "غ"
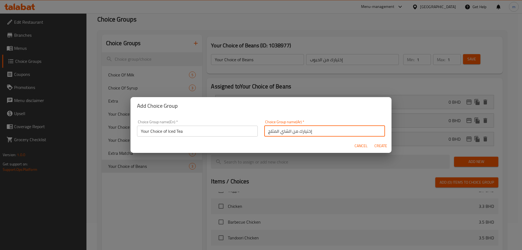
type input "إختيارك من الشاي المثلج"
click at [382, 146] on span "Create" at bounding box center [380, 145] width 13 height 7
type input "Your Choice of Iced Tea"
type input "إختيارك من الشاي المثلج"
type input "0"
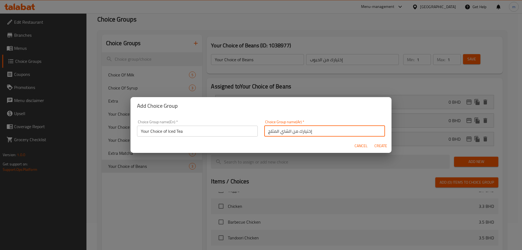
type input "0"
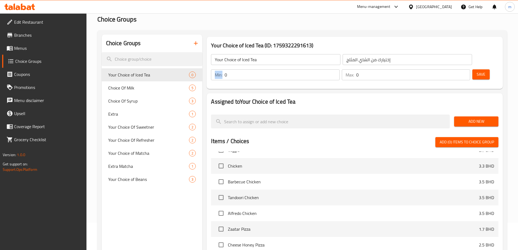
drag, startPoint x: 415, startPoint y: 59, endPoint x: 420, endPoint y: 57, distance: 4.8
click at [339, 69] on div "Min: 0 ​" at bounding box center [275, 74] width 128 height 11
click at [339, 69] on input "0" at bounding box center [282, 74] width 115 height 11
drag, startPoint x: 417, startPoint y: 61, endPoint x: 421, endPoint y: 60, distance: 3.8
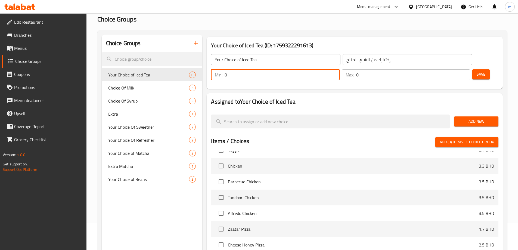
click at [339, 69] on input "0" at bounding box center [282, 74] width 115 height 11
type input "1"
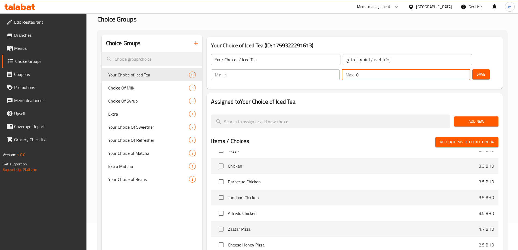
drag, startPoint x: 447, startPoint y: 58, endPoint x: 457, endPoint y: 58, distance: 9.8
click at [457, 69] on div "Max: 0 ​" at bounding box center [406, 74] width 128 height 11
type input "1"
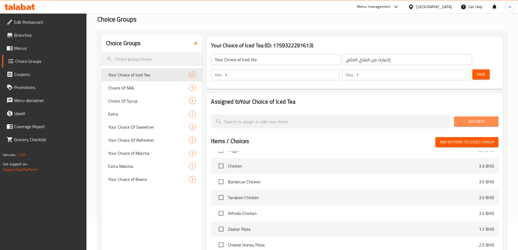
click at [467, 118] on span "Add New" at bounding box center [476, 121] width 36 height 7
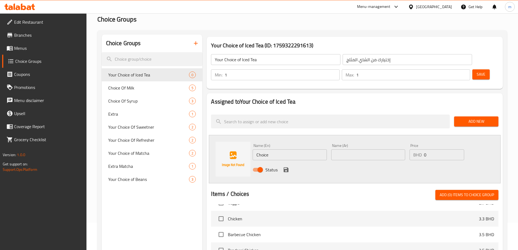
click at [292, 149] on input "Choice" at bounding box center [290, 154] width 74 height 11
paste input "Lemon Iced Tea"
type input "Lemon Iced Tea"
click at [354, 149] on input "text" at bounding box center [368, 154] width 74 height 11
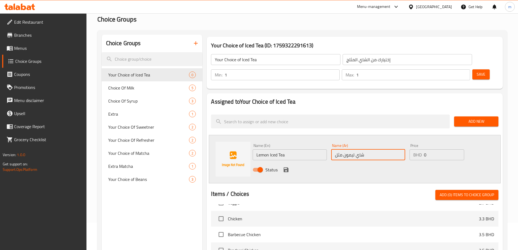
type input "شاي ليمون مثلج"
click at [288, 167] on icon "save" at bounding box center [286, 169] width 5 height 5
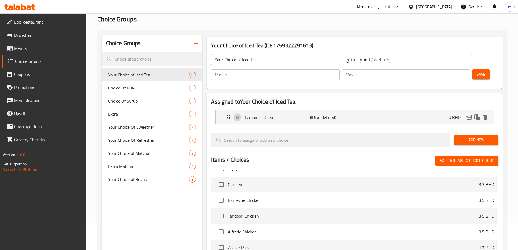
click at [460, 136] on span "Add New" at bounding box center [476, 139] width 36 height 7
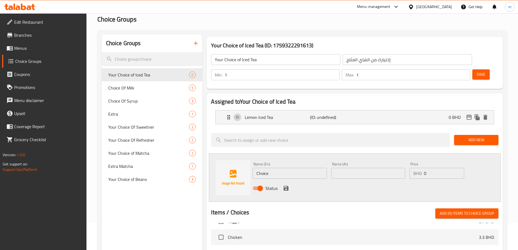
click at [285, 168] on input "Choice" at bounding box center [290, 173] width 74 height 11
paste input "Hibiscus Iced Tea"
type input "Hibiscus Iced Tea"
click at [372, 168] on input "text" at bounding box center [368, 173] width 74 height 11
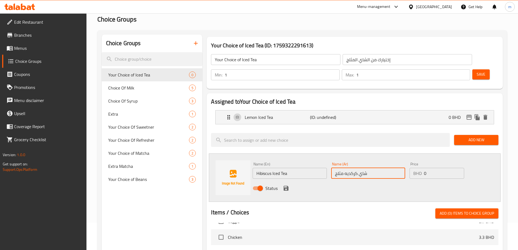
type input "شاي كركديه مثلج"
click at [284, 185] on icon "save" at bounding box center [286, 188] width 7 height 7
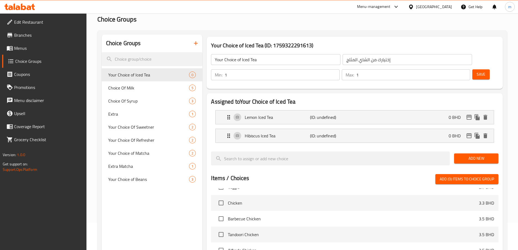
click at [477, 71] on span "Save" at bounding box center [481, 74] width 9 height 7
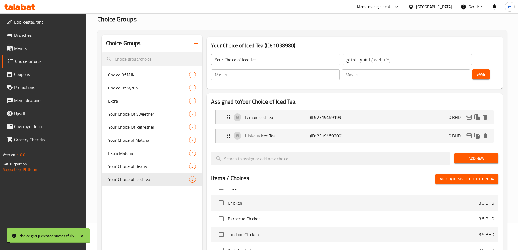
click at [477, 71] on span "Save" at bounding box center [481, 74] width 9 height 7
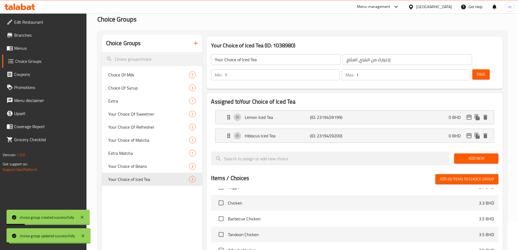
click at [198, 43] on icon "button" at bounding box center [195, 43] width 7 height 7
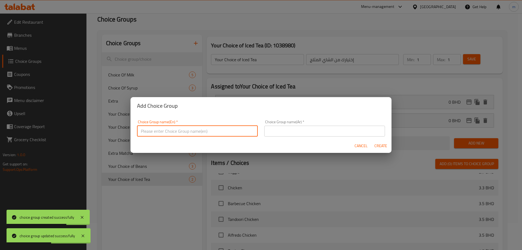
click at [230, 132] on input "text" at bounding box center [197, 131] width 121 height 11
paste input "Your Choice of [PERSON_NAME]"
type input "Your Choice of [PERSON_NAME]"
click at [325, 135] on input "text" at bounding box center [324, 131] width 121 height 11
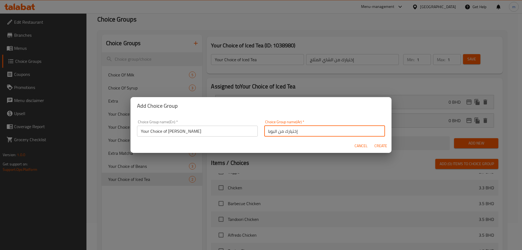
type input "إختيارك من البوبا"
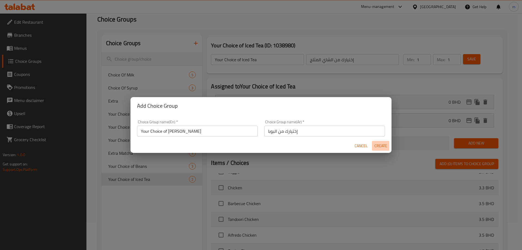
click at [375, 148] on span "Create" at bounding box center [380, 145] width 13 height 7
type input "Your Choice of [PERSON_NAME]"
type input "إختيارك من البوبا"
type input "0"
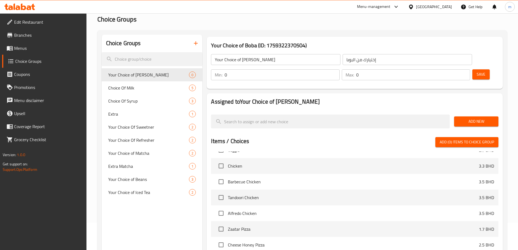
click at [339, 69] on input "0" at bounding box center [282, 74] width 115 height 11
type input "1"
click at [452, 69] on input "0" at bounding box center [413, 74] width 114 height 11
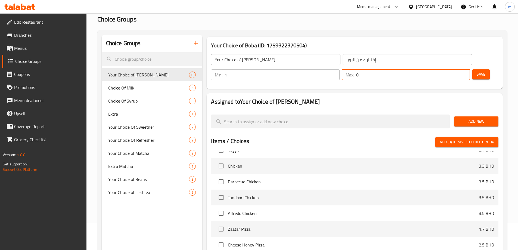
click at [452, 69] on input "0" at bounding box center [413, 74] width 114 height 11
type input "1"
click at [474, 118] on span "Add New" at bounding box center [476, 121] width 36 height 7
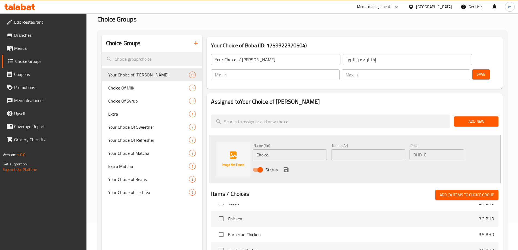
drag, startPoint x: 268, startPoint y: 145, endPoint x: 271, endPoint y: 142, distance: 4.2
click at [268, 145] on div "Name (En) Choice Name (En)" at bounding box center [289, 151] width 78 height 21
click at [271, 149] on input "Choice" at bounding box center [290, 154] width 74 height 11
paste input "Strawberry"
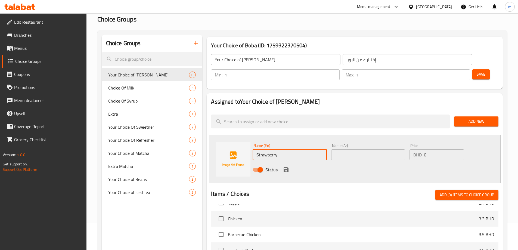
type input "Strawberry"
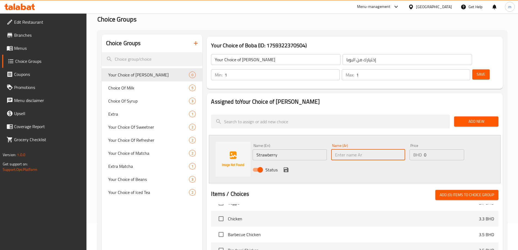
click at [351, 149] on input "text" at bounding box center [368, 154] width 74 height 11
type input "فراولة"
click at [287, 166] on icon "save" at bounding box center [286, 169] width 7 height 7
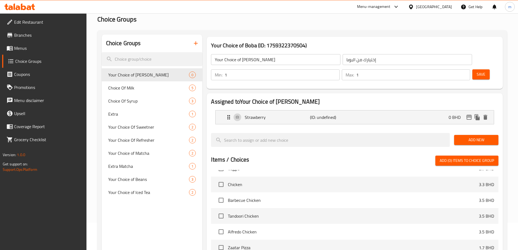
click at [478, 136] on span "Add New" at bounding box center [476, 139] width 36 height 7
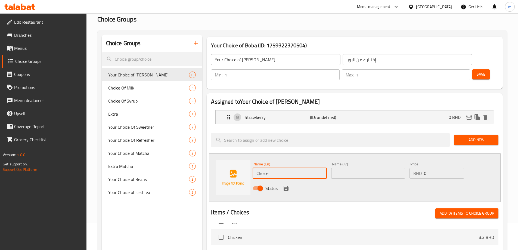
click at [288, 168] on input "Choice" at bounding box center [290, 173] width 74 height 11
paste input "Mango"
type input "Mango"
click at [334, 168] on input "text" at bounding box center [368, 173] width 74 height 11
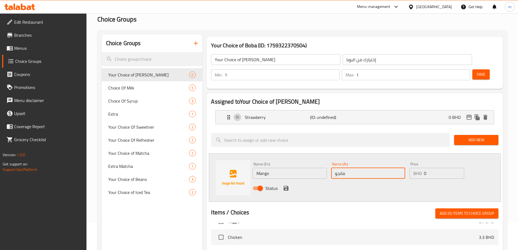
type input "مانجو"
click at [286, 185] on icon "save" at bounding box center [286, 188] width 7 height 7
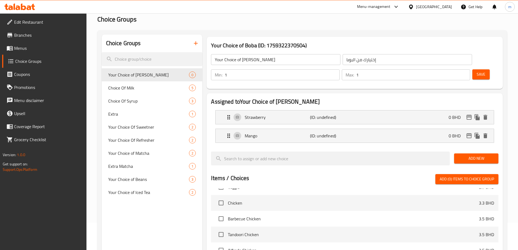
drag, startPoint x: 478, startPoint y: 143, endPoint x: 442, endPoint y: 152, distance: 37.0
click at [478, 155] on span "Add New" at bounding box center [476, 158] width 36 height 7
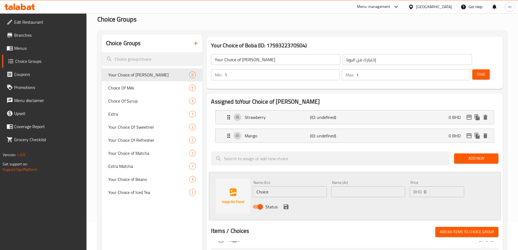
click at [279, 186] on input "Choice" at bounding box center [290, 191] width 74 height 11
paste input "Salted Caramel"
type input "Salted Caramel"
click at [342, 186] on input "text" at bounding box center [368, 191] width 74 height 11
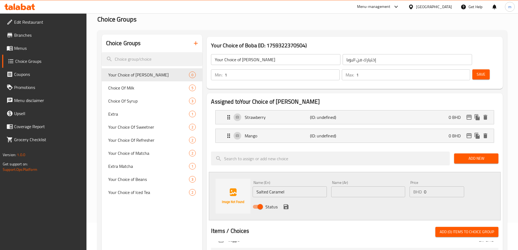
paste input "كراميل مملح"
type input "كراميل مملح"
click at [284, 204] on icon "save" at bounding box center [286, 206] width 5 height 5
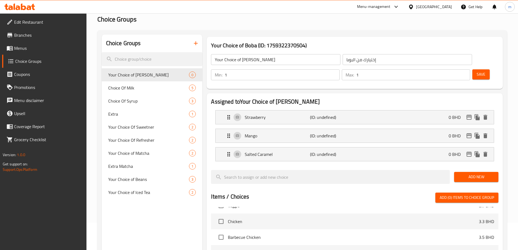
click at [473, 173] on span "Add New" at bounding box center [476, 176] width 36 height 7
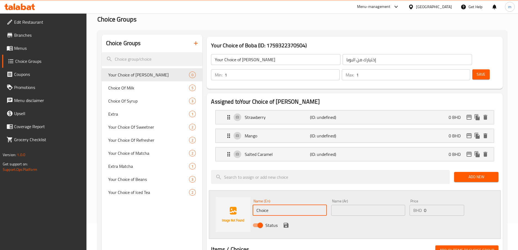
click at [264, 205] on input "Choice" at bounding box center [290, 210] width 74 height 11
paste input "Taro"
type input "Taro"
click at [337, 205] on input "text" at bounding box center [368, 210] width 74 height 11
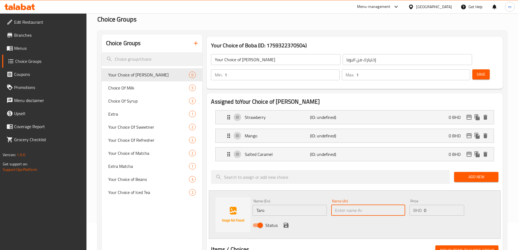
paste input "قلقاس"
type input "قلقاس"
click at [288, 223] on icon "save" at bounding box center [286, 225] width 5 height 5
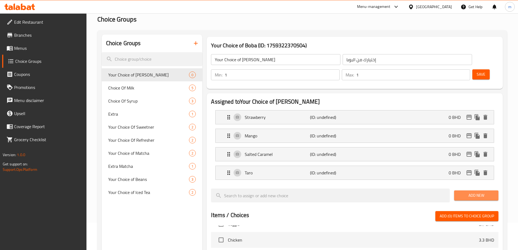
click at [483, 192] on span "Add New" at bounding box center [476, 195] width 36 height 7
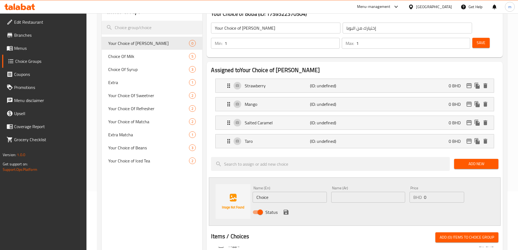
scroll to position [109, 0]
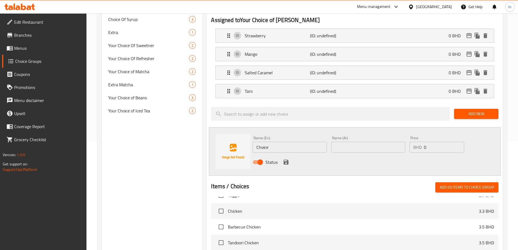
click at [275, 142] on input "Choice" at bounding box center [290, 147] width 74 height 11
paste input "colat"
type input "Chocolate"
click at [347, 142] on input "text" at bounding box center [368, 147] width 74 height 11
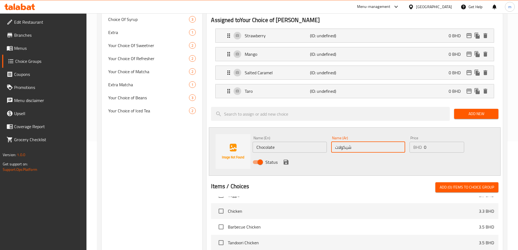
type input "شيكولاتة"
click at [287, 160] on icon "save" at bounding box center [286, 162] width 5 height 5
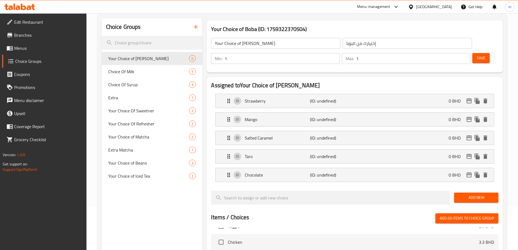
scroll to position [82, 0]
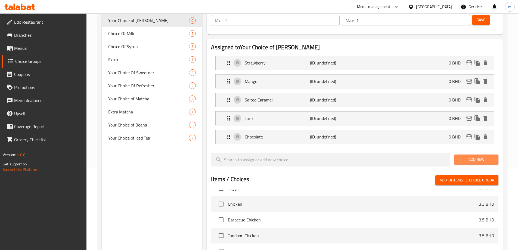
click at [492, 156] on span "Add New" at bounding box center [476, 159] width 36 height 7
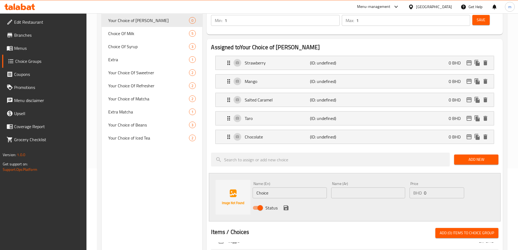
click at [309, 187] on input "Choice" at bounding box center [290, 192] width 74 height 11
paste input "Thai Milk Tea"
type input "Thai Milk Tea"
click at [376, 187] on input "text" at bounding box center [368, 192] width 74 height 11
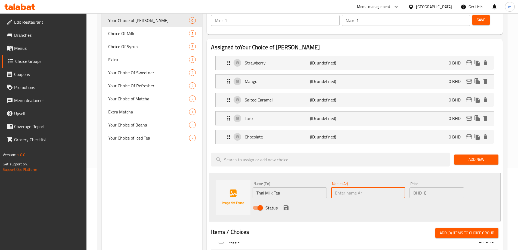
paste input "شاي الحليب [PERSON_NAME]"
type input "شاي الحليب [PERSON_NAME]"
click at [286, 204] on icon "save" at bounding box center [286, 207] width 7 height 7
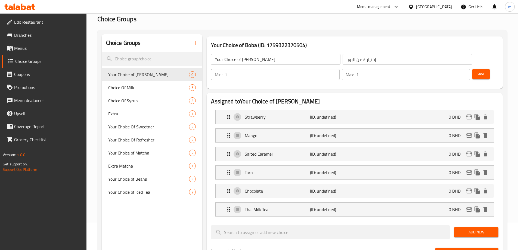
scroll to position [27, 0]
click at [477, 69] on button "Save" at bounding box center [480, 74] width 17 height 10
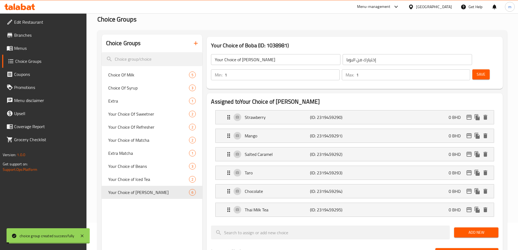
click at [477, 71] on span "Save" at bounding box center [481, 74] width 9 height 7
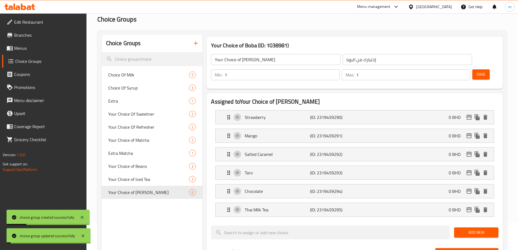
click at [477, 71] on span "Save" at bounding box center [481, 74] width 9 height 7
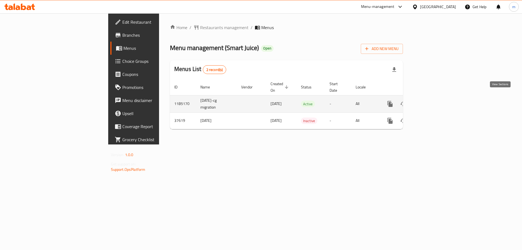
click at [433, 101] on icon "enhanced table" at bounding box center [429, 104] width 7 height 7
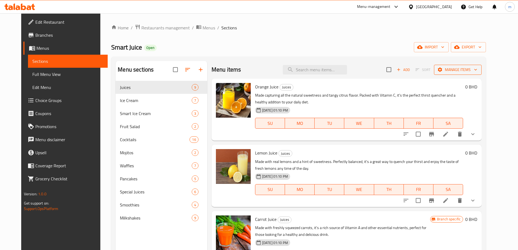
click at [467, 67] on span "Manage items" at bounding box center [457, 69] width 39 height 7
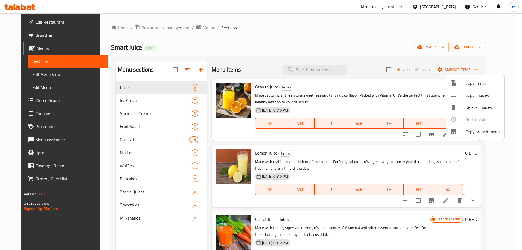
click at [457, 131] on div at bounding box center [457, 131] width 15 height 7
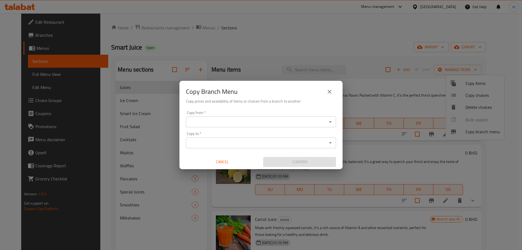
click at [274, 119] on input "Copy from   *" at bounding box center [257, 122] width 138 height 8
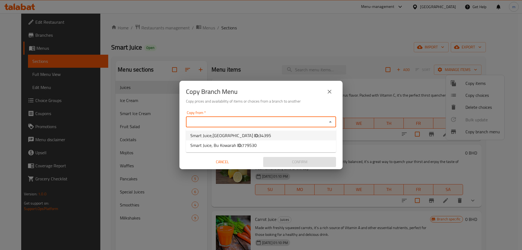
click at [259, 136] on span "34395" at bounding box center [265, 135] width 12 height 8
type input "Smart Juice,Arad"
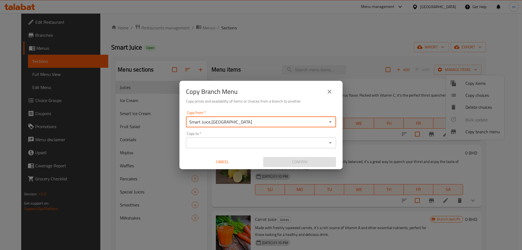
click at [246, 143] on input "Copy to   *" at bounding box center [257, 143] width 138 height 8
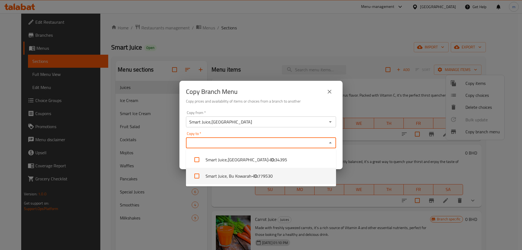
click at [244, 177] on li "Smart Juice, Bu Kowarah - ID: 779530" at bounding box center [261, 176] width 150 height 16
checkbox input "true"
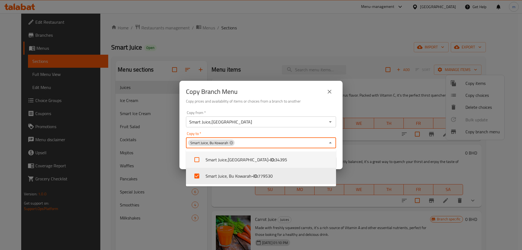
click at [272, 125] on input "Smart Juice,Arad" at bounding box center [257, 122] width 138 height 8
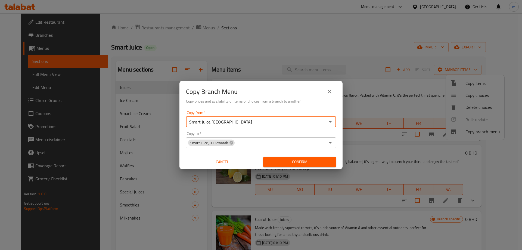
click at [295, 162] on span "Confirm" at bounding box center [300, 162] width 64 height 7
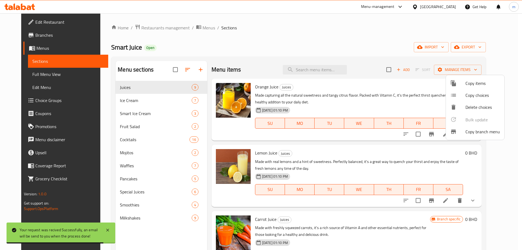
click at [38, 72] on div at bounding box center [261, 125] width 522 height 250
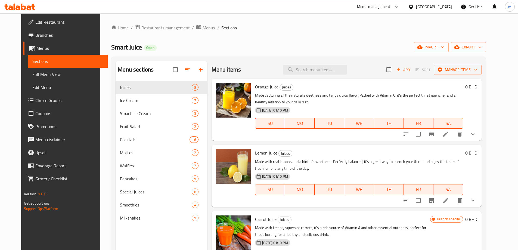
click at [40, 75] on span "Full Menu View" at bounding box center [67, 74] width 71 height 7
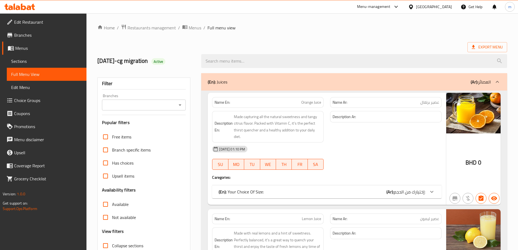
click at [179, 104] on icon "Open" at bounding box center [180, 105] width 7 height 7
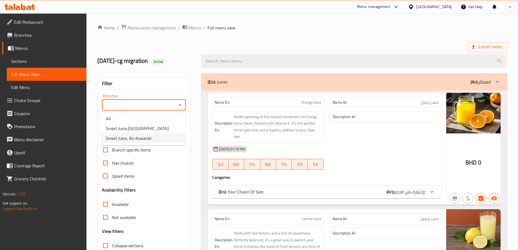
click at [143, 139] on span "Smart Juice, Bu Kowarah" at bounding box center [129, 138] width 46 height 7
type input "Smart Juice, Bu Kowarah"
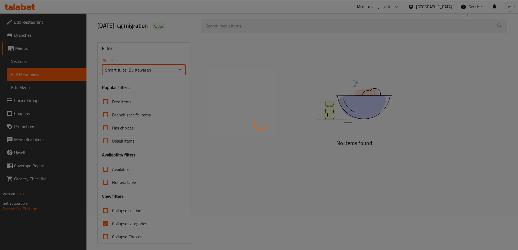
scroll to position [39, 0]
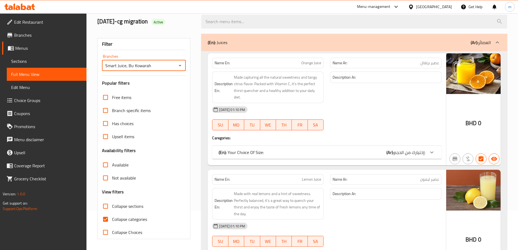
click at [118, 216] on span "Collapse categories" at bounding box center [129, 219] width 35 height 7
click at [112, 213] on input "Collapse categories" at bounding box center [105, 219] width 13 height 13
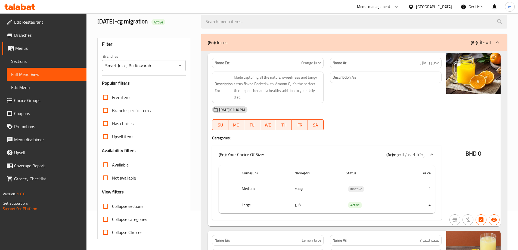
click at [113, 216] on span "Collapse categories" at bounding box center [129, 219] width 35 height 7
click at [112, 213] on input "Collapse categories" at bounding box center [105, 219] width 13 height 13
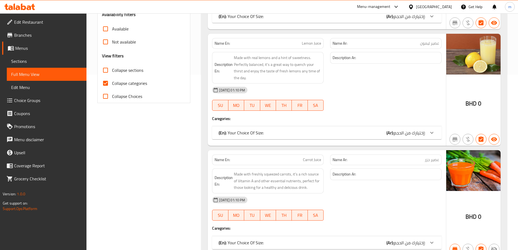
click at [113, 85] on span "Collapse categories" at bounding box center [129, 83] width 35 height 7
click at [112, 85] on input "Collapse categories" at bounding box center [105, 83] width 13 height 13
checkbox input "false"
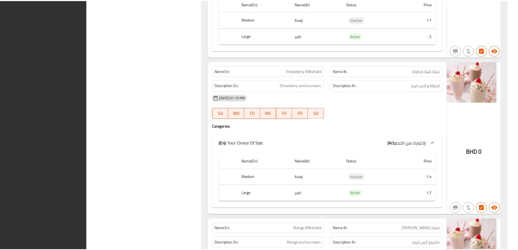
scroll to position [11049, 0]
